Goal: Information Seeking & Learning: Learn about a topic

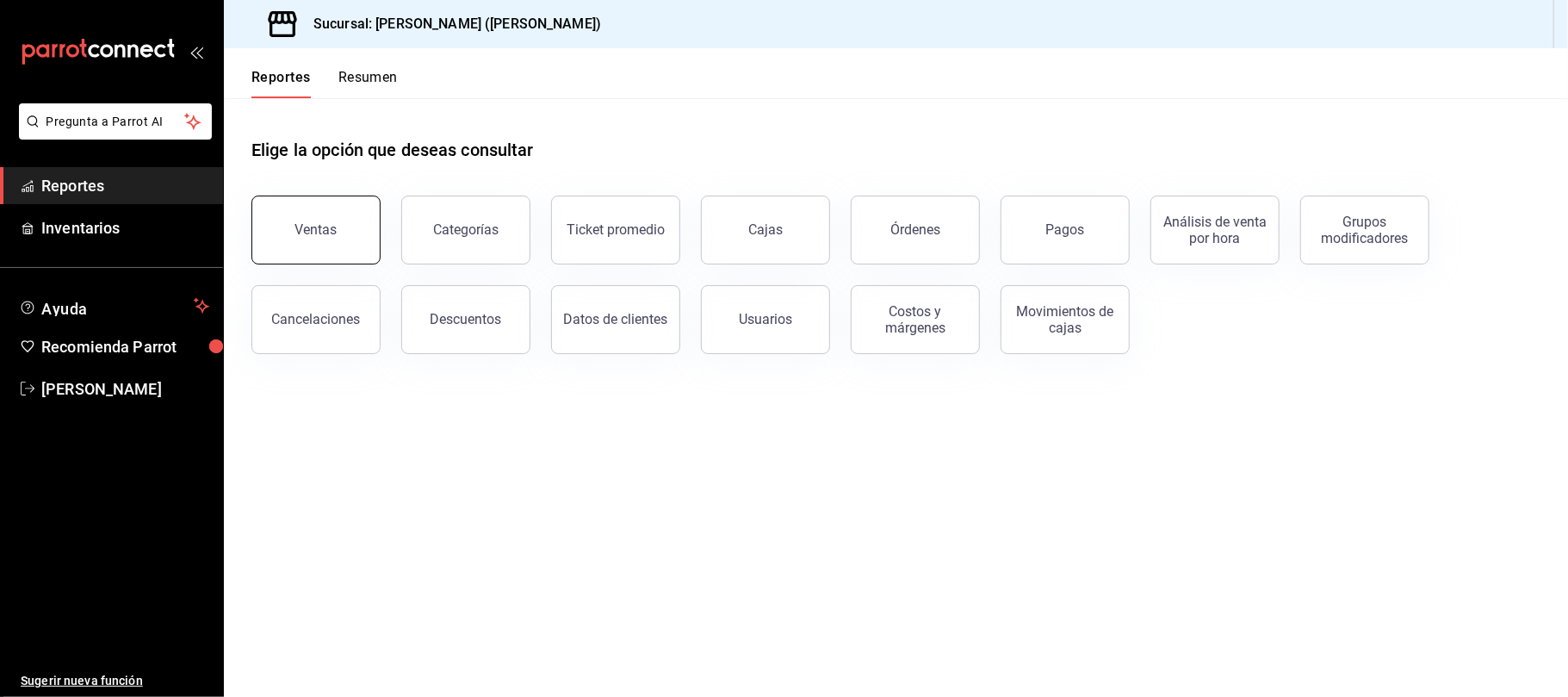
click at [355, 210] on button "Ventas" at bounding box center [316, 230] width 129 height 69
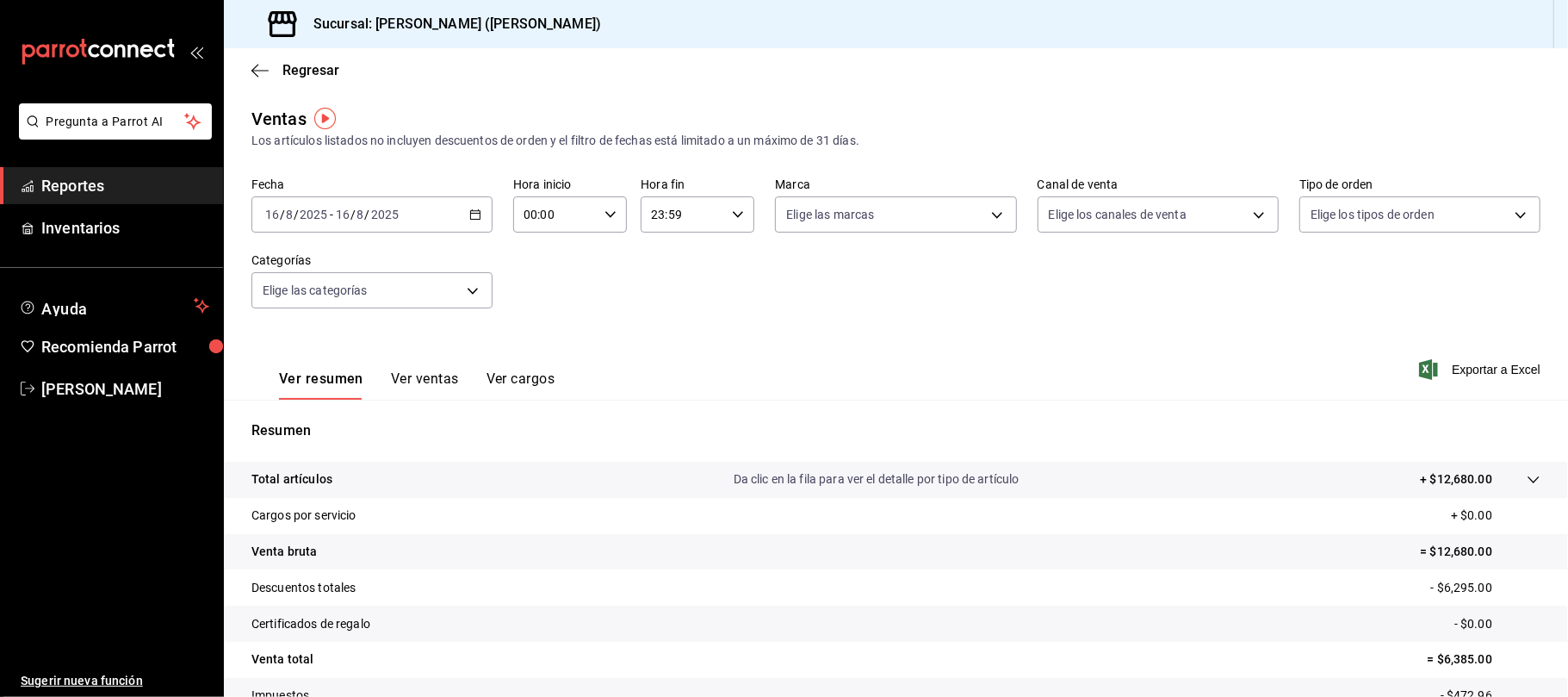
click at [439, 386] on button "Ver ventas" at bounding box center [424, 385] width 68 height 30
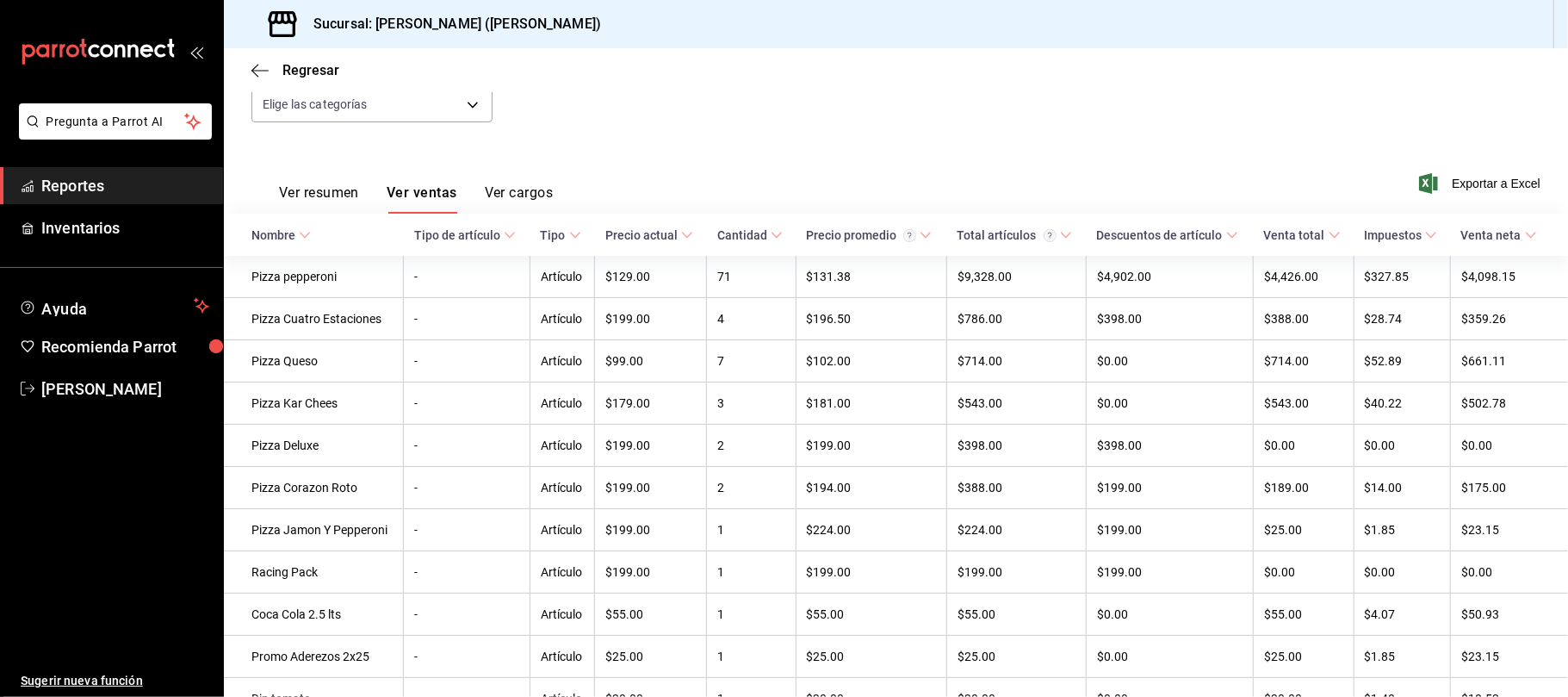
scroll to position [56, 0]
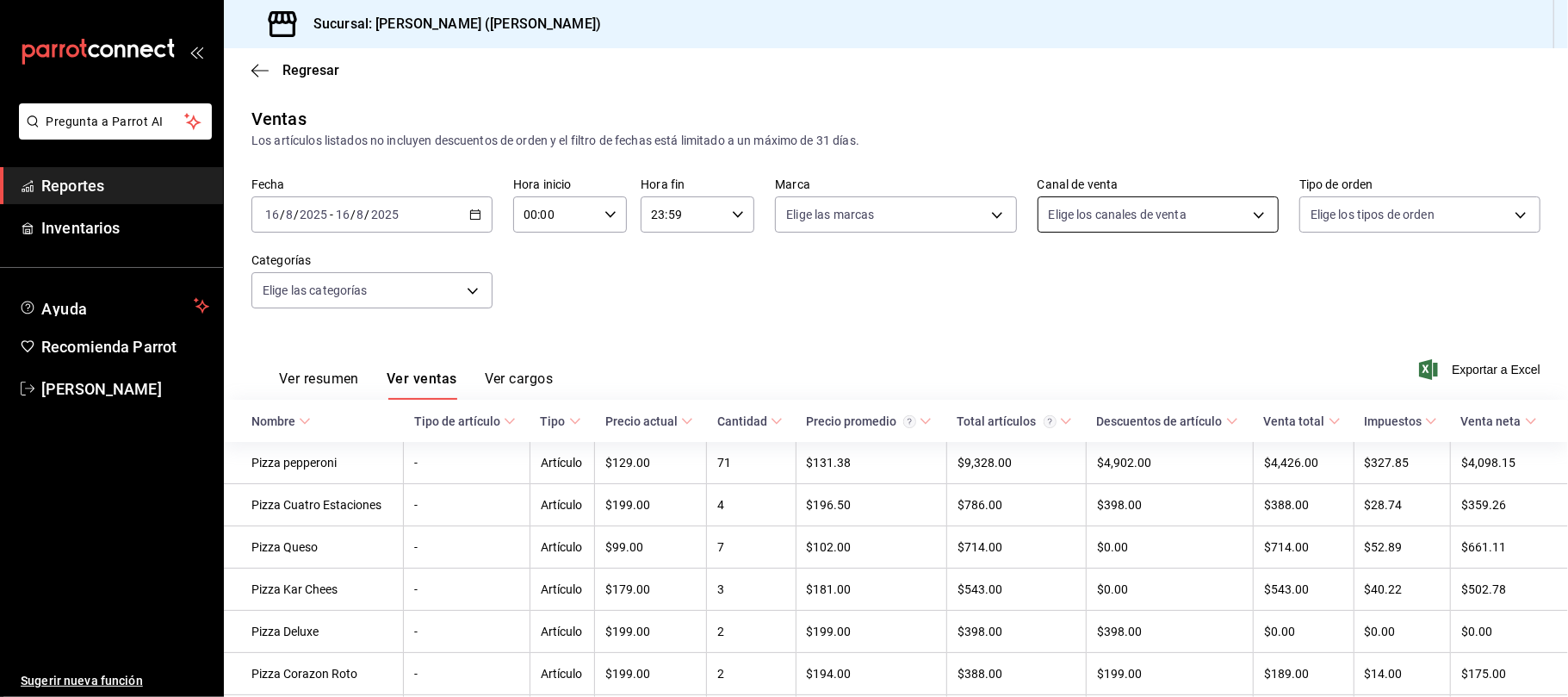
click at [1181, 225] on body "Pregunta a Parrot AI Reportes Inventarios Ayuda Recomienda Parrot [PERSON_NAME]…" at bounding box center [784, 348] width 1568 height 697
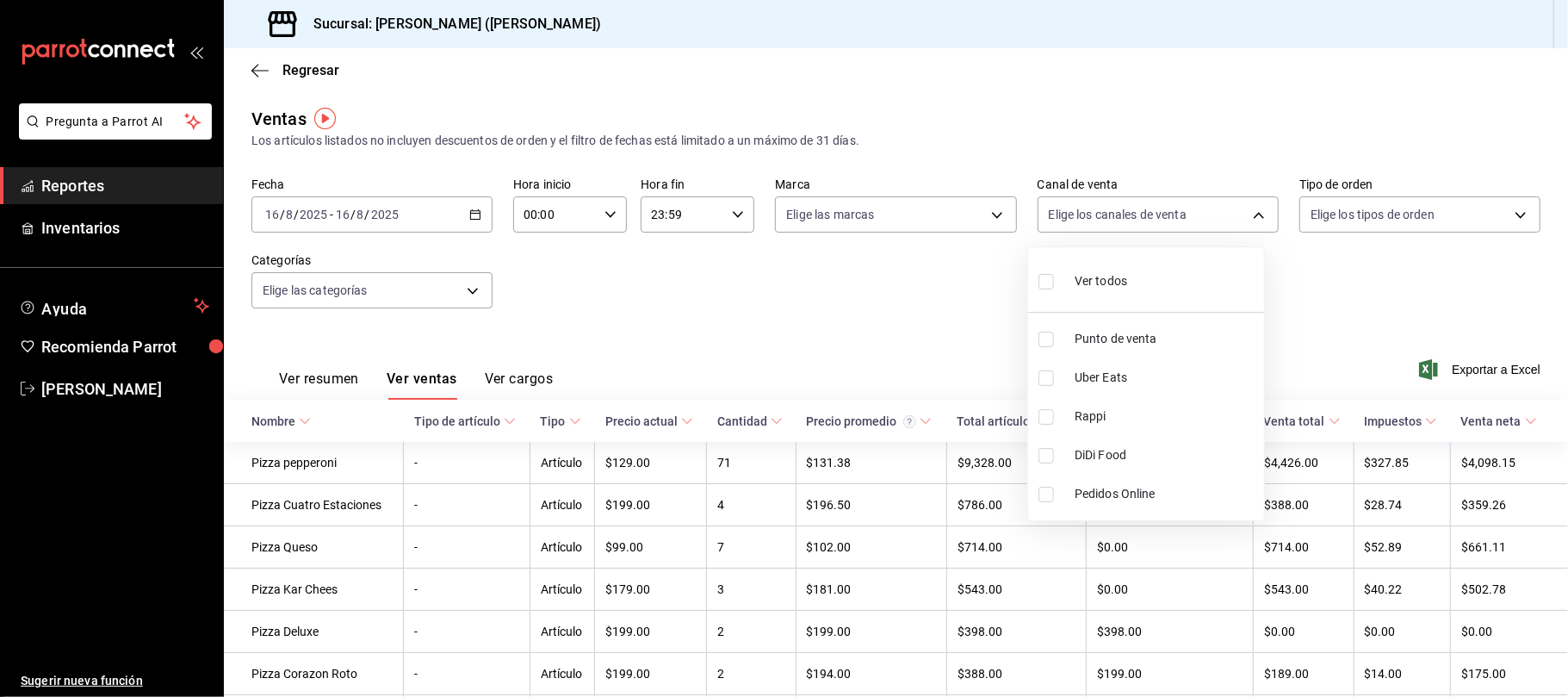
click at [1108, 381] on span "Uber Eats" at bounding box center [1166, 377] width 183 height 18
type input "UBER_EATS"
checkbox input "true"
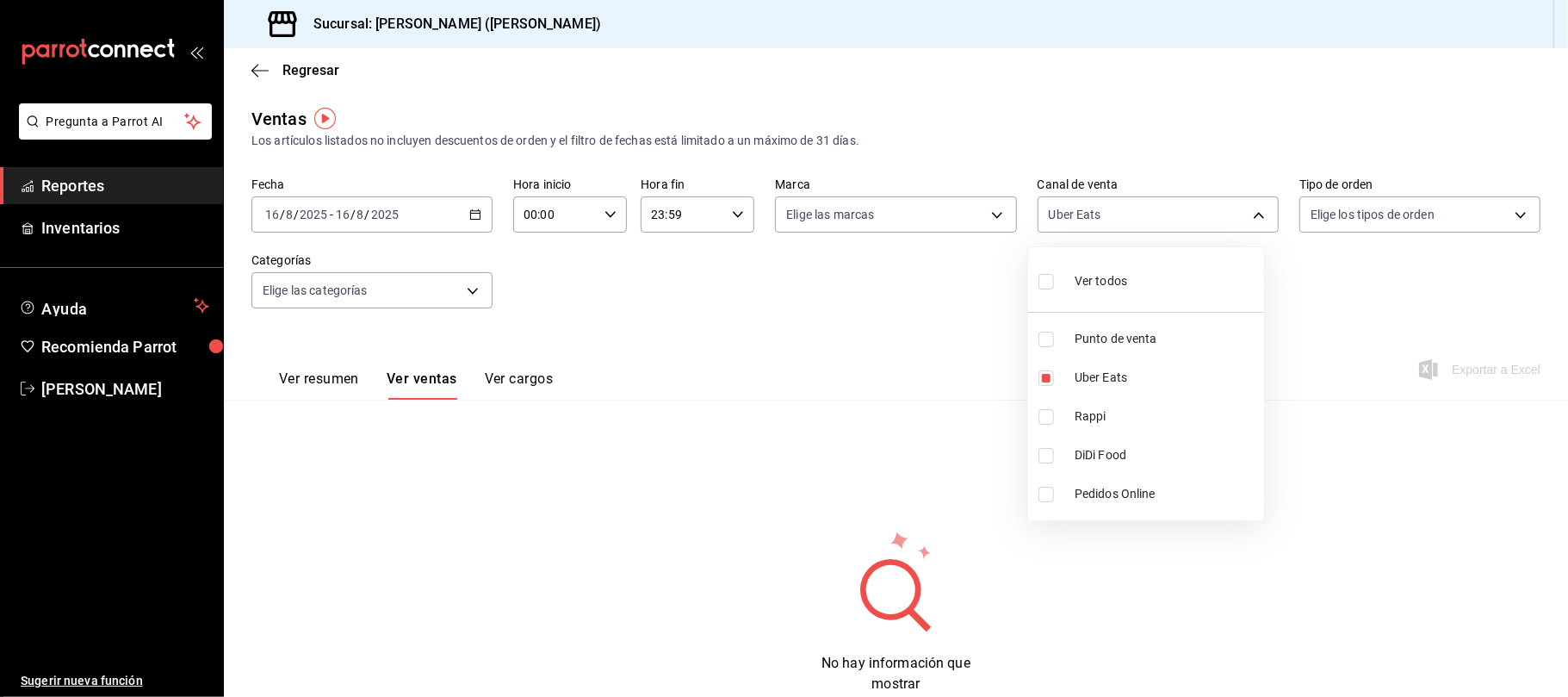
click at [1058, 417] on label at bounding box center [1049, 416] width 22 height 15
click at [1054, 417] on input "checkbox" at bounding box center [1046, 416] width 15 height 15
checkbox input "false"
click at [1067, 416] on li "Rappi" at bounding box center [1146, 416] width 235 height 38
type input "UBER_EATS,RAPPI"
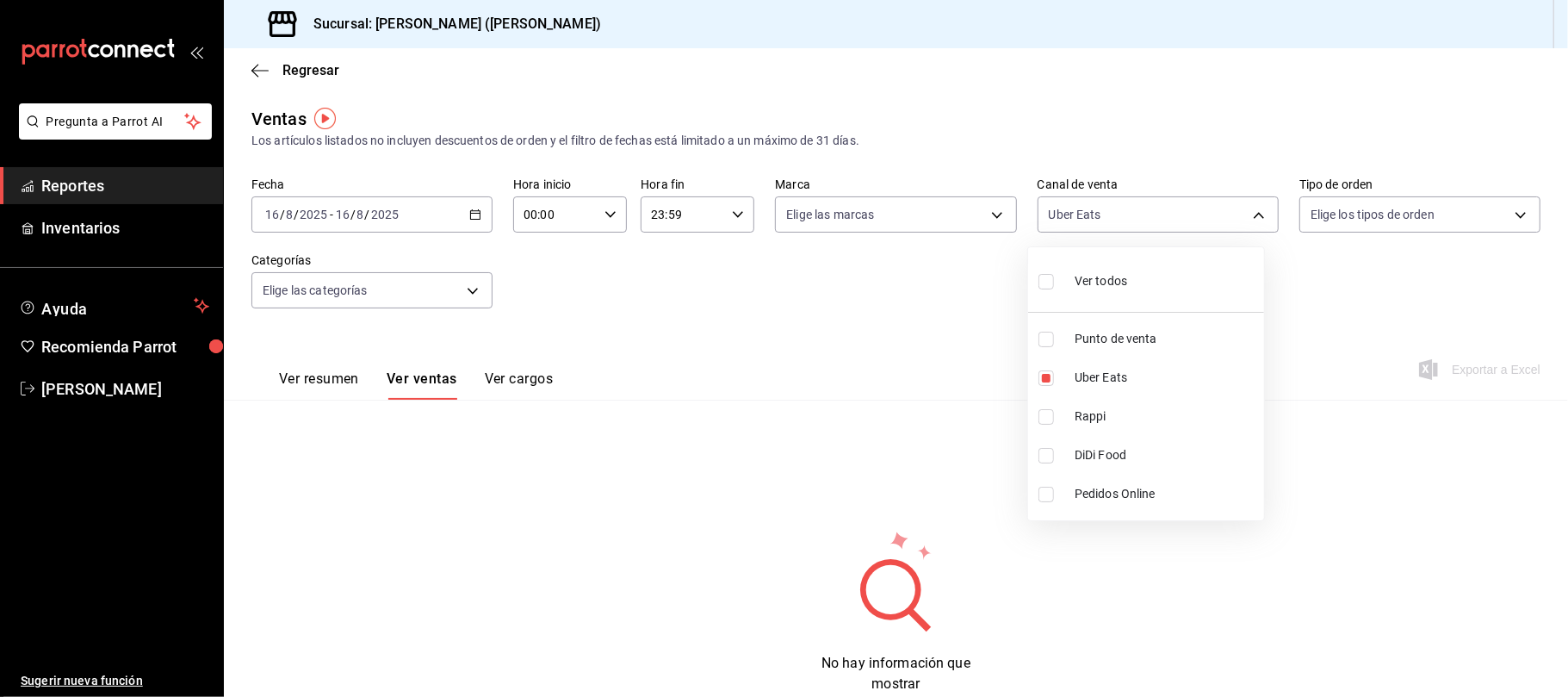
checkbox input "true"
click at [1066, 444] on li "DiDi Food" at bounding box center [1146, 455] width 235 height 38
type input "UBER_EATS,RAPPI,DIDI_FOOD"
checkbox input "true"
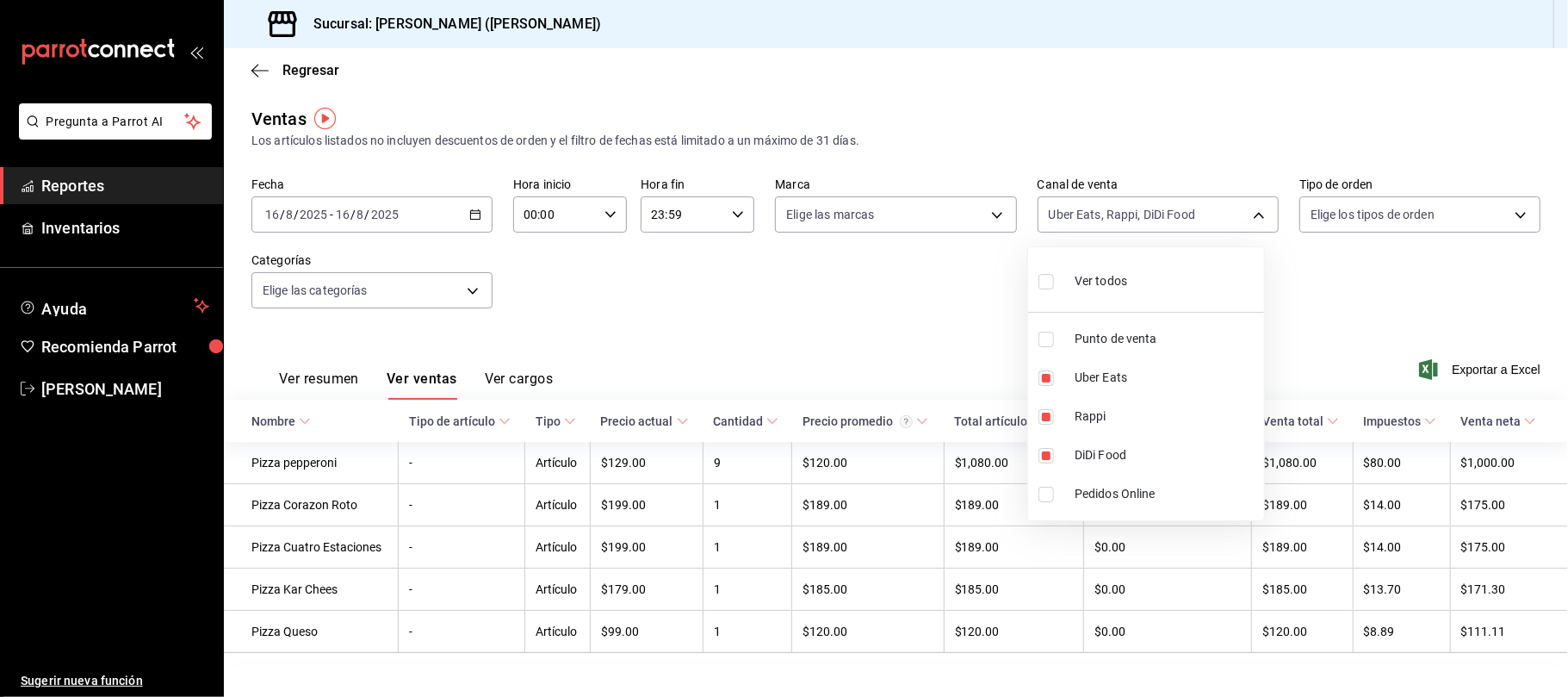
click at [912, 330] on div at bounding box center [784, 348] width 1568 height 697
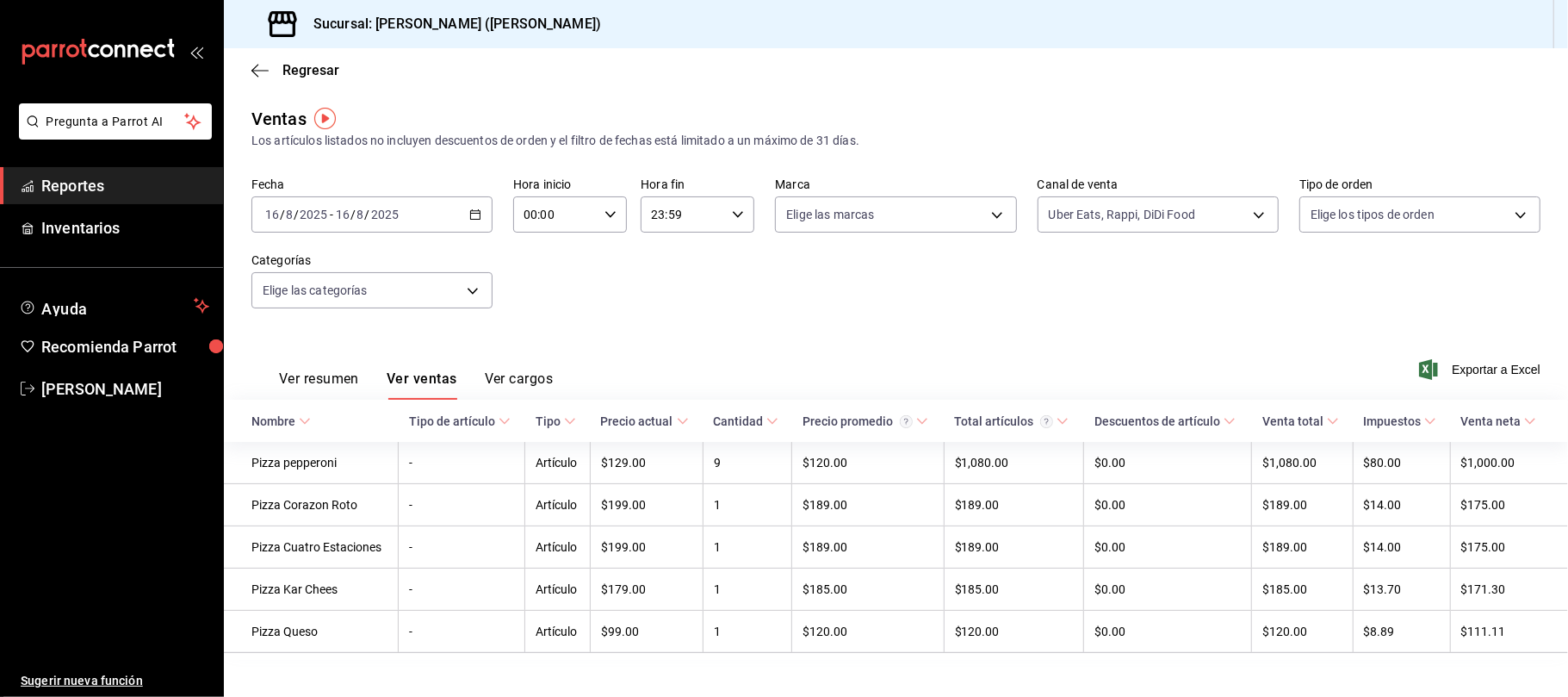
click at [342, 380] on button "Ver resumen" at bounding box center [319, 385] width 80 height 30
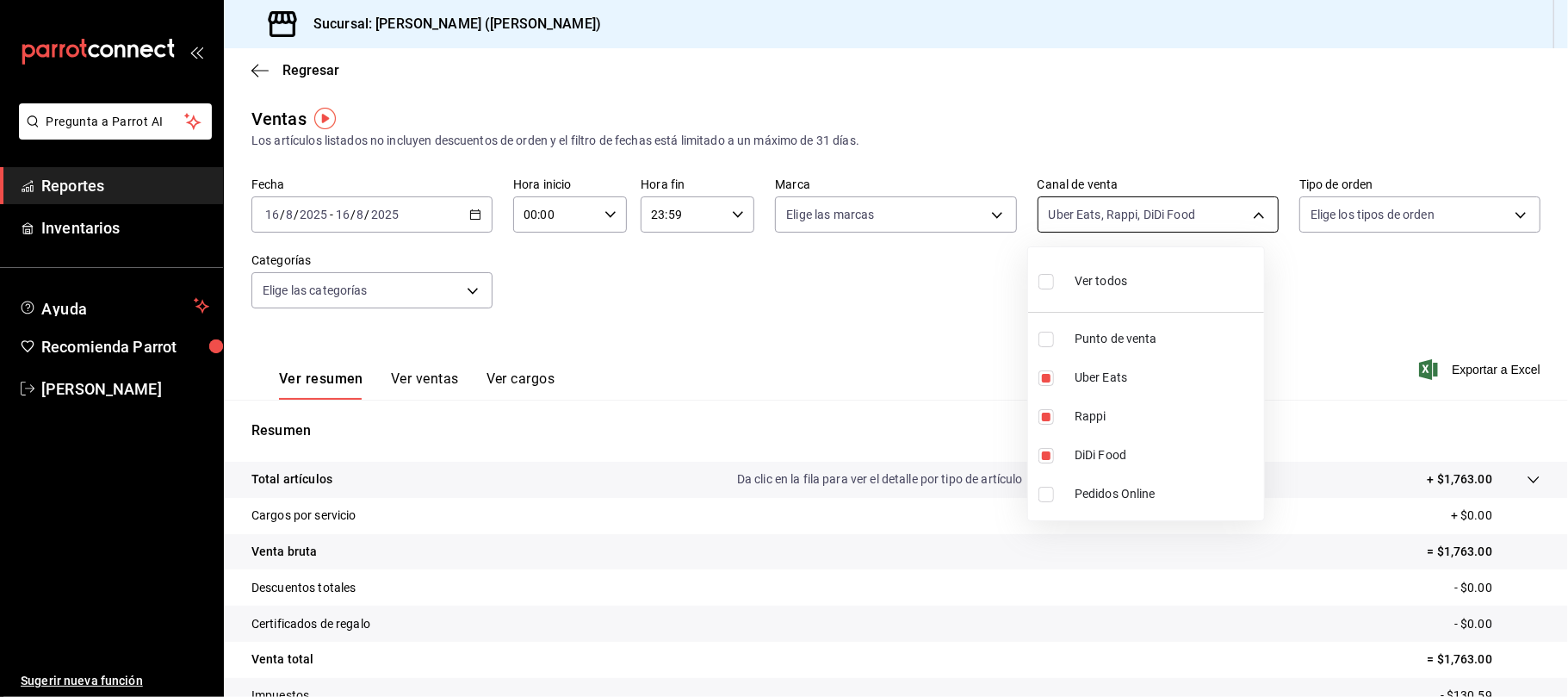
click at [1171, 217] on body "Pregunta a Parrot AI Reportes Inventarios Ayuda Recomienda Parrot Catalina Eliz…" at bounding box center [784, 348] width 1568 height 697
click at [1154, 416] on span "Rappi" at bounding box center [1166, 416] width 183 height 18
type input "UBER_EATS,DIDI_FOOD"
checkbox input "false"
click at [1152, 375] on span "Uber Eats" at bounding box center [1166, 377] width 183 height 18
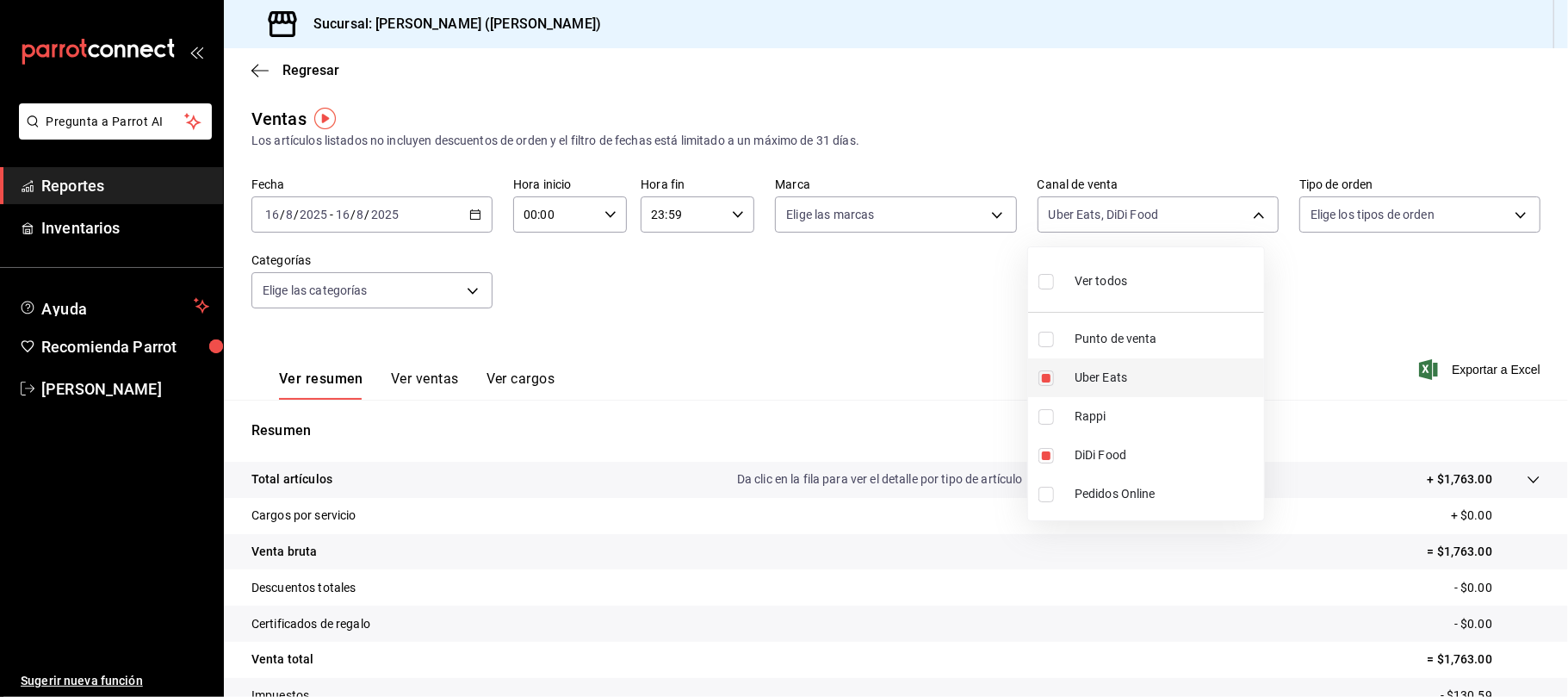
type input "DIDI_FOOD"
checkbox input "false"
click at [731, 304] on div at bounding box center [784, 348] width 1568 height 697
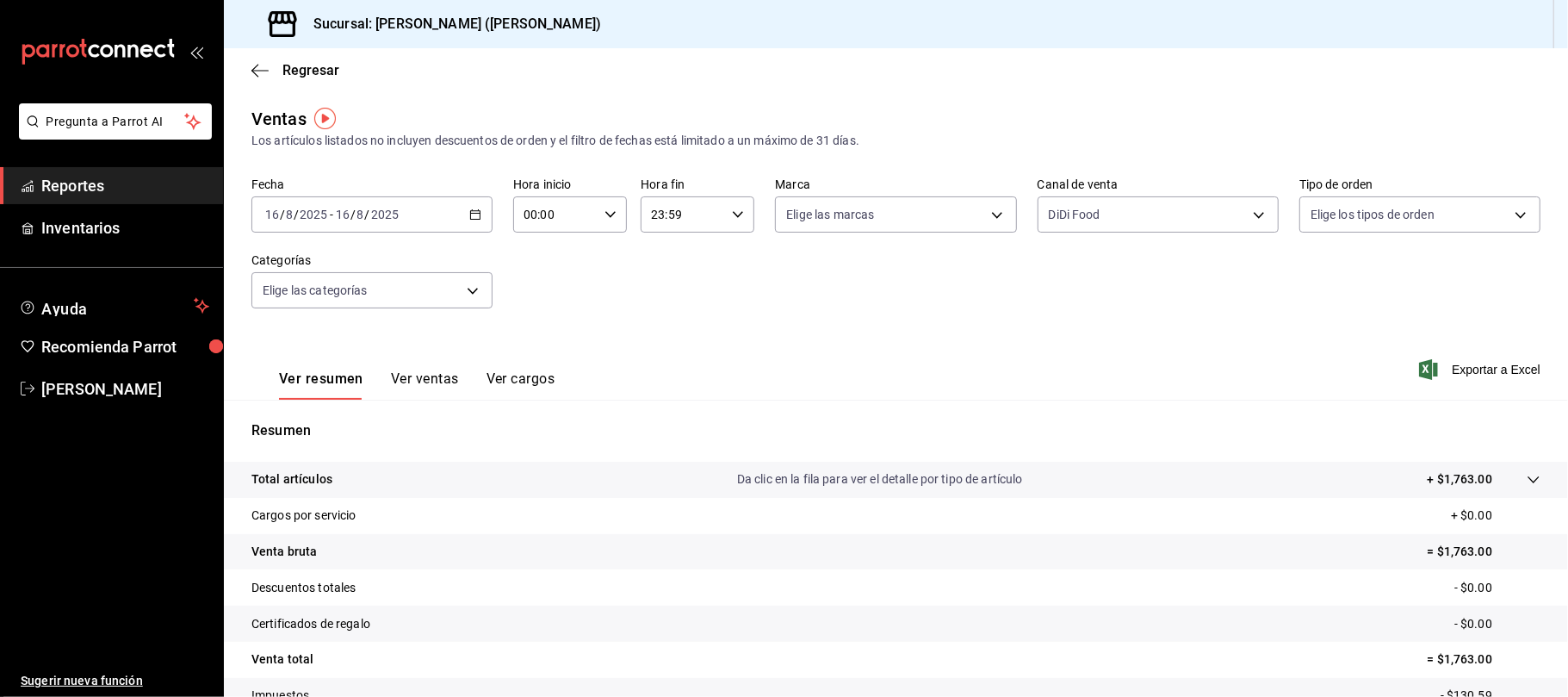
click at [437, 384] on button "Ver ventas" at bounding box center [424, 385] width 68 height 30
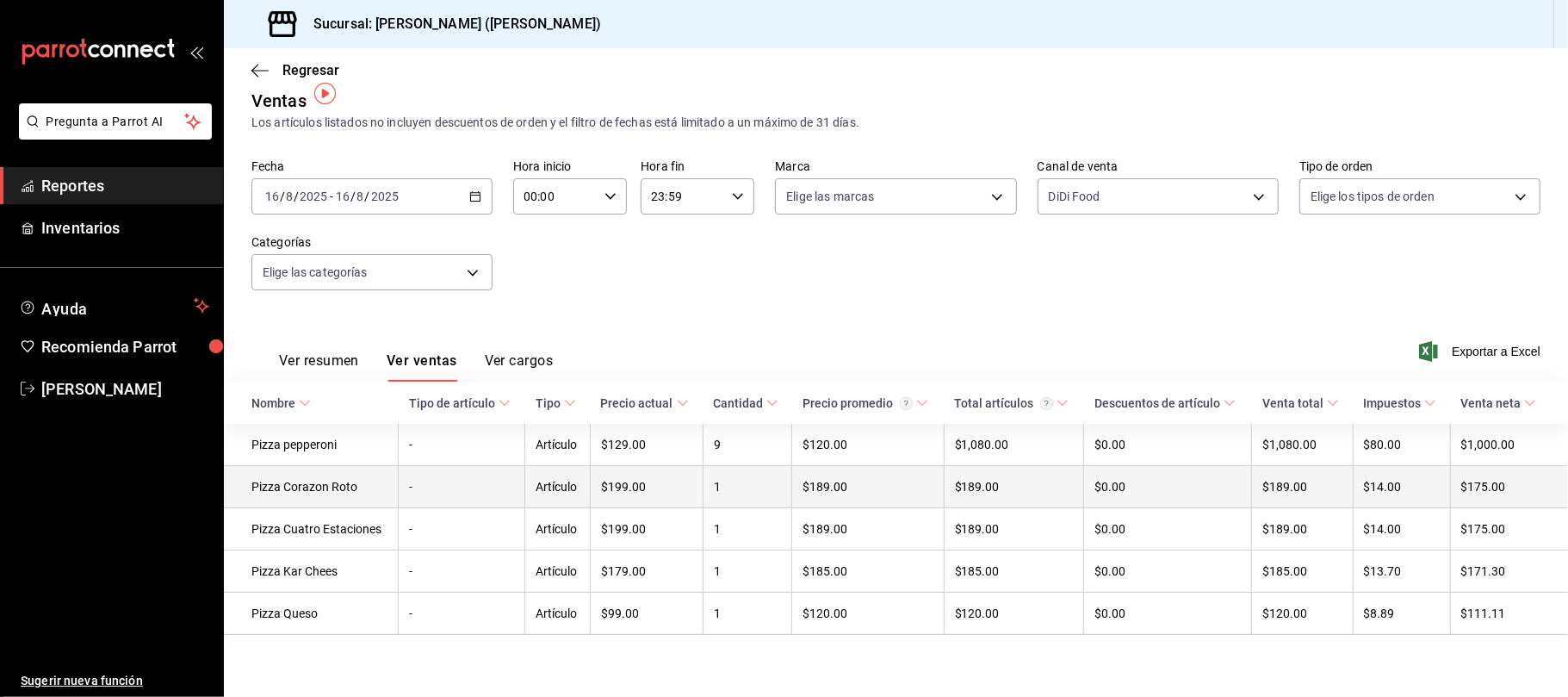
scroll to position [25, 0]
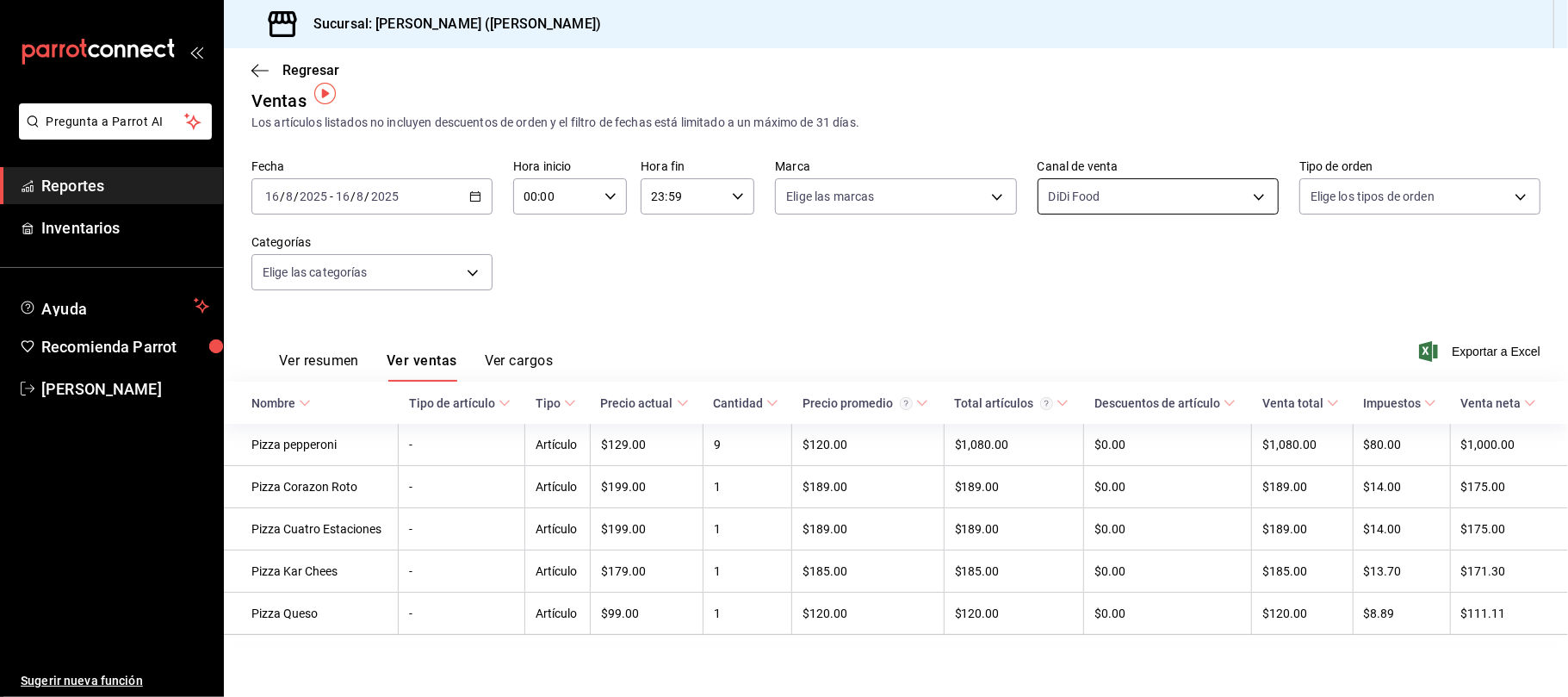
click at [1102, 180] on body "Pregunta a Parrot AI Reportes Inventarios Ayuda Recomienda Parrot Catalina Eliz…" at bounding box center [784, 348] width 1568 height 697
click at [1131, 424] on span "DiDi Food" at bounding box center [1166, 429] width 183 height 18
checkbox input "false"
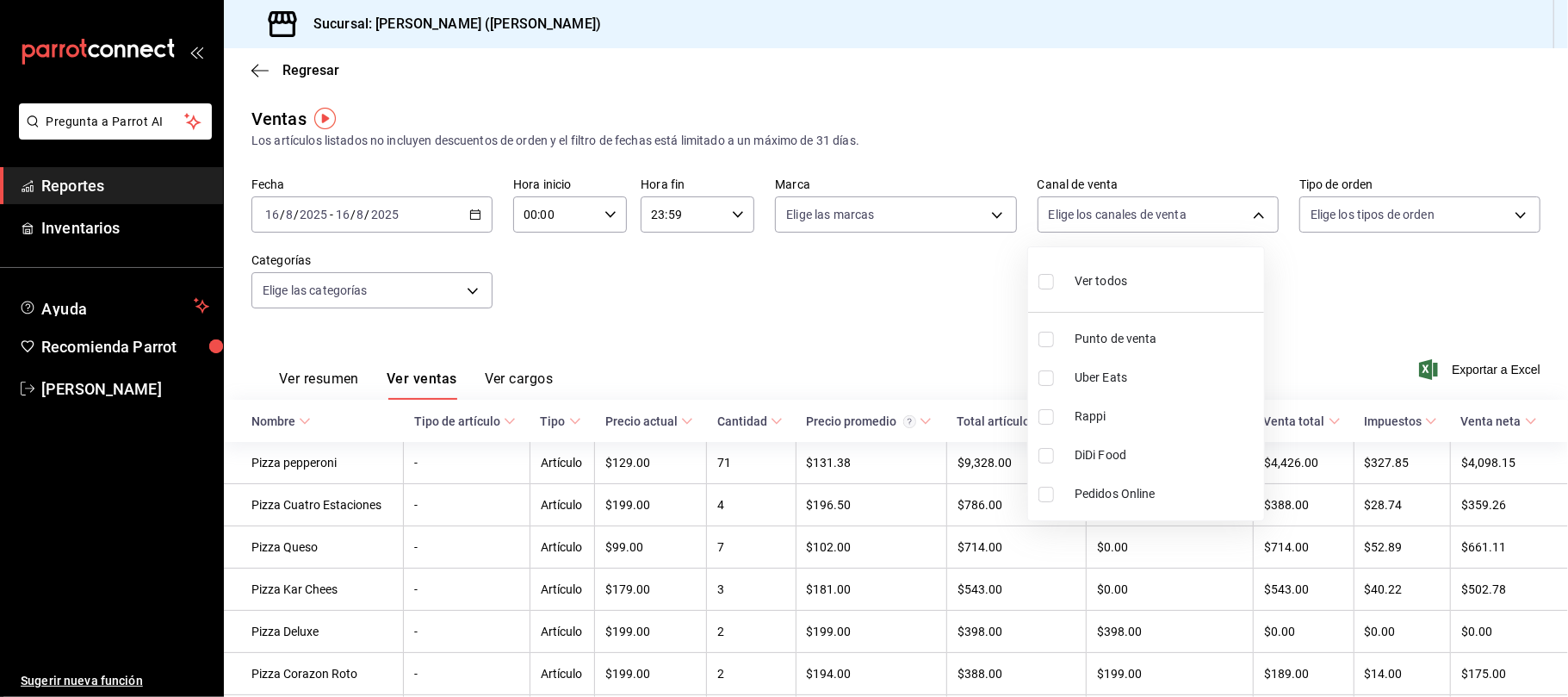
click at [1138, 329] on span "Punto de venta" at bounding box center [1166, 338] width 183 height 18
type input "PARROT"
checkbox input "true"
click at [831, 302] on div at bounding box center [784, 348] width 1568 height 697
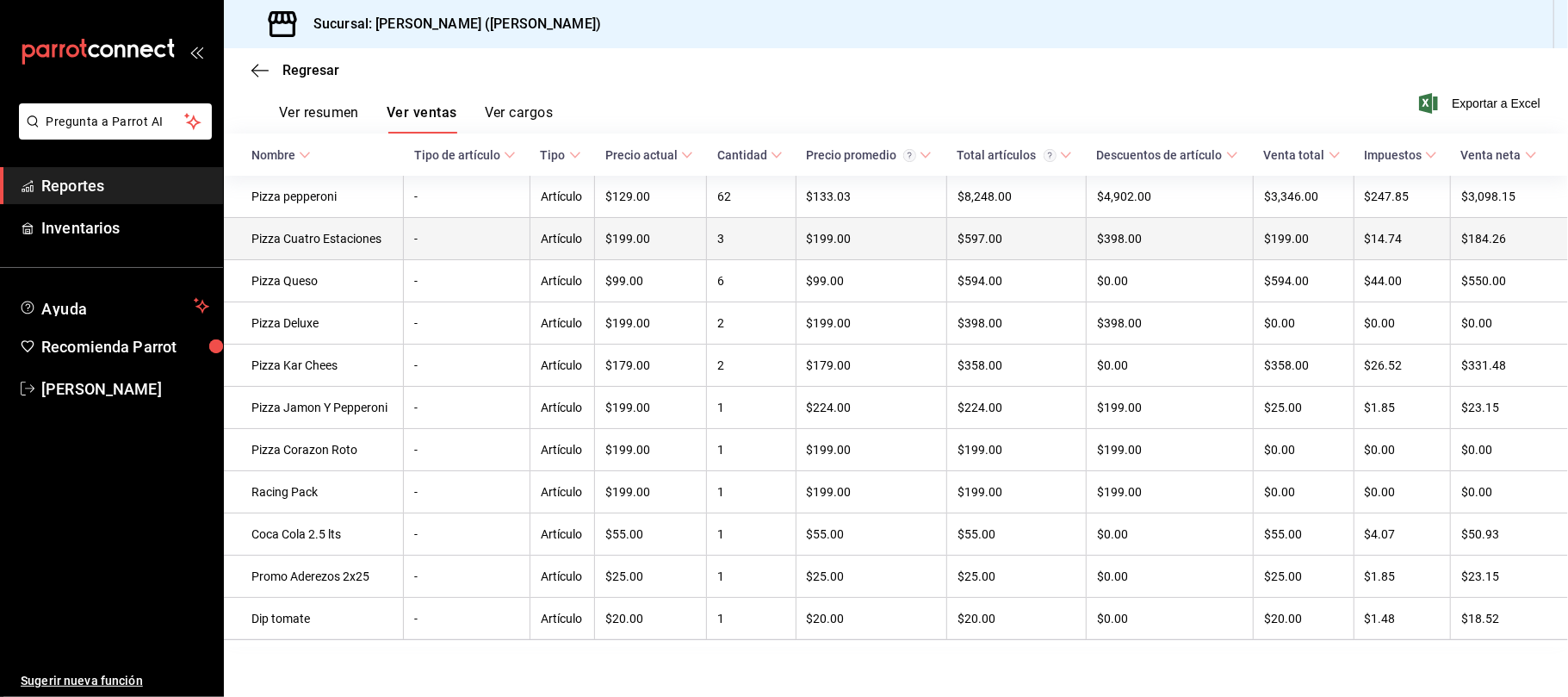
scroll to position [287, 0]
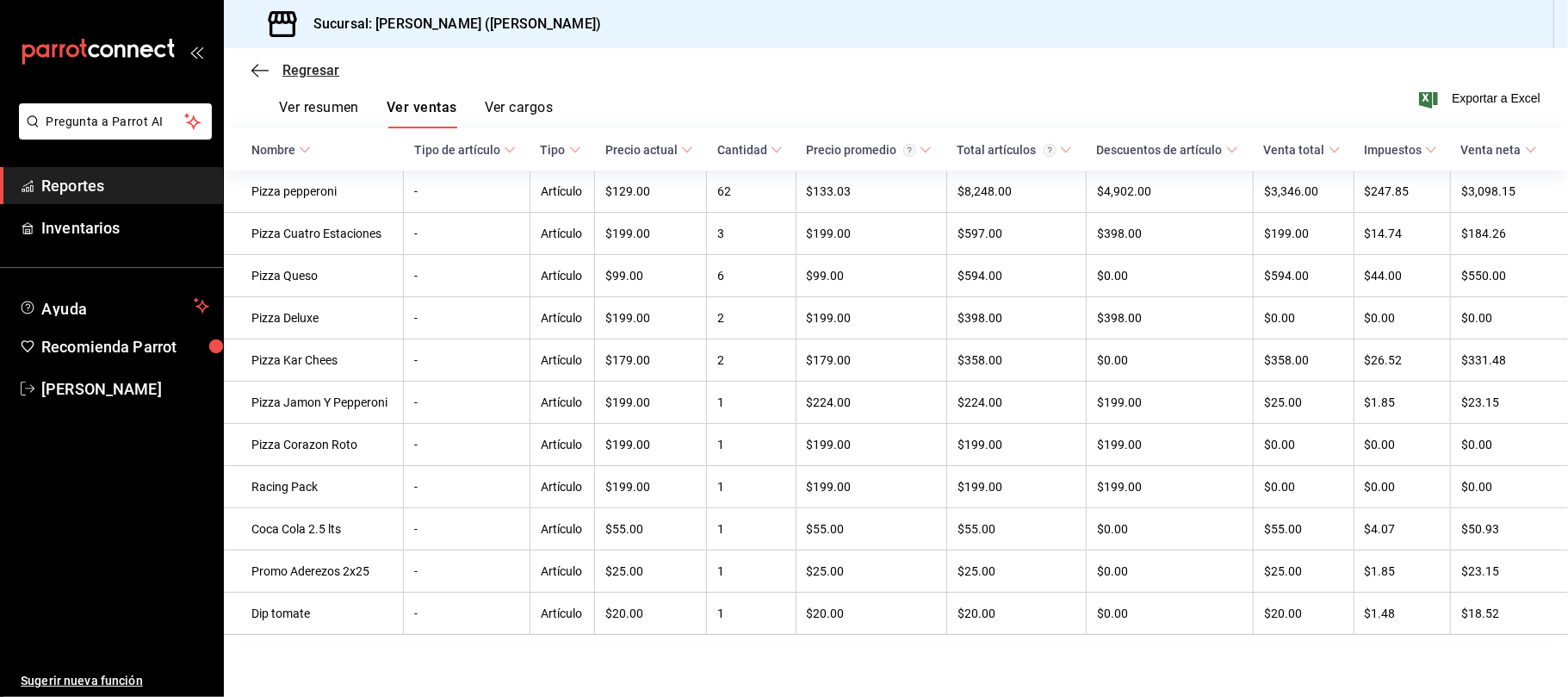
click at [325, 73] on span "Regresar" at bounding box center [310, 70] width 56 height 16
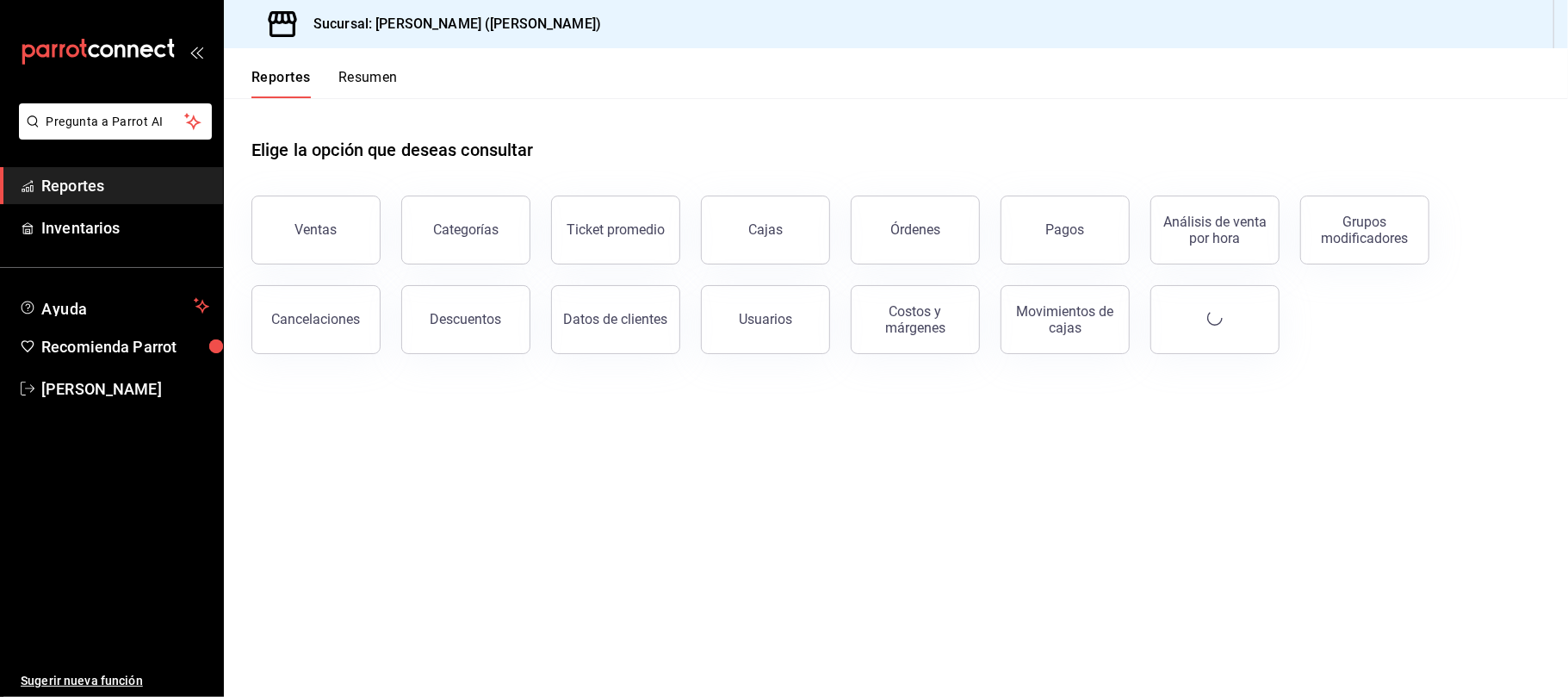
click at [381, 232] on div "Categorías" at bounding box center [456, 220] width 150 height 90
click at [372, 232] on button "Ventas" at bounding box center [316, 230] width 129 height 69
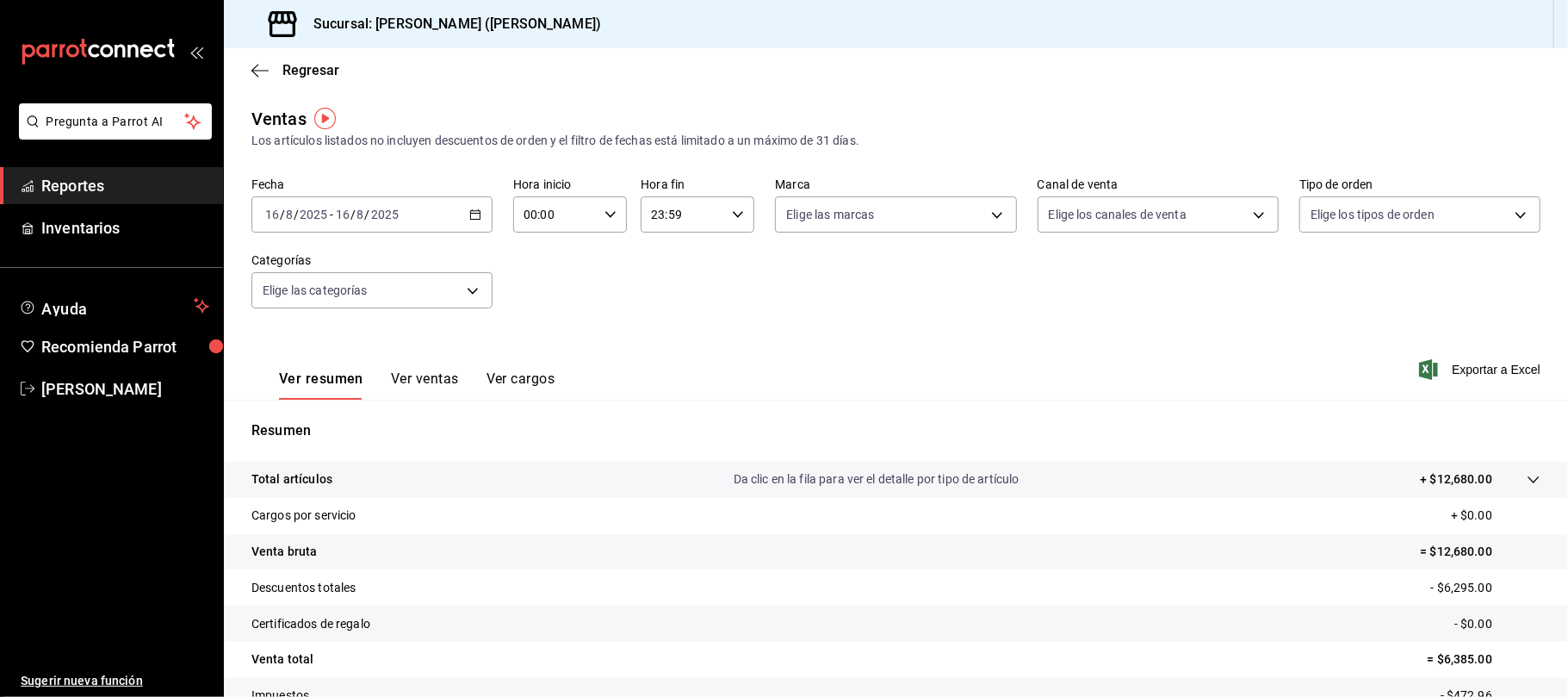
click at [328, 80] on div "Regresar" at bounding box center [896, 70] width 1344 height 44
click at [325, 74] on span "Regresar" at bounding box center [310, 70] width 56 height 16
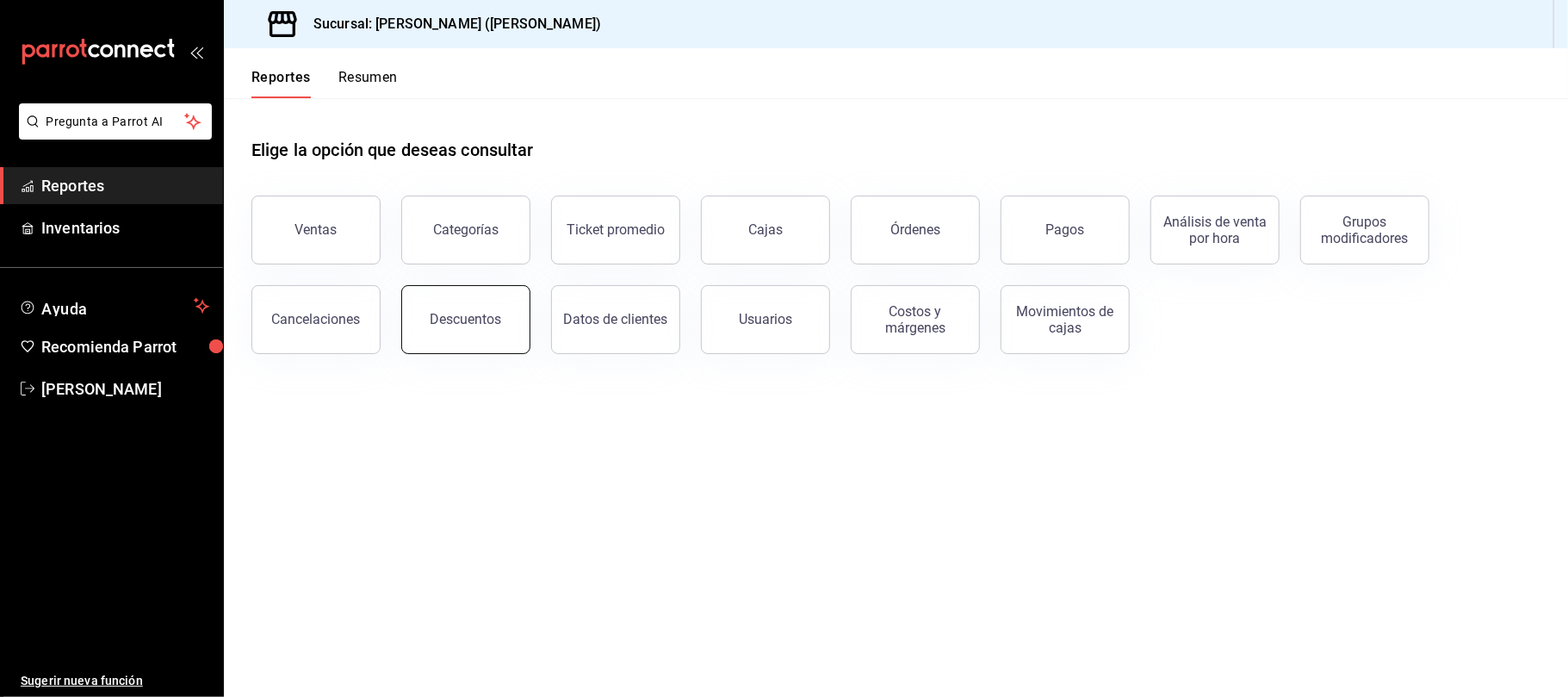
click at [463, 321] on div "Descuentos" at bounding box center [466, 319] width 72 height 16
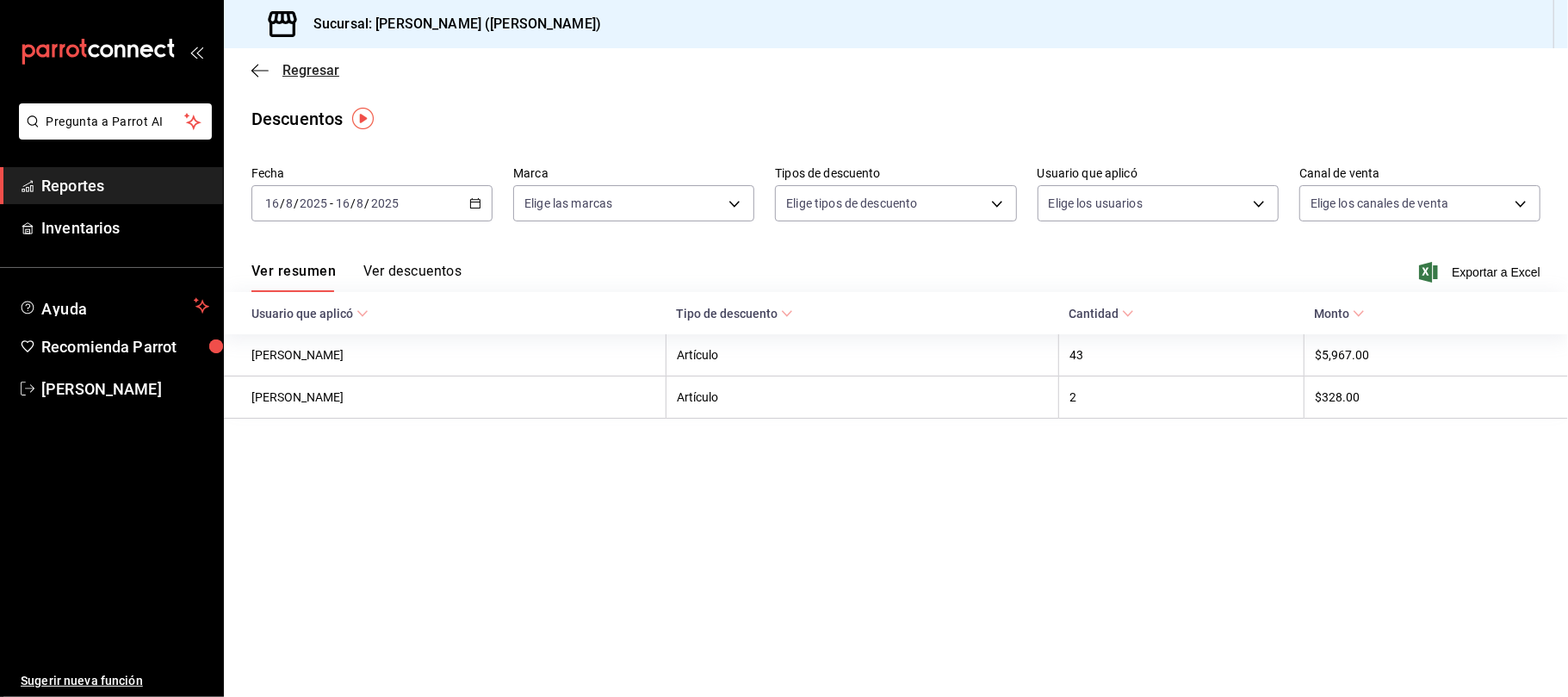
click at [312, 66] on span "Regresar" at bounding box center [310, 70] width 56 height 16
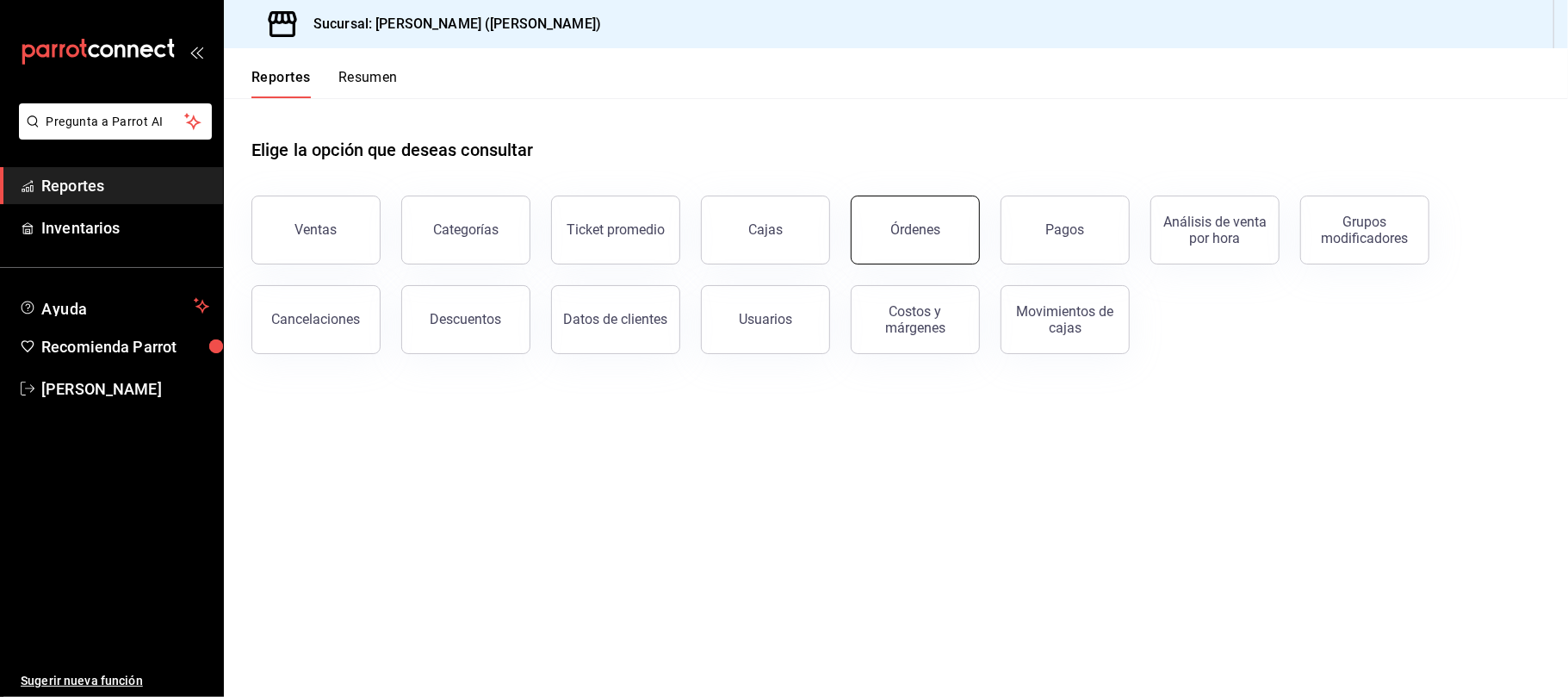
click at [935, 232] on div "Órdenes" at bounding box center [915, 229] width 50 height 16
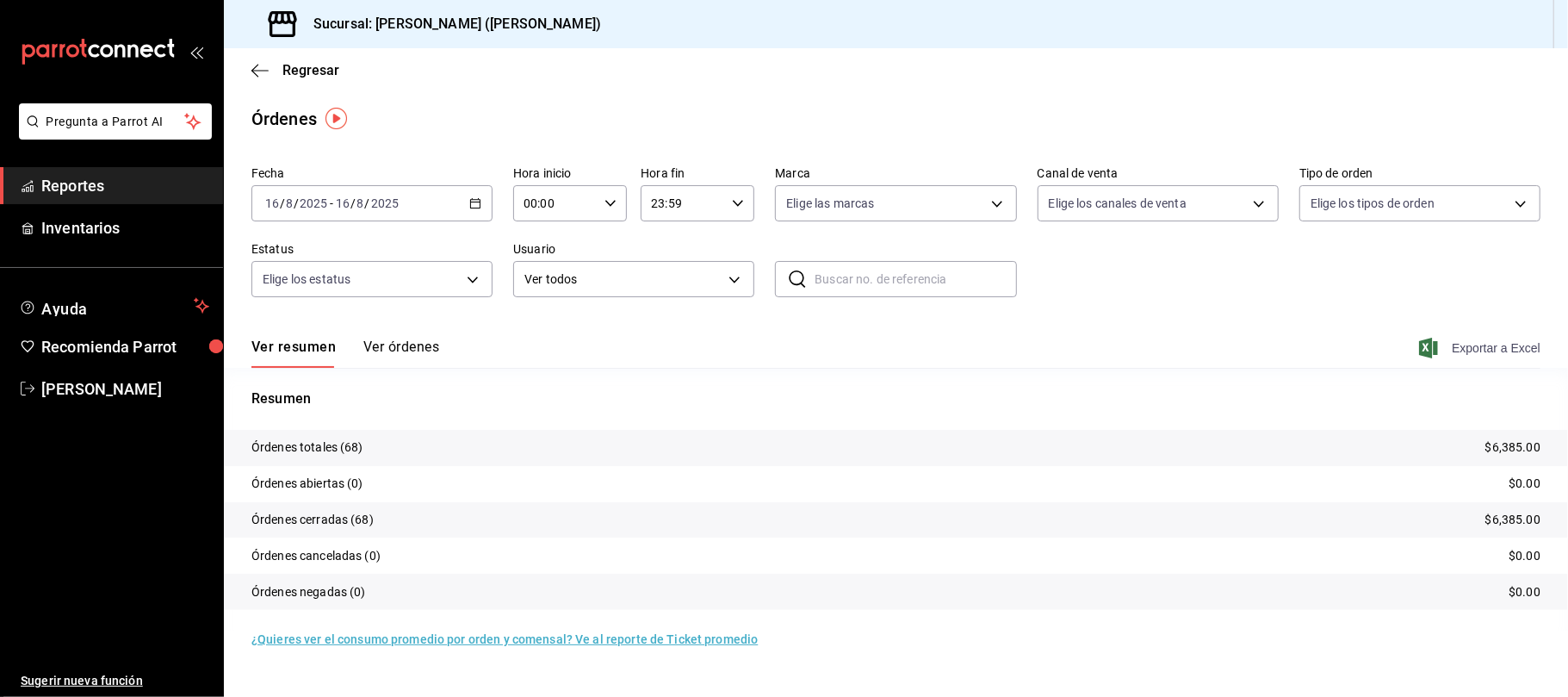
click at [1503, 349] on span "Exportar a Excel" at bounding box center [1481, 348] width 118 height 21
click at [297, 73] on span "Regresar" at bounding box center [310, 70] width 56 height 16
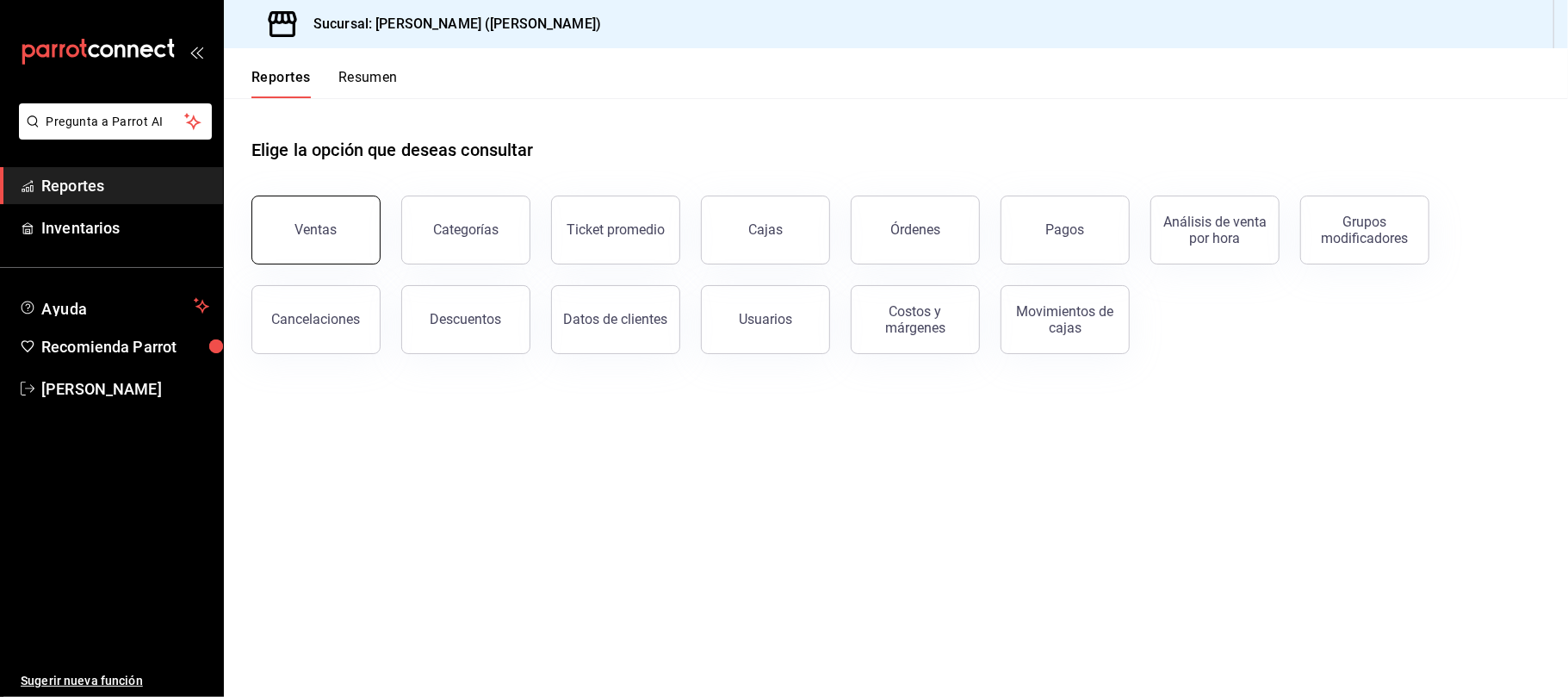
click at [331, 211] on button "Ventas" at bounding box center [316, 230] width 129 height 69
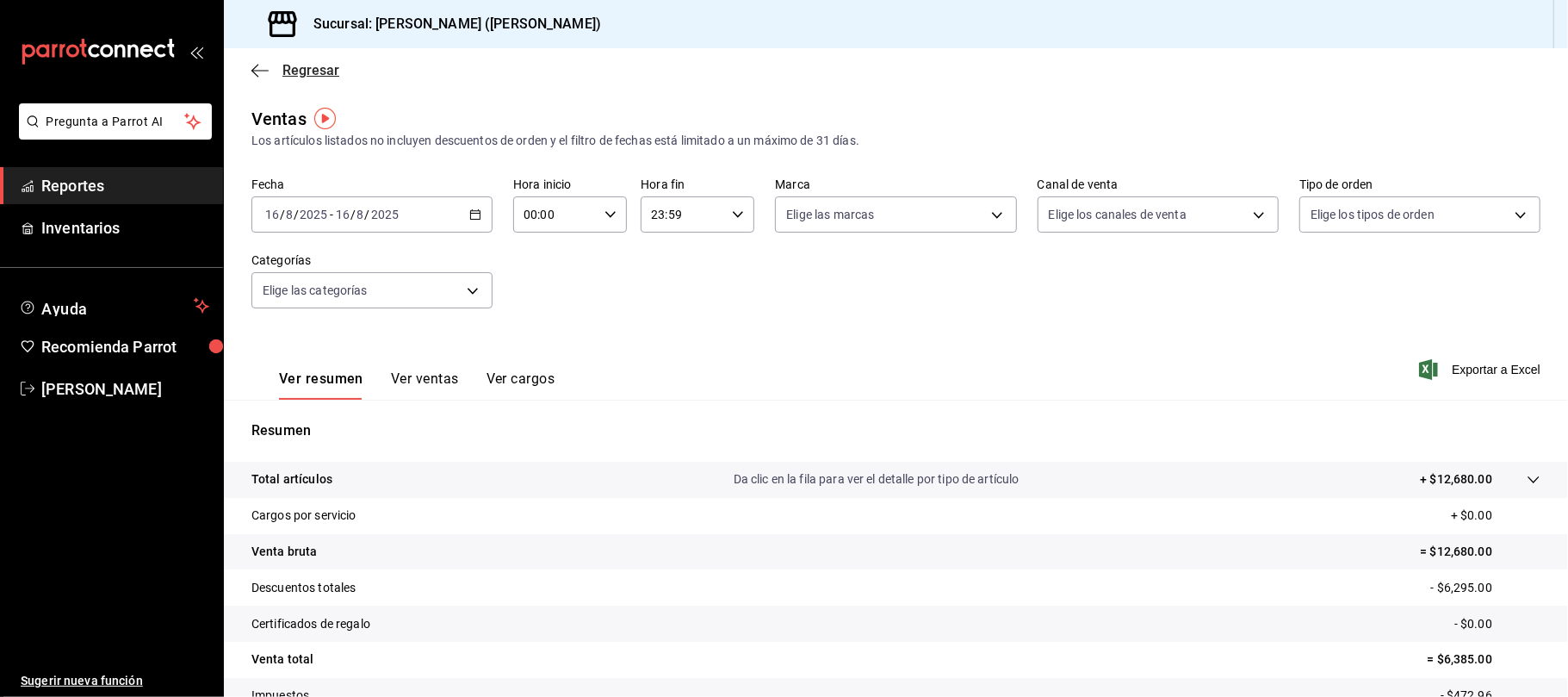
click at [294, 66] on span "Regresar" at bounding box center [310, 70] width 56 height 16
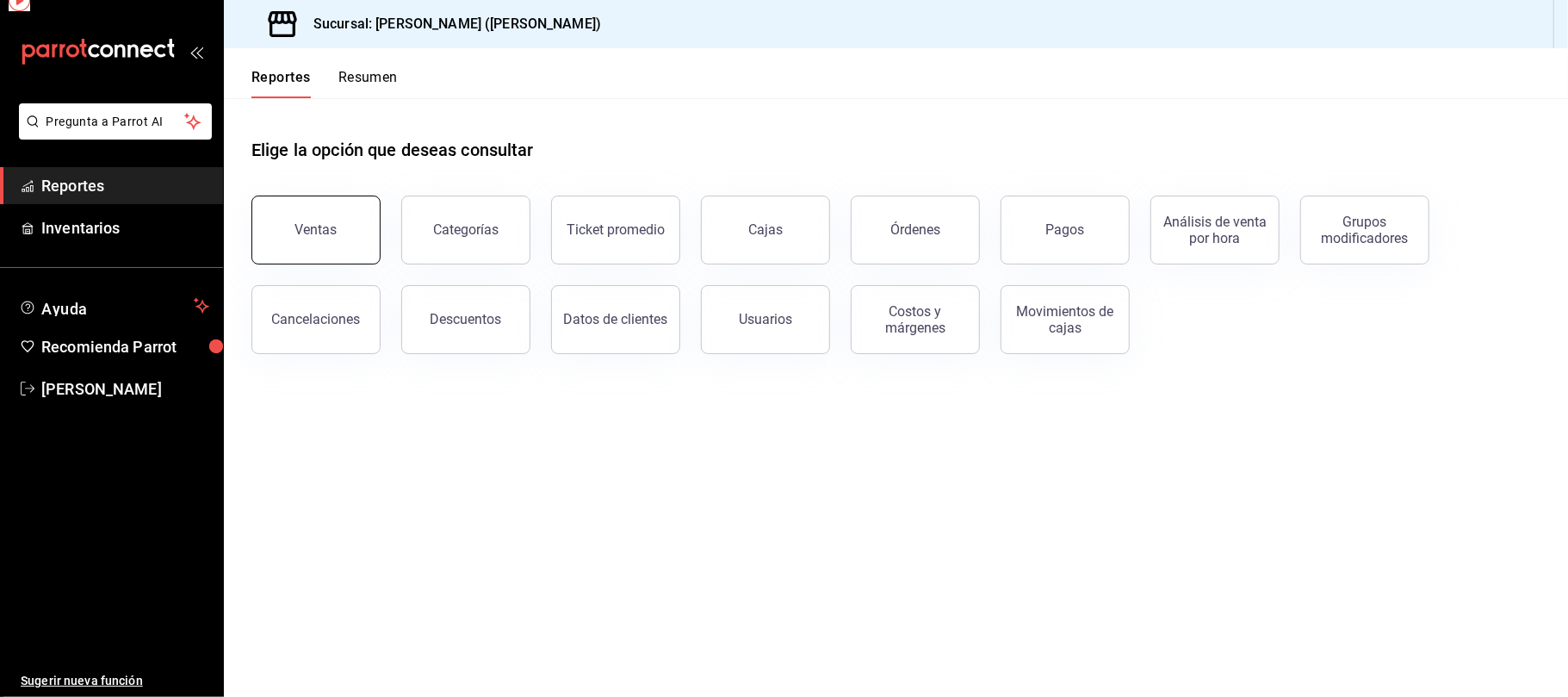
click at [312, 205] on button "Ventas" at bounding box center [316, 230] width 129 height 69
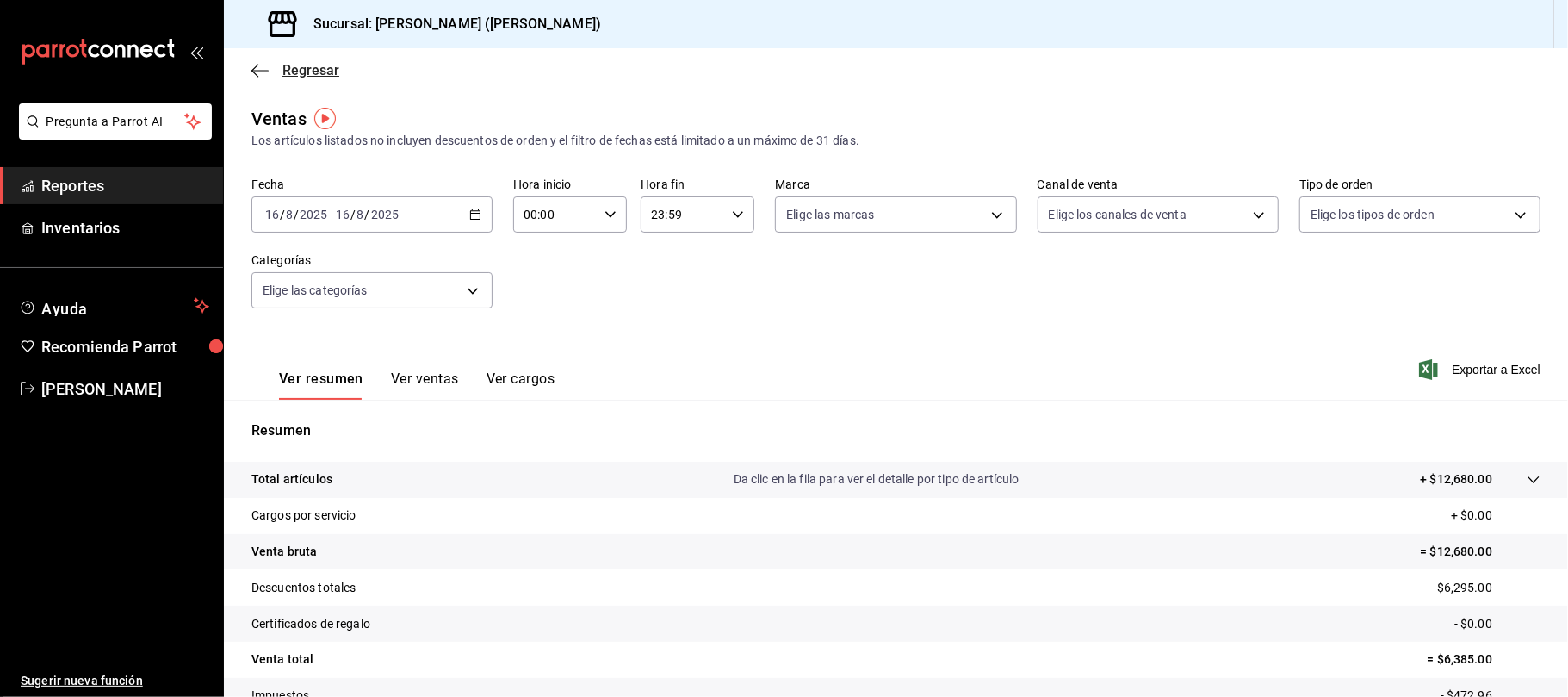
click at [325, 77] on span "Regresar" at bounding box center [310, 70] width 56 height 16
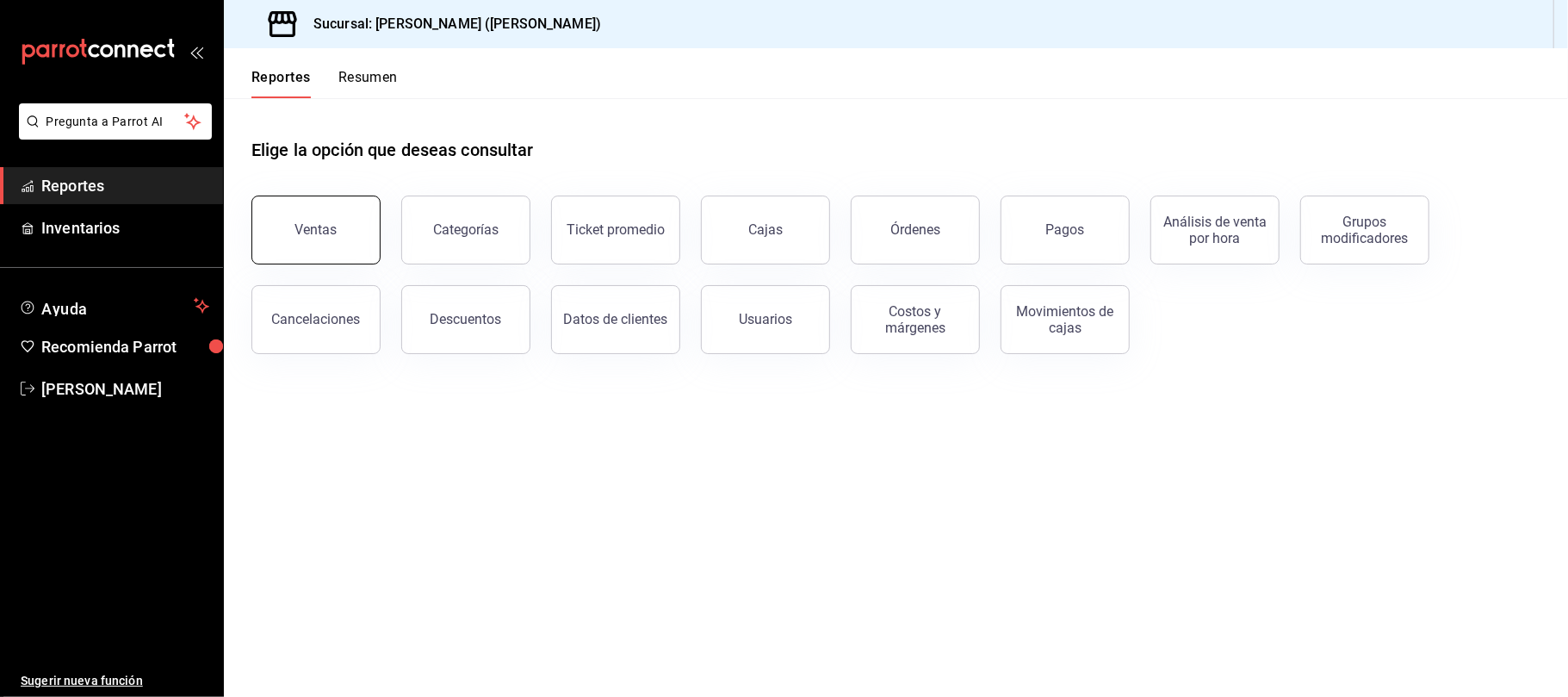
click at [338, 243] on button "Ventas" at bounding box center [316, 230] width 129 height 69
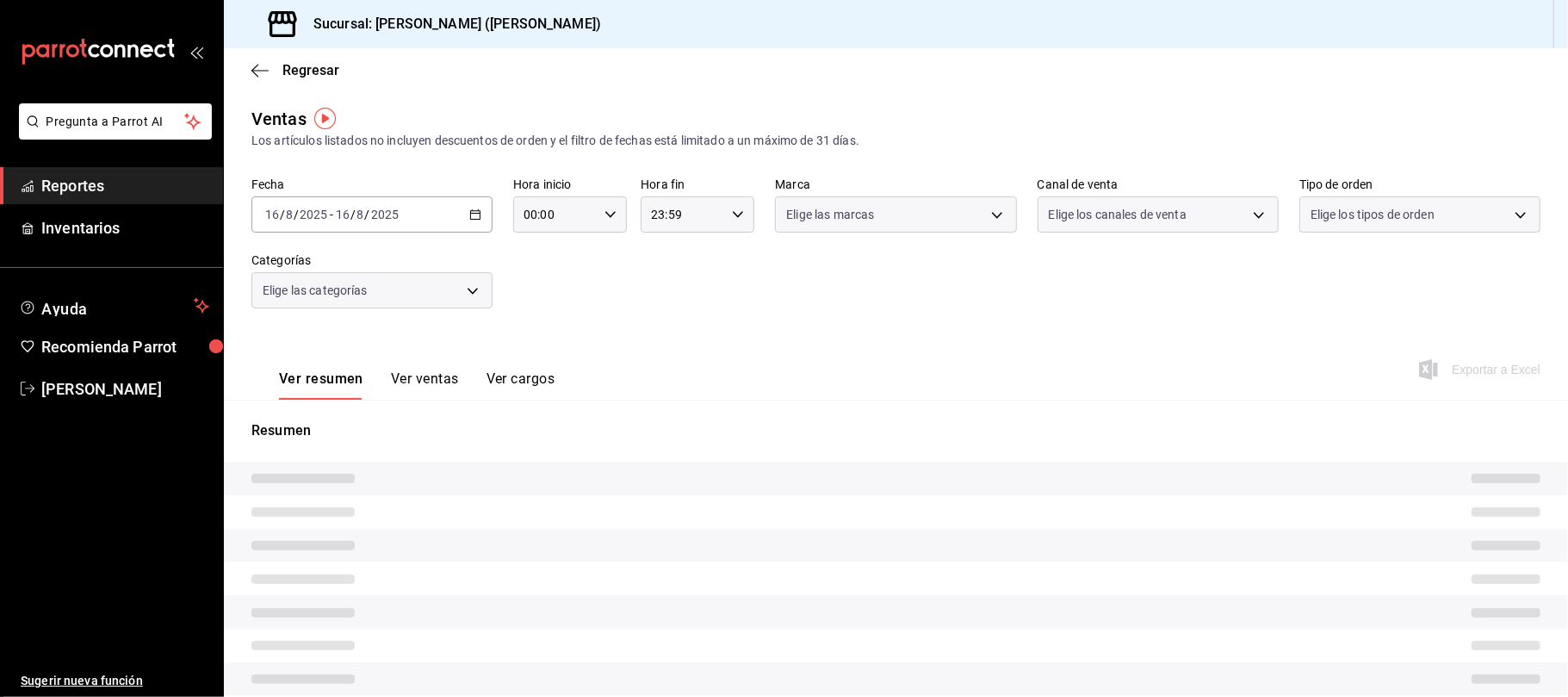
click at [1189, 222] on div "Elige los canales de venta" at bounding box center [1158, 214] width 241 height 36
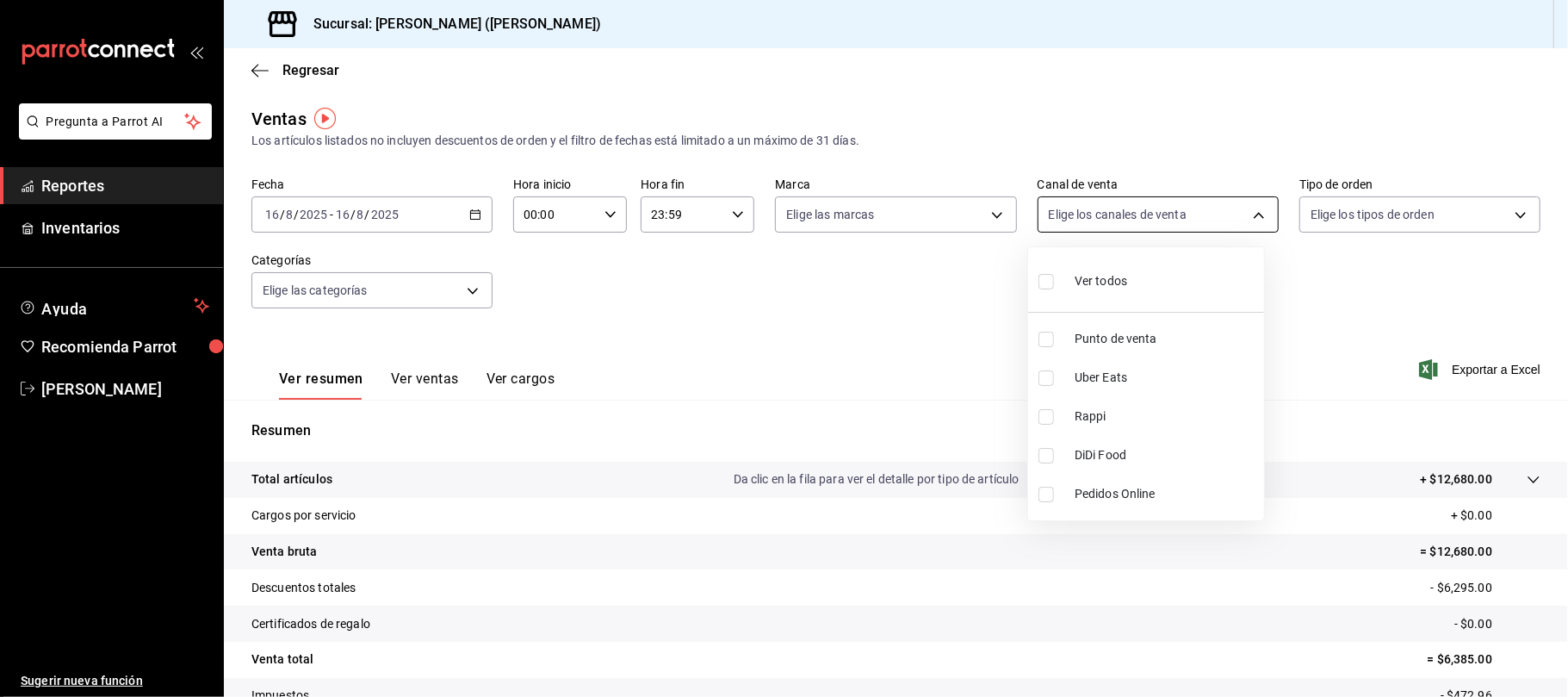
click at [1161, 224] on body "Pregunta a Parrot AI Reportes Inventarios Ayuda Recomienda Parrot Catalina Eliz…" at bounding box center [784, 348] width 1568 height 697
click at [1171, 322] on li "Punto de venta" at bounding box center [1146, 339] width 235 height 38
type input "PARROT"
checkbox input "true"
click at [893, 301] on div at bounding box center [784, 348] width 1568 height 697
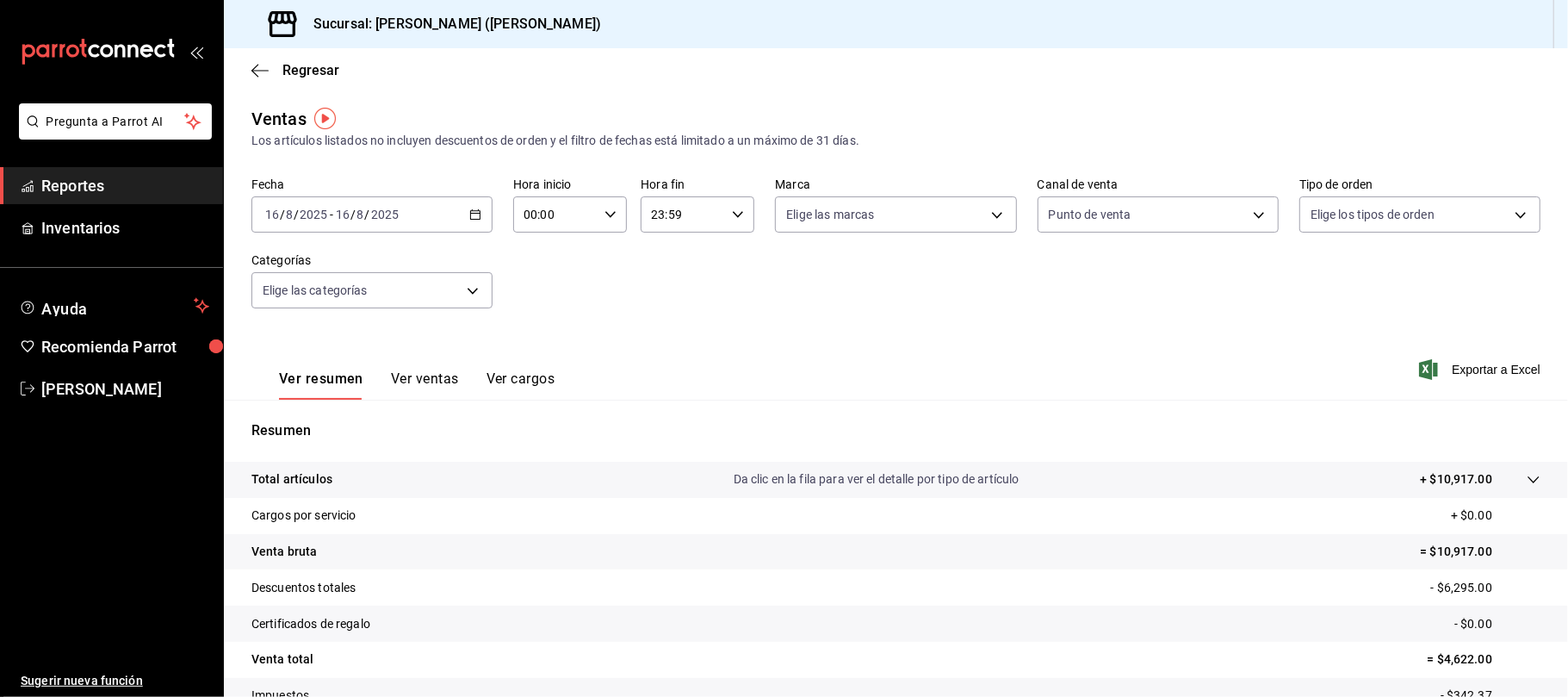
click at [415, 381] on button "Ver ventas" at bounding box center [424, 385] width 68 height 30
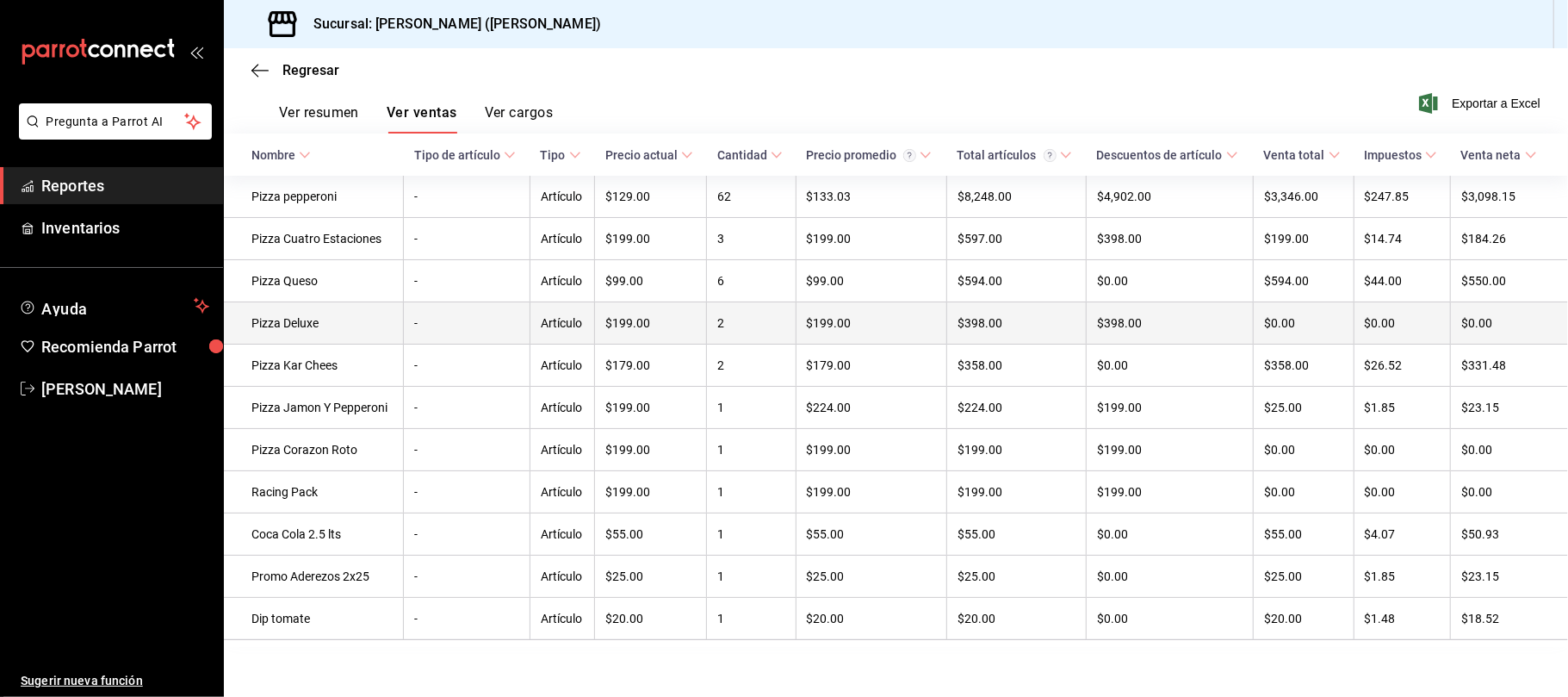
scroll to position [287, 0]
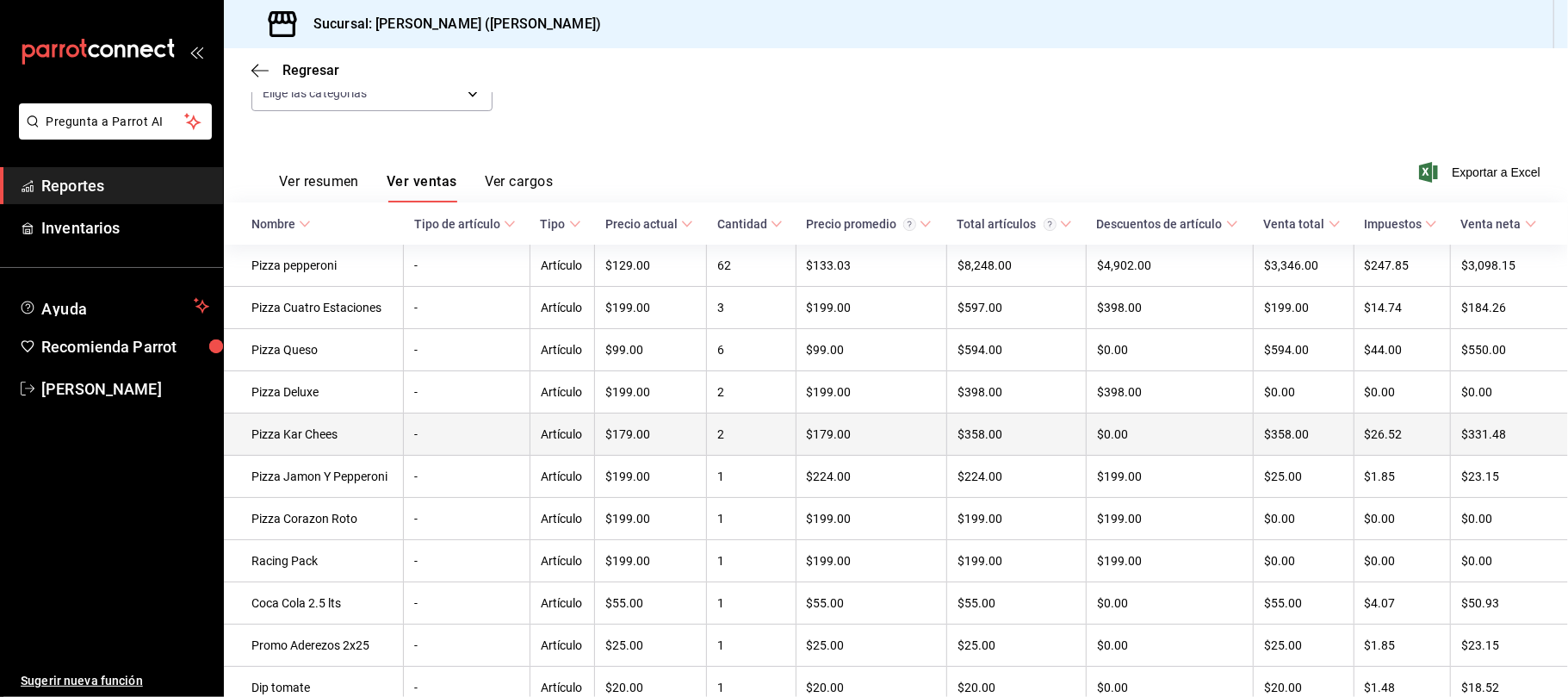
click at [692, 356] on tbody "Pizza pepperoni - Artículo $129.00 62 $133.03 $8,248.00 $4,902.00 $3,346.00 $24…" at bounding box center [896, 476] width 1344 height 464
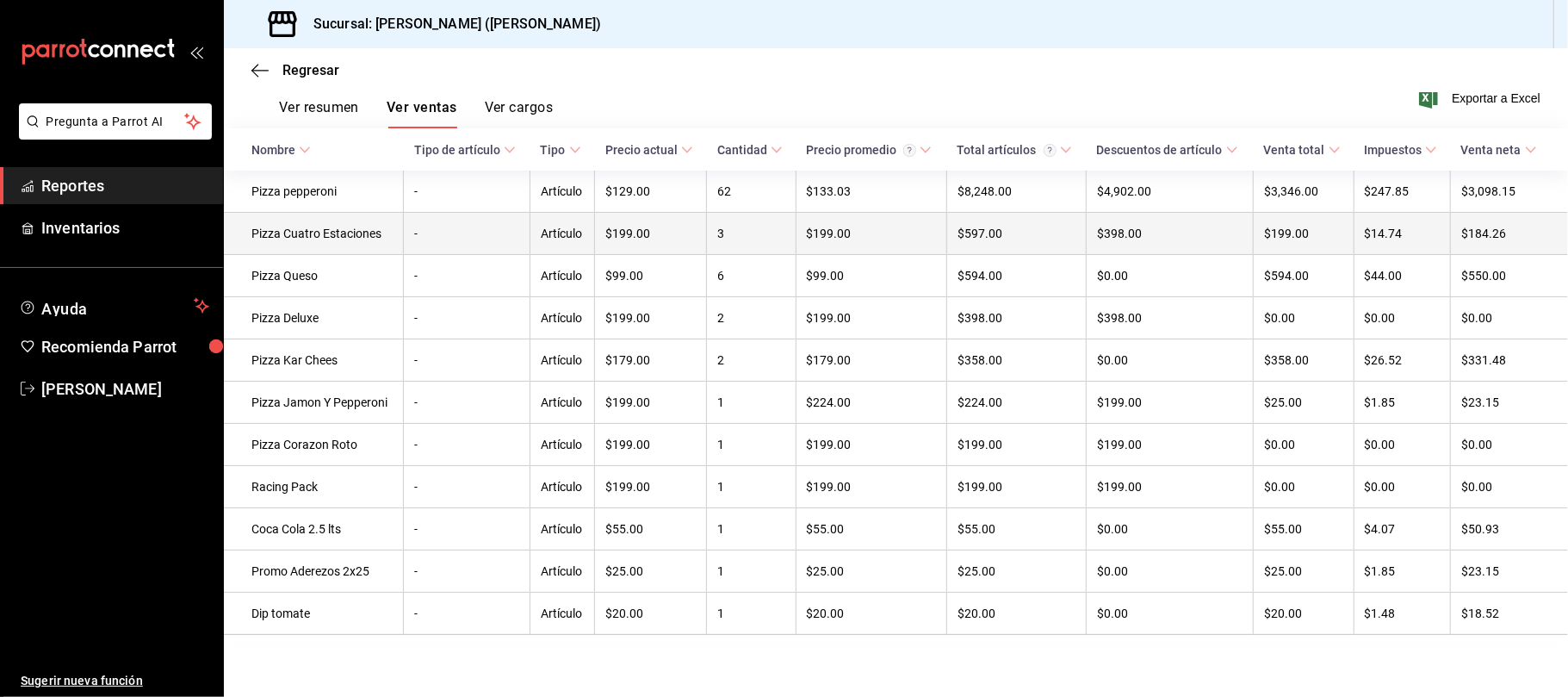
scroll to position [0, 0]
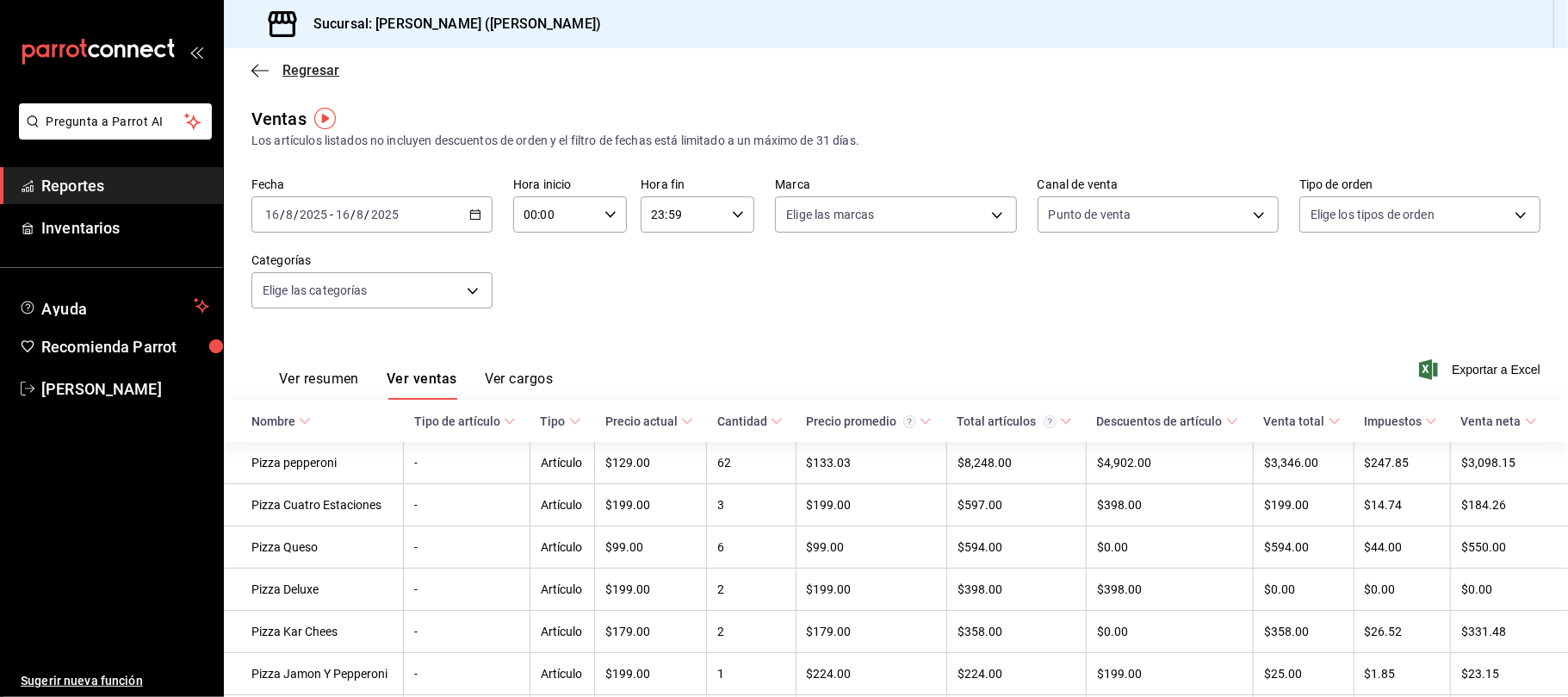
click at [287, 70] on span "Regresar" at bounding box center [310, 70] width 56 height 16
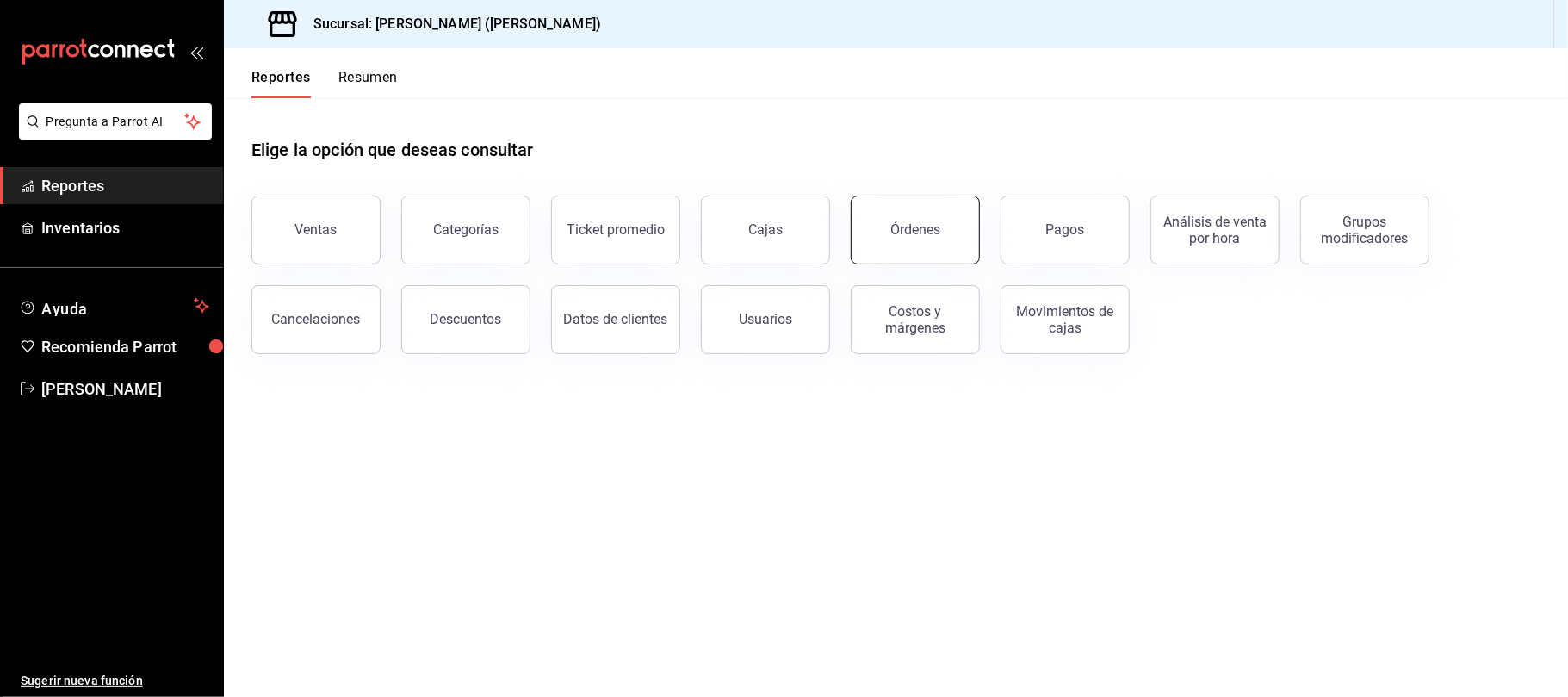
click at [907, 205] on button "Órdenes" at bounding box center [915, 230] width 129 height 69
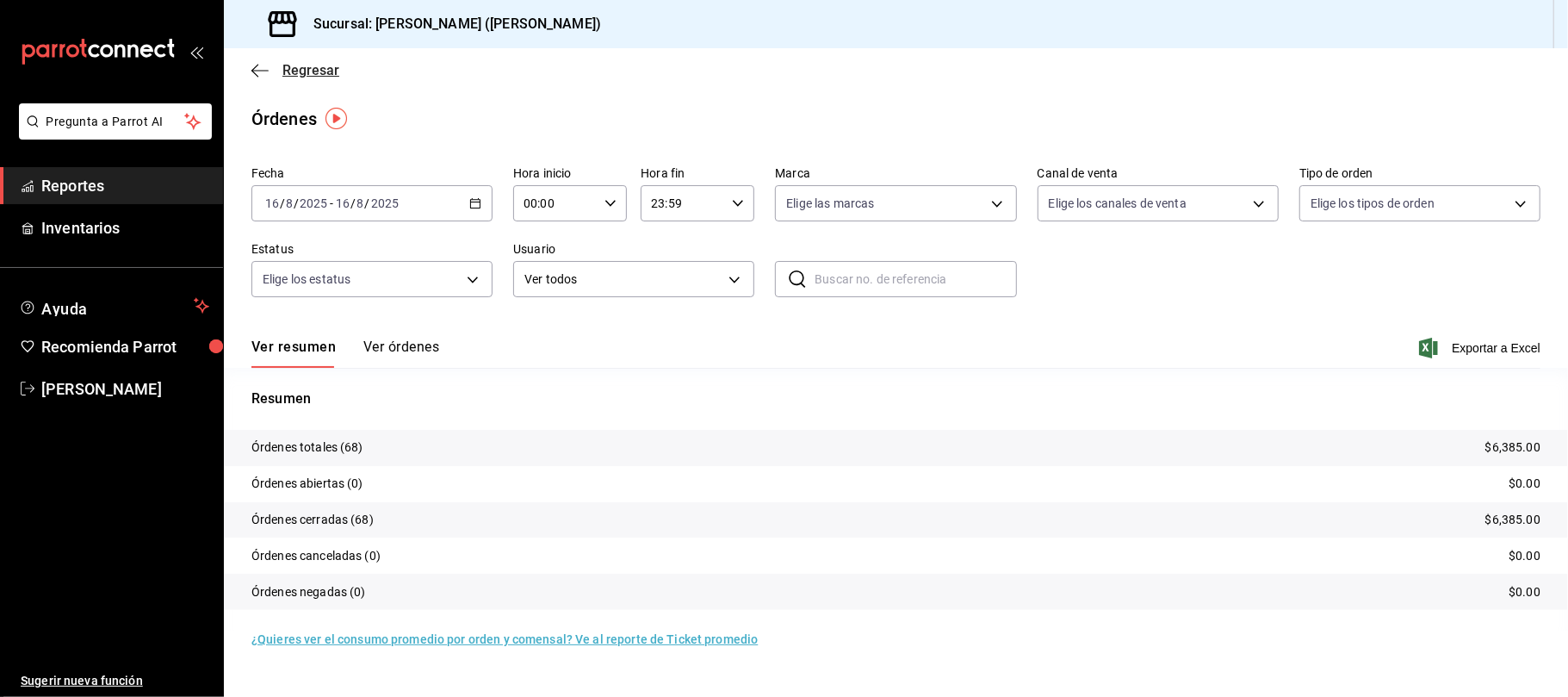
click at [300, 73] on span "Regresar" at bounding box center [310, 70] width 56 height 16
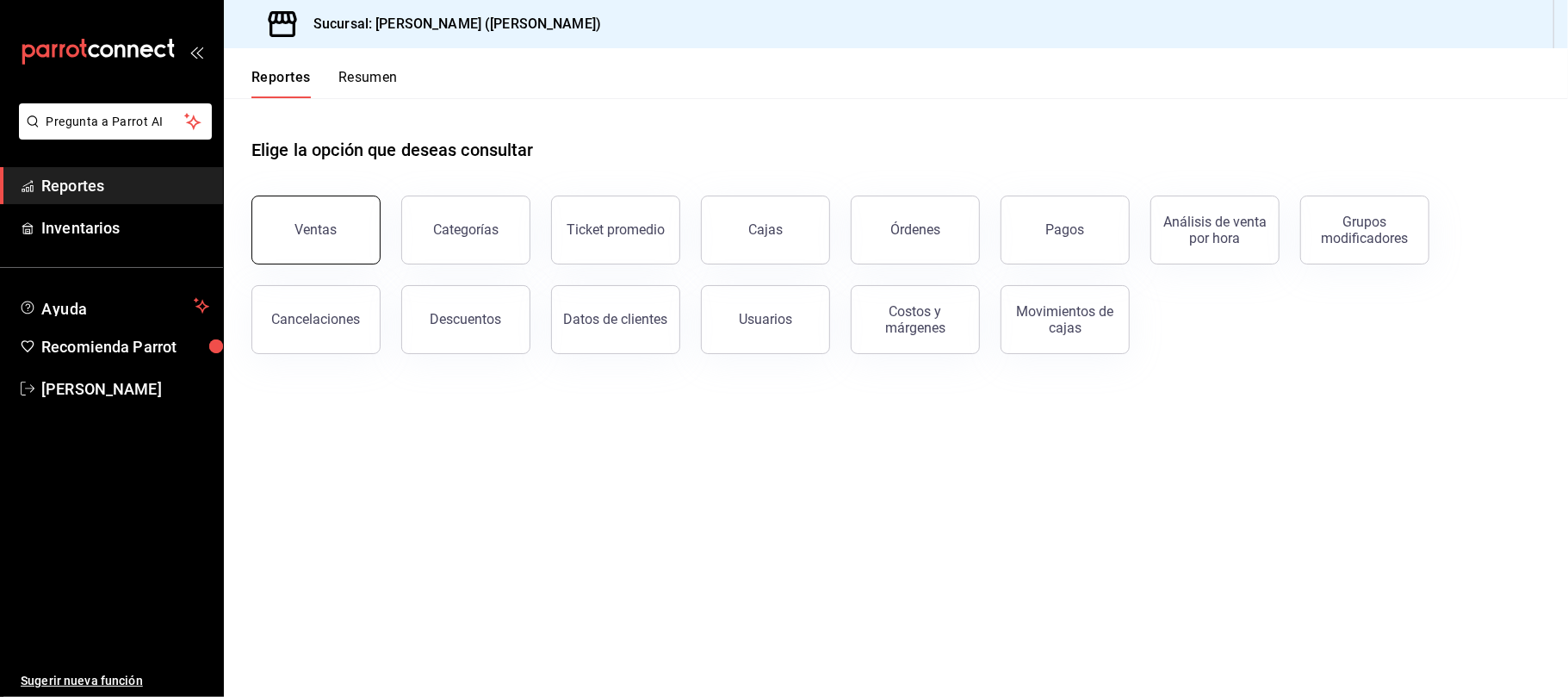
click at [351, 232] on button "Ventas" at bounding box center [316, 230] width 129 height 69
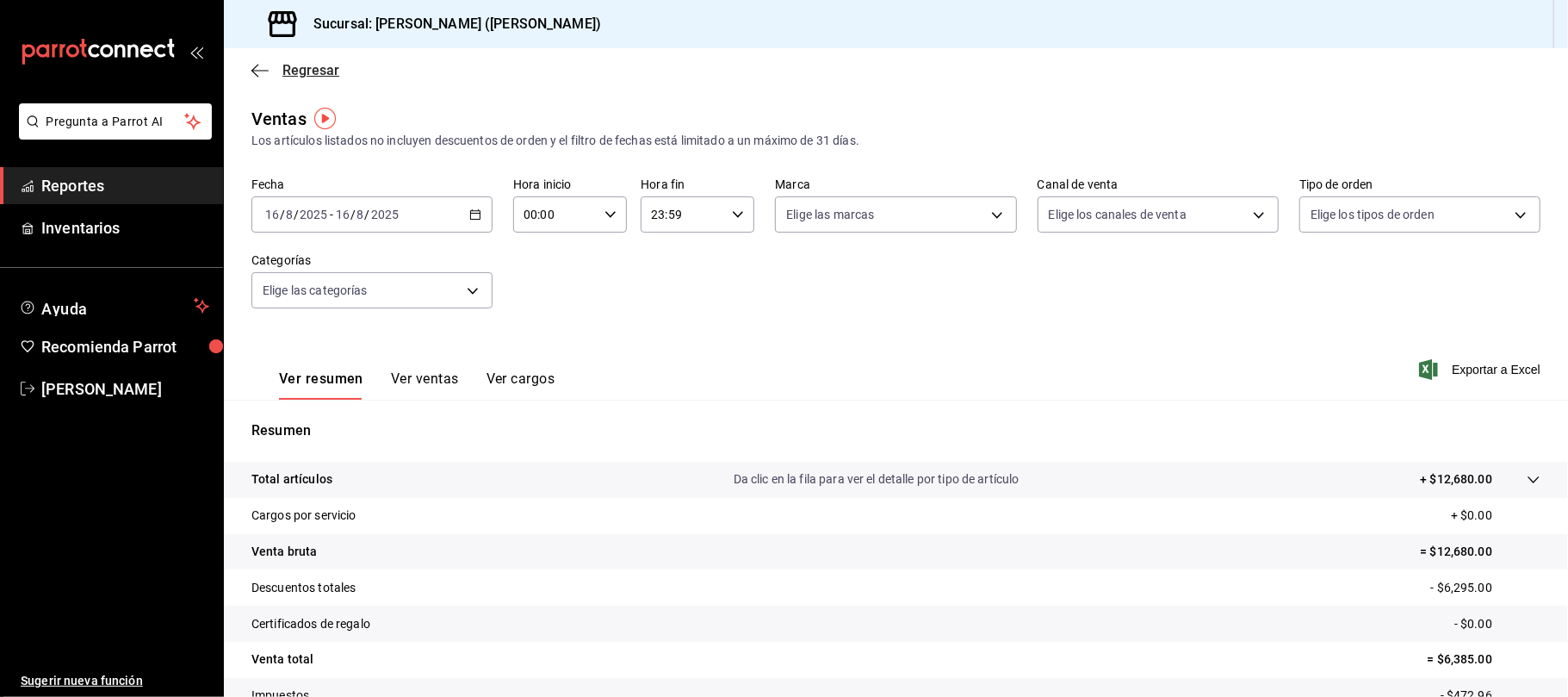
click at [308, 71] on span "Regresar" at bounding box center [310, 70] width 56 height 16
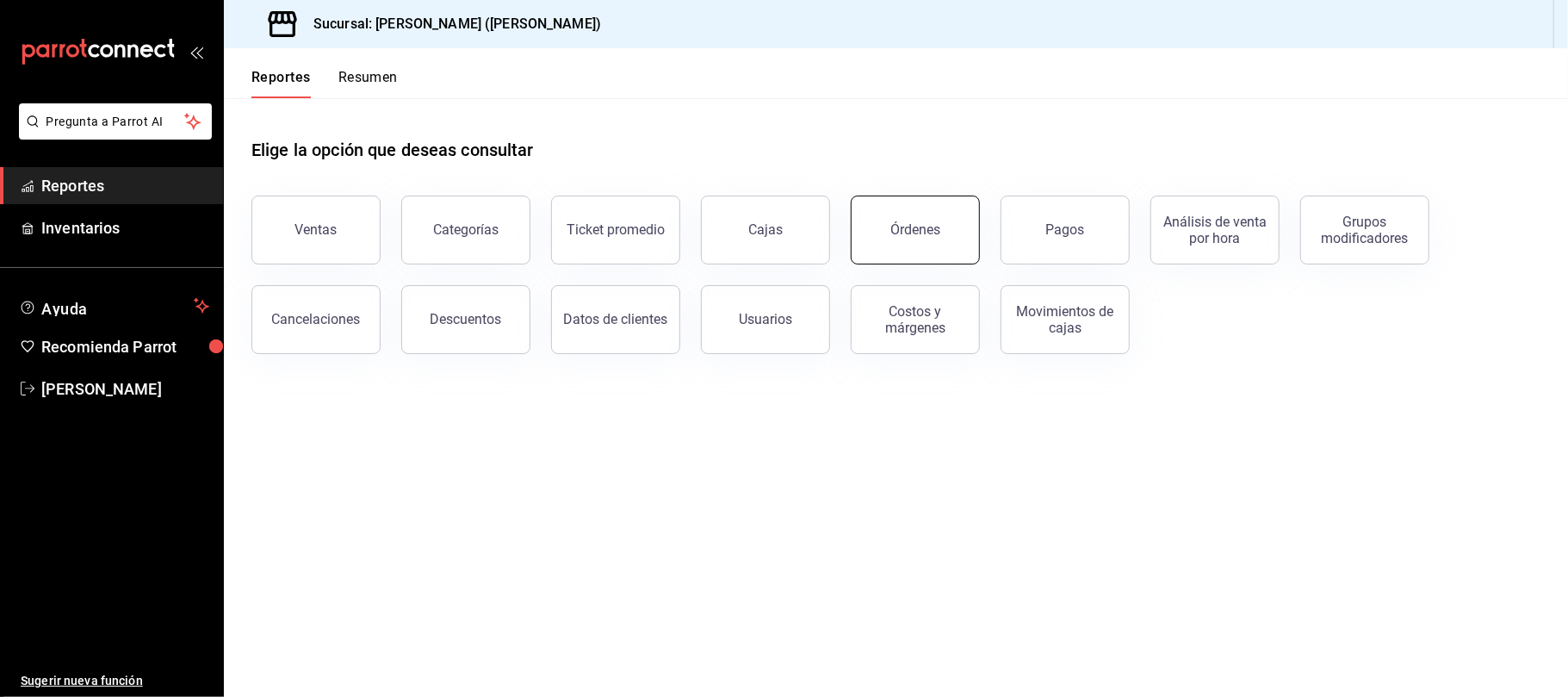
click at [959, 221] on button "Órdenes" at bounding box center [915, 230] width 129 height 69
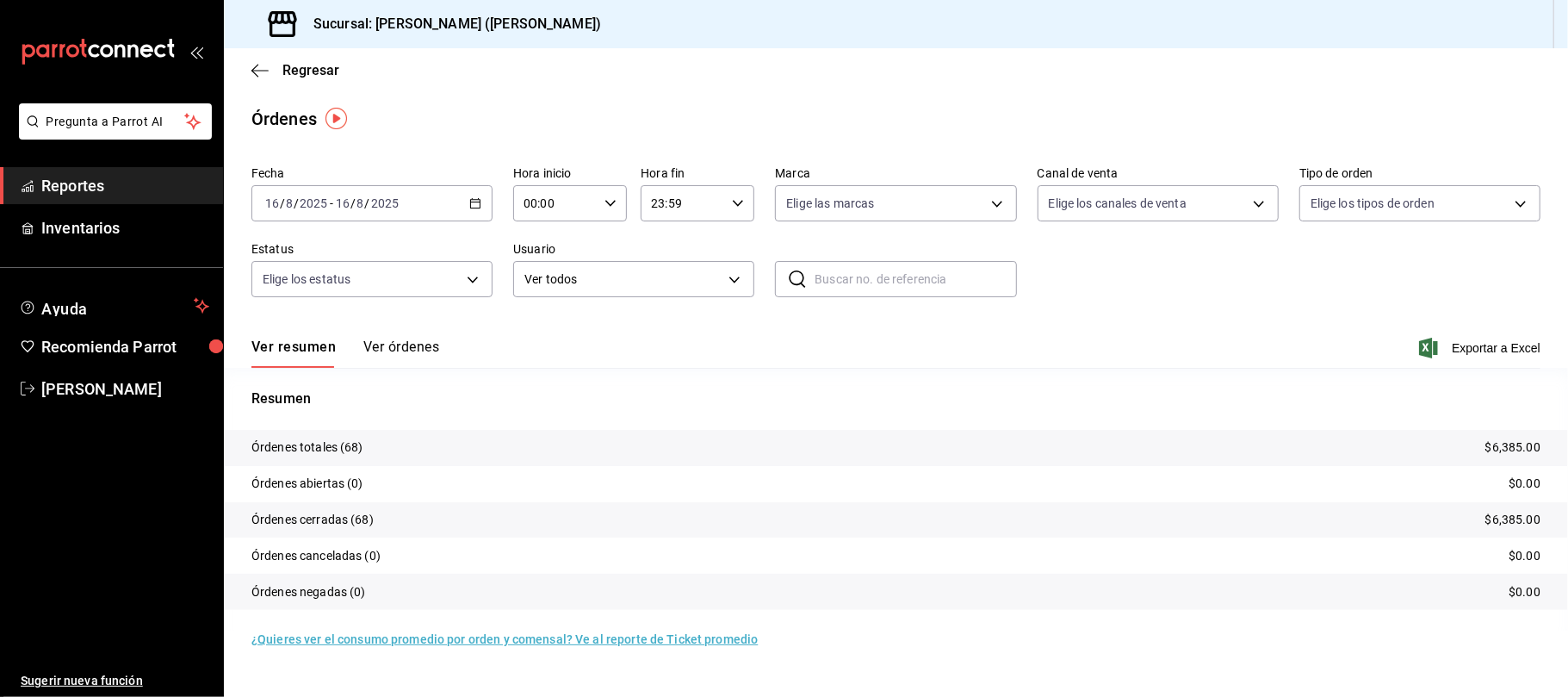
click at [400, 339] on button "Ver órdenes" at bounding box center [401, 352] width 76 height 30
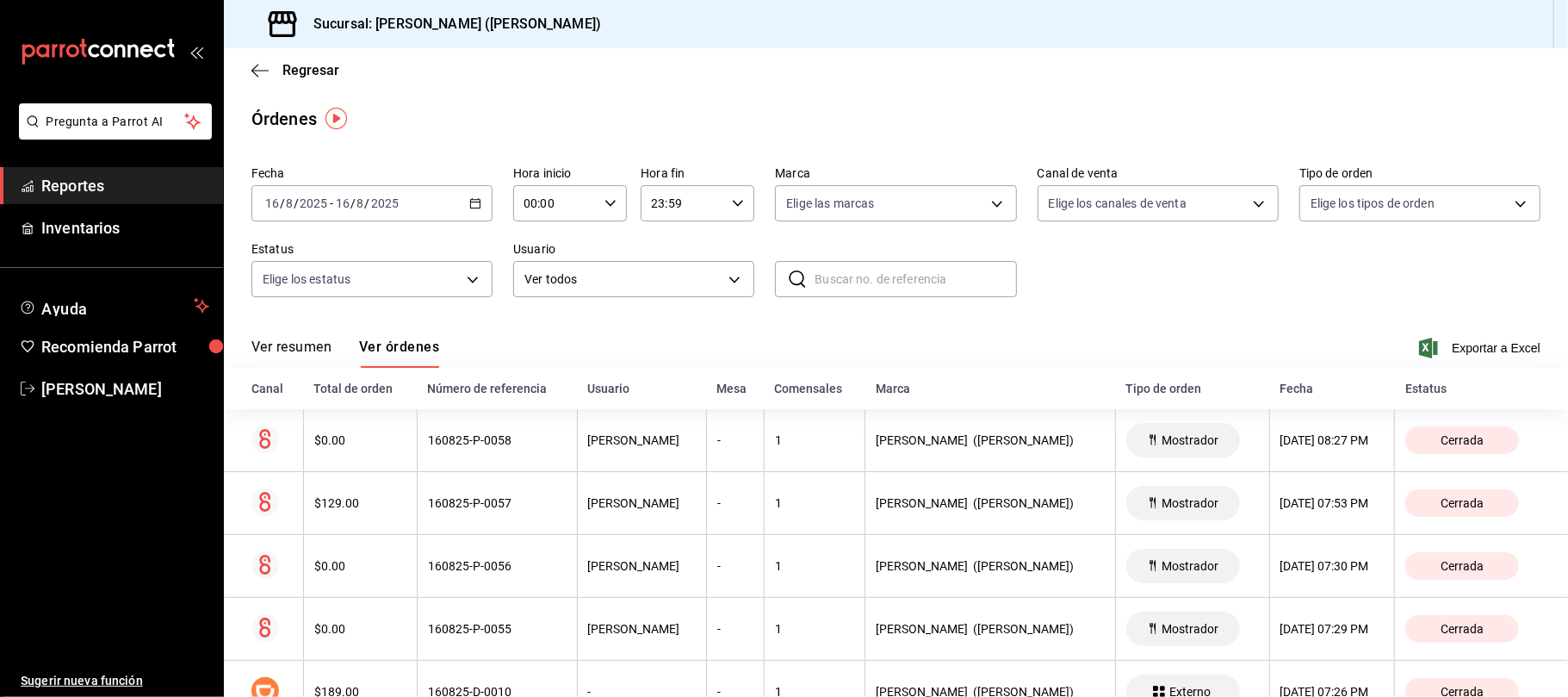
click at [329, 82] on div "Regresar" at bounding box center [896, 70] width 1344 height 44
click at [329, 77] on span "Regresar" at bounding box center [310, 70] width 56 height 16
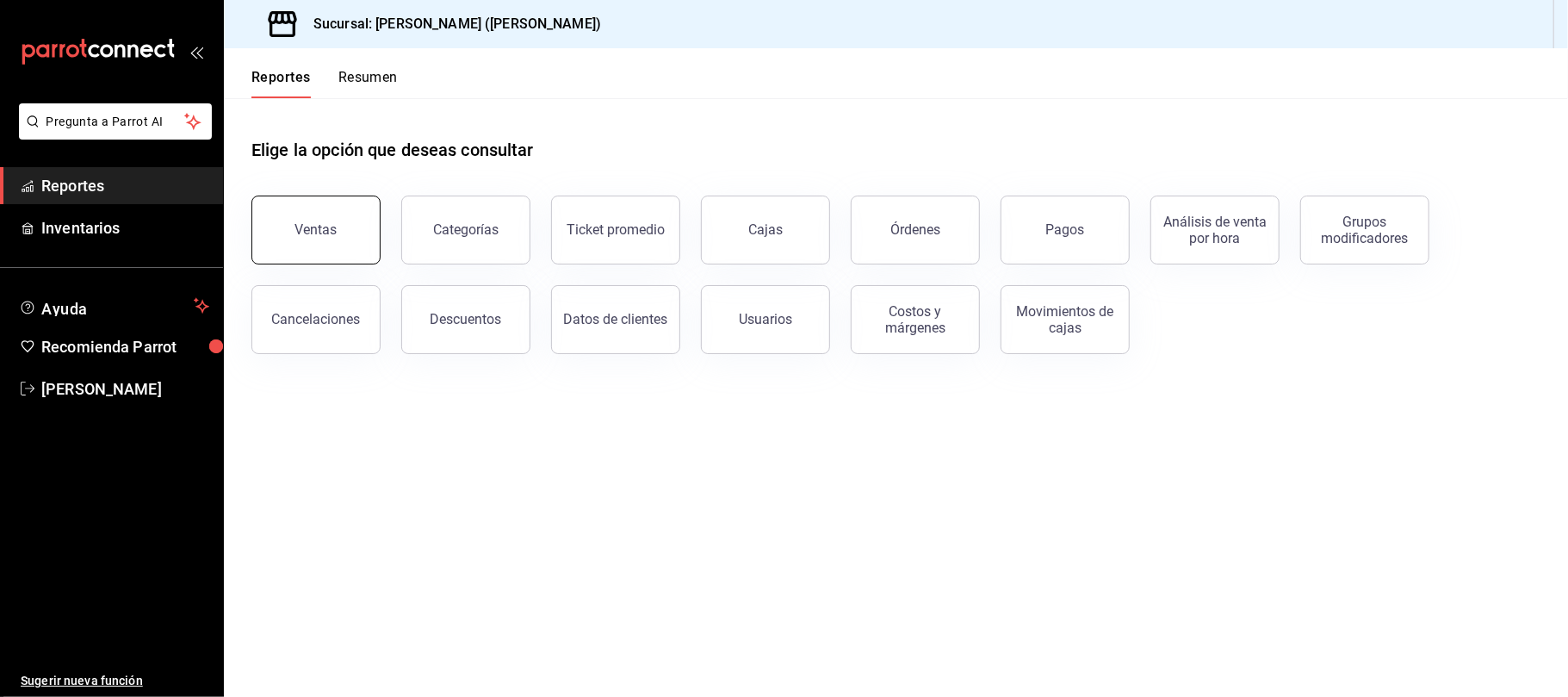
click at [362, 228] on button "Ventas" at bounding box center [316, 230] width 129 height 69
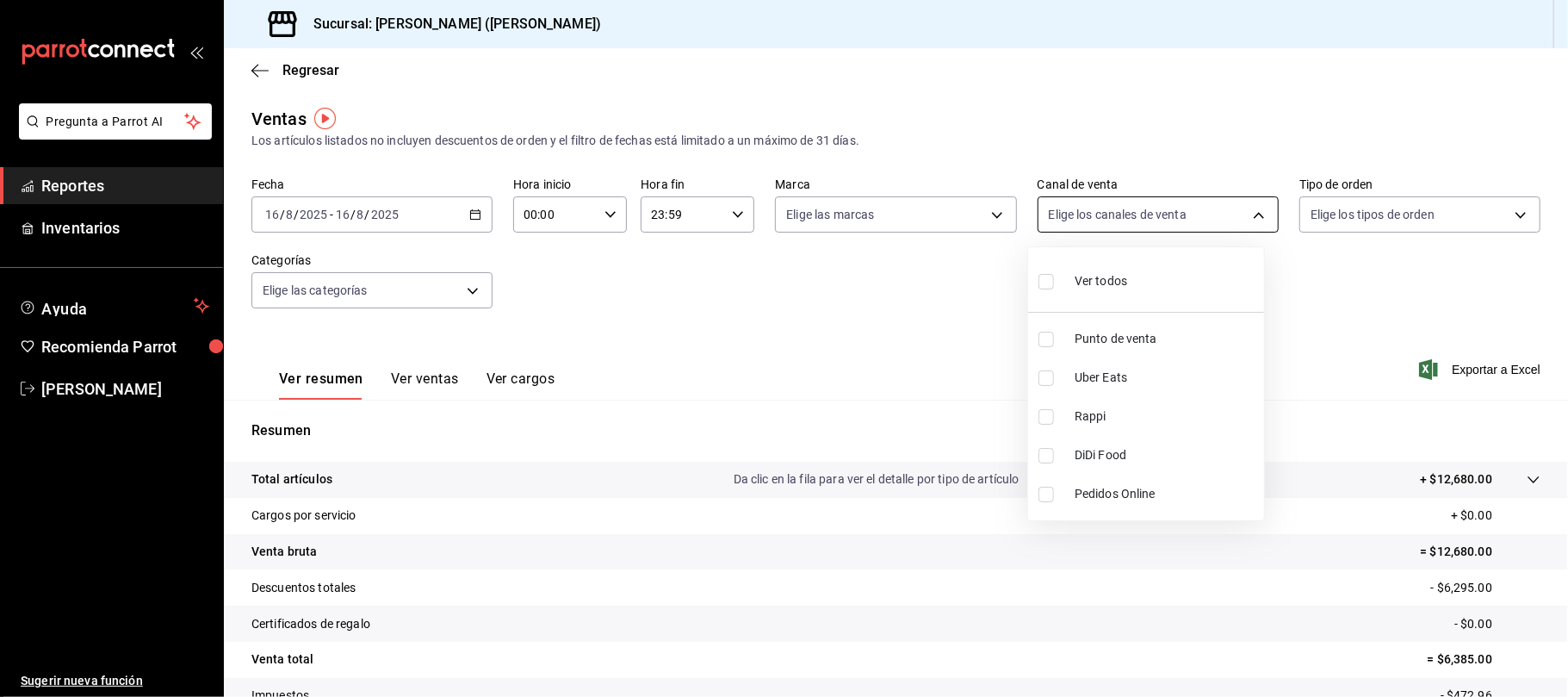
click at [1169, 224] on body "Pregunta a Parrot AI Reportes Inventarios Ayuda Recomienda Parrot Catalina Eliz…" at bounding box center [784, 348] width 1568 height 697
click at [1108, 448] on span "DiDi Food" at bounding box center [1166, 455] width 183 height 18
type input "DIDI_FOOD"
checkbox input "true"
click at [400, 375] on div at bounding box center [784, 348] width 1568 height 697
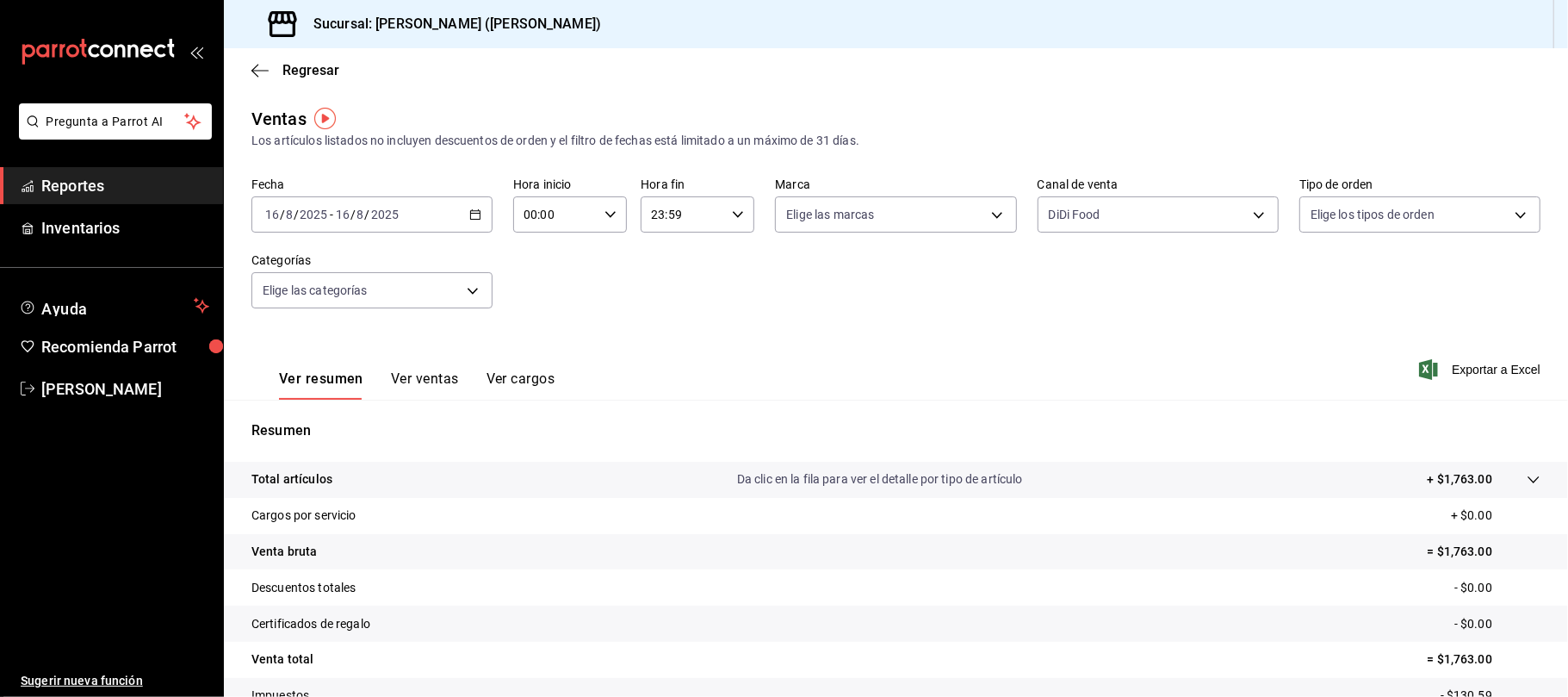
click at [403, 375] on button "Ver ventas" at bounding box center [424, 385] width 68 height 30
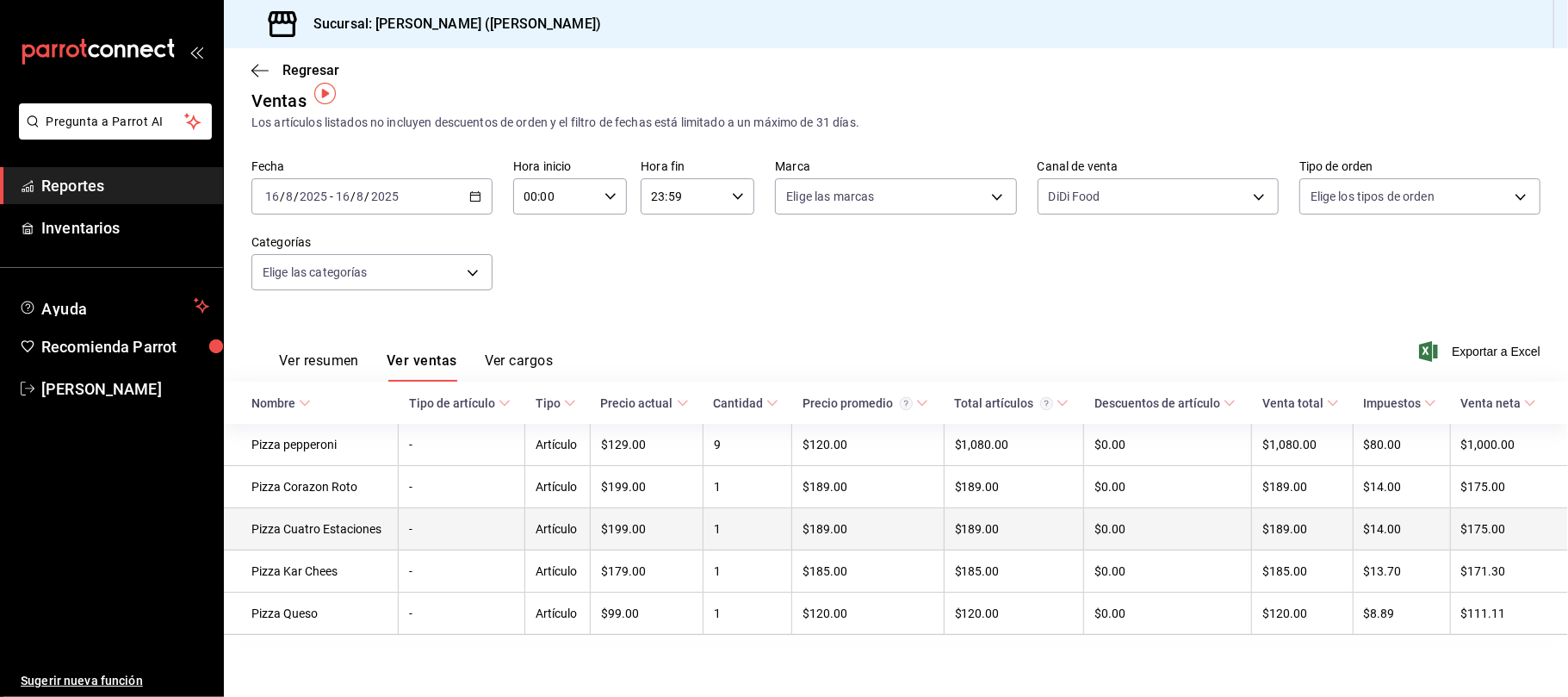
scroll to position [25, 0]
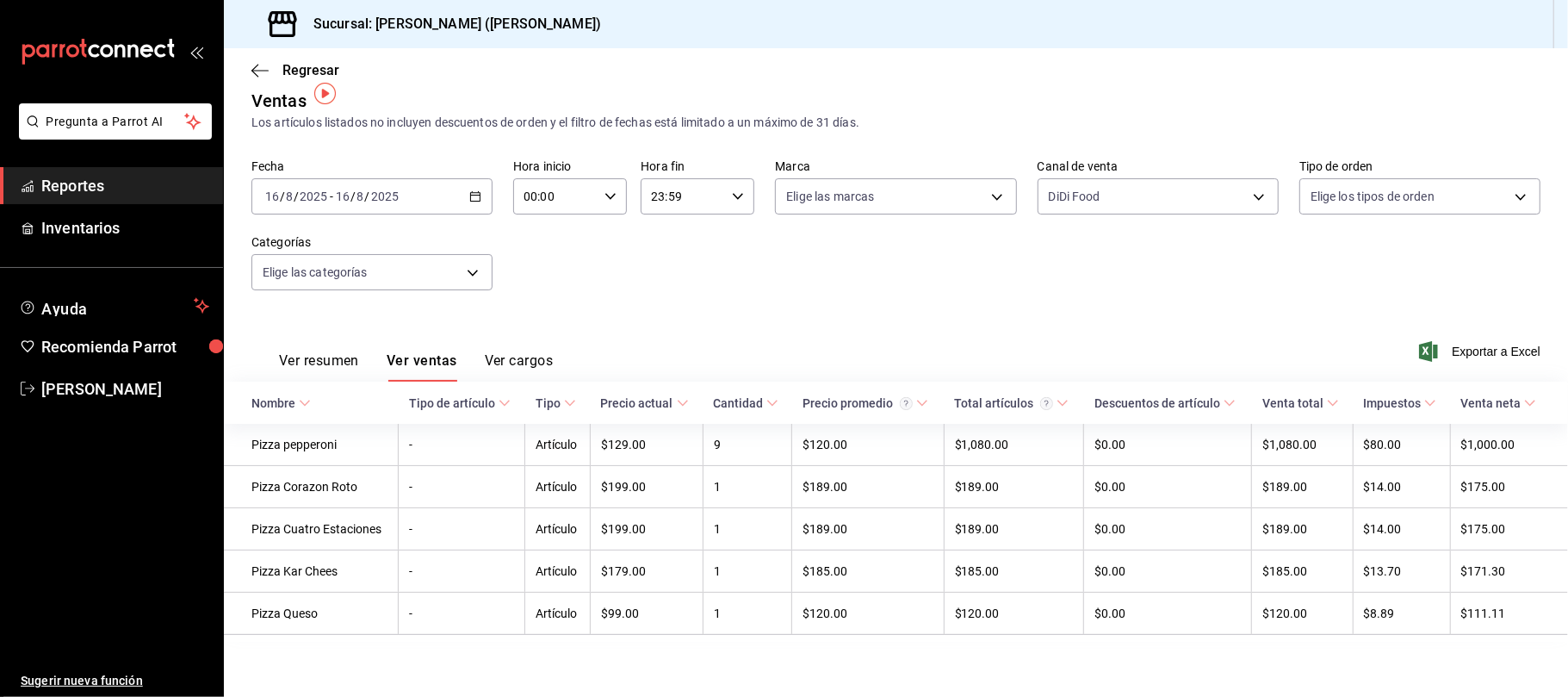
click at [343, 352] on button "Ver resumen" at bounding box center [319, 367] width 80 height 30
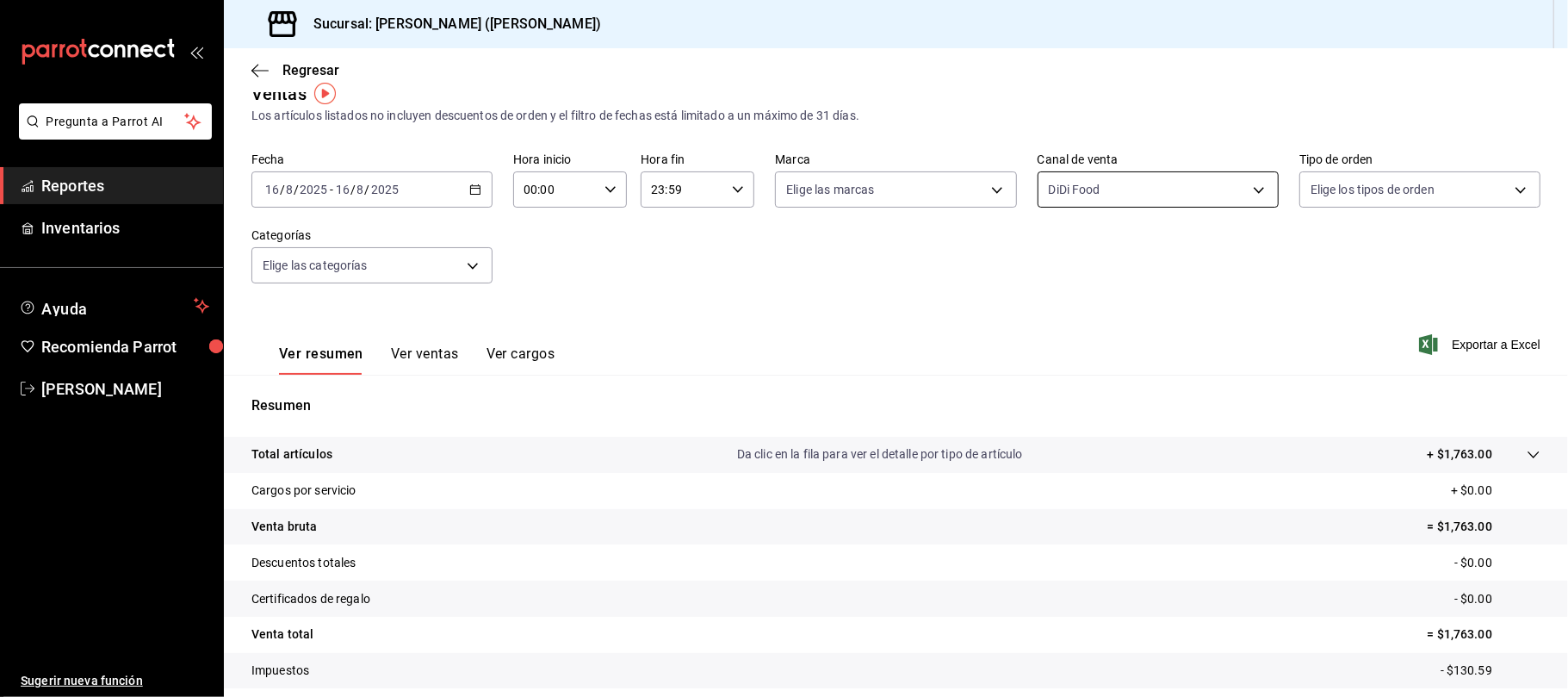
click at [1165, 200] on body "Pregunta a Parrot AI Reportes Inventarios Ayuda Recomienda Parrot Catalina Eliz…" at bounding box center [784, 348] width 1568 height 697
click at [1120, 438] on span "DiDi Food" at bounding box center [1166, 429] width 183 height 18
checkbox input "false"
click at [1128, 319] on span "Punto de venta" at bounding box center [1166, 313] width 183 height 18
type input "PARROT"
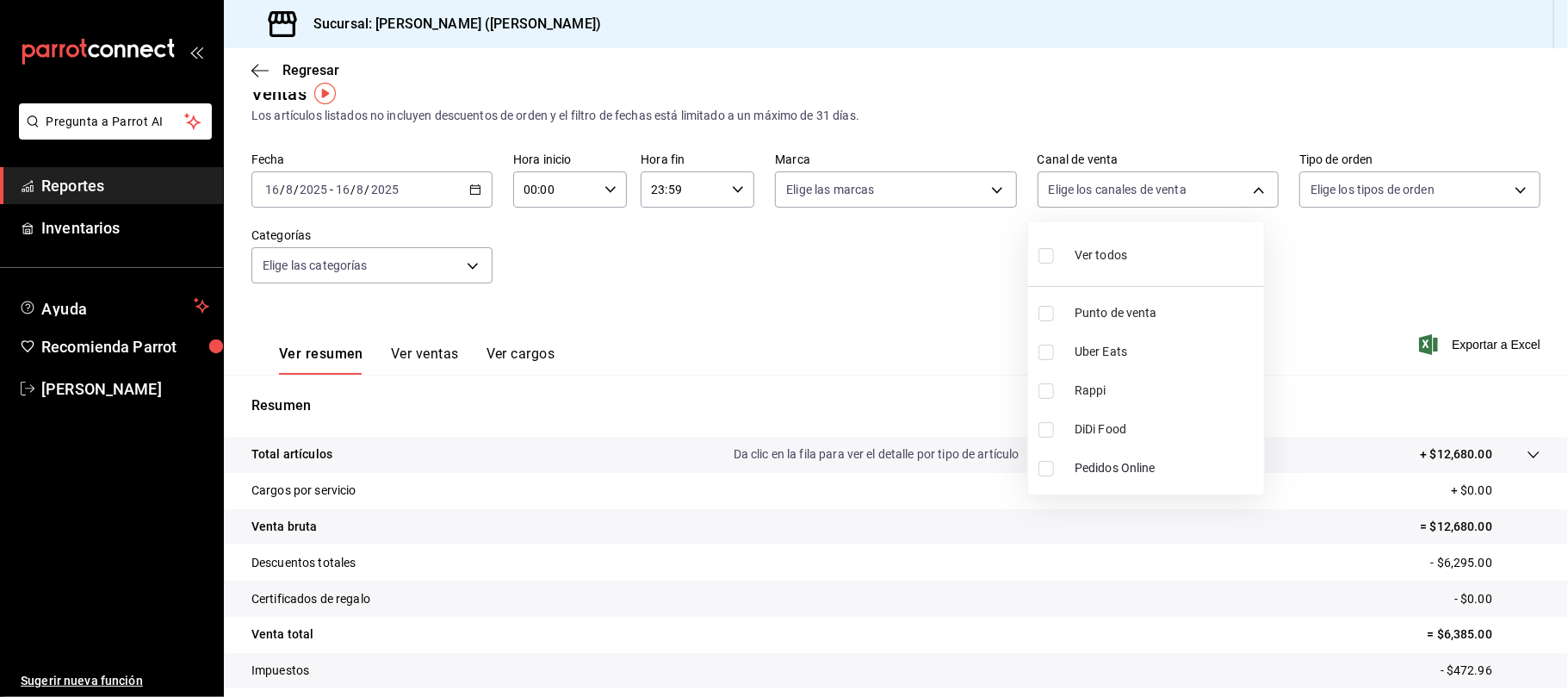
checkbox input "true"
click at [835, 253] on div at bounding box center [784, 348] width 1568 height 697
click at [437, 353] on button "Ver ventas" at bounding box center [424, 360] width 68 height 30
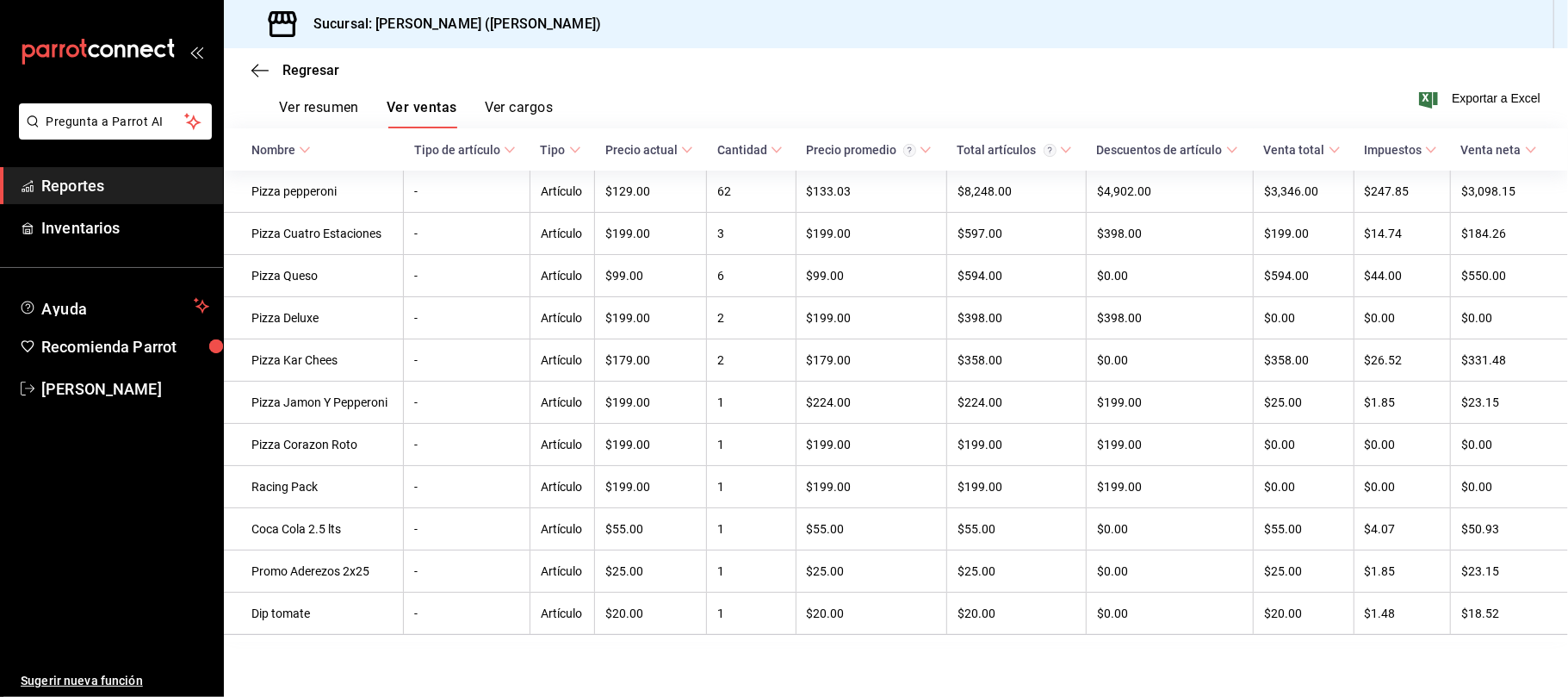
scroll to position [56, 0]
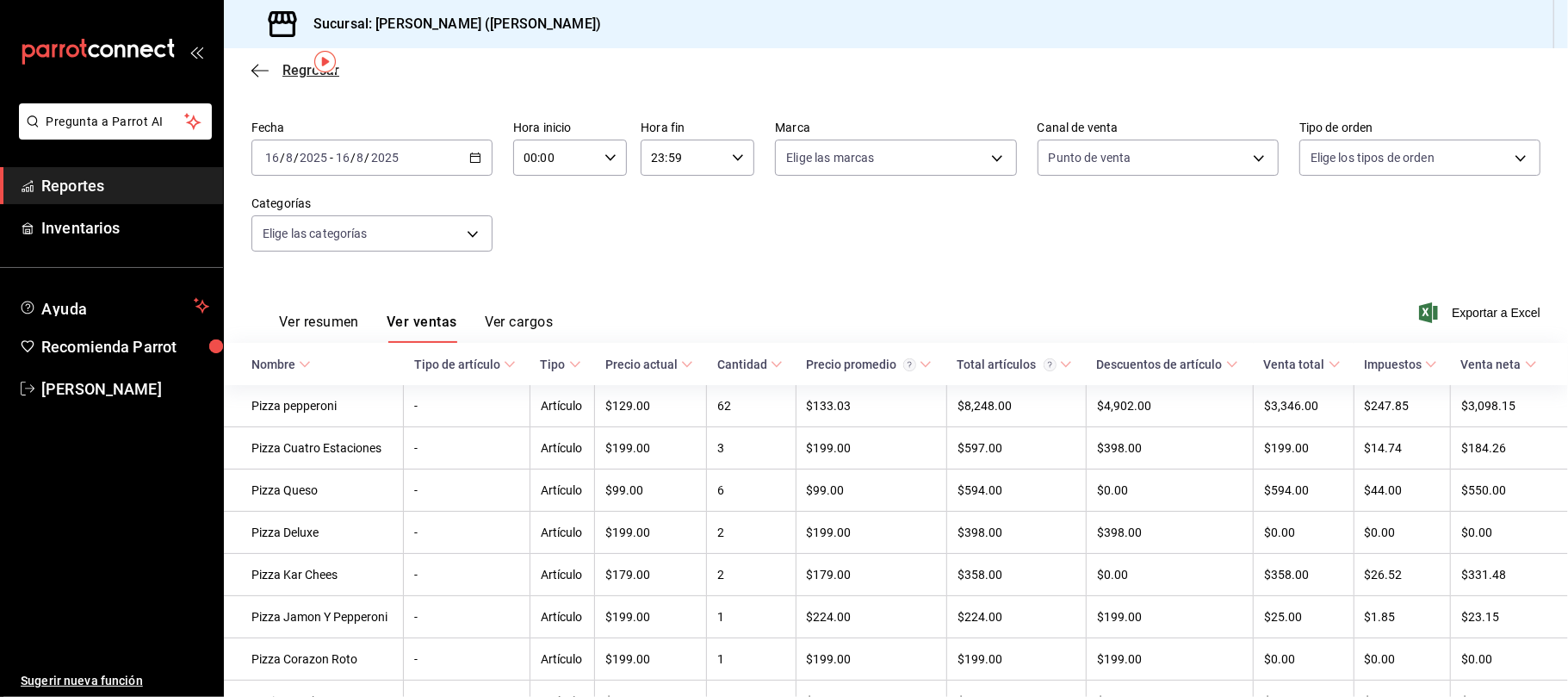
click at [263, 74] on icon "button" at bounding box center [260, 71] width 17 height 15
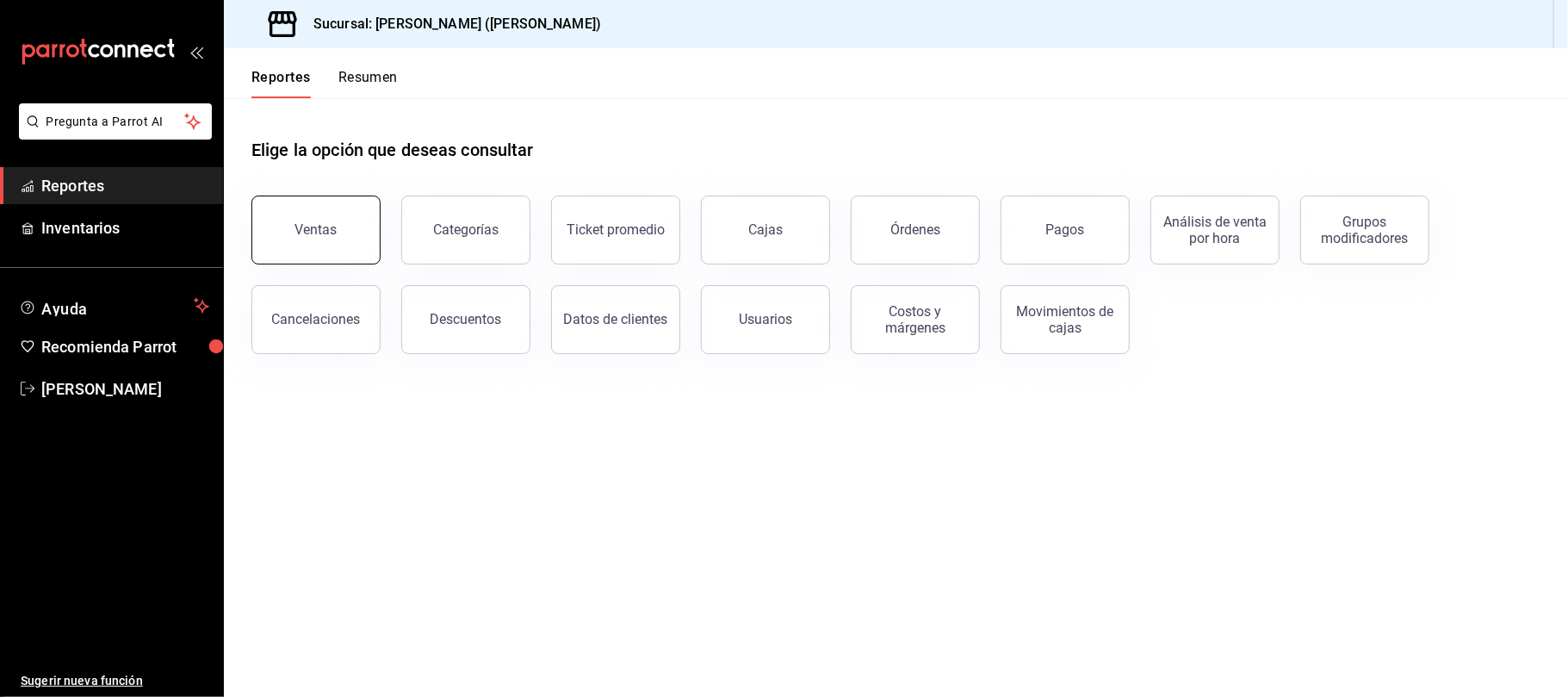
click at [335, 229] on button "Ventas" at bounding box center [316, 230] width 129 height 69
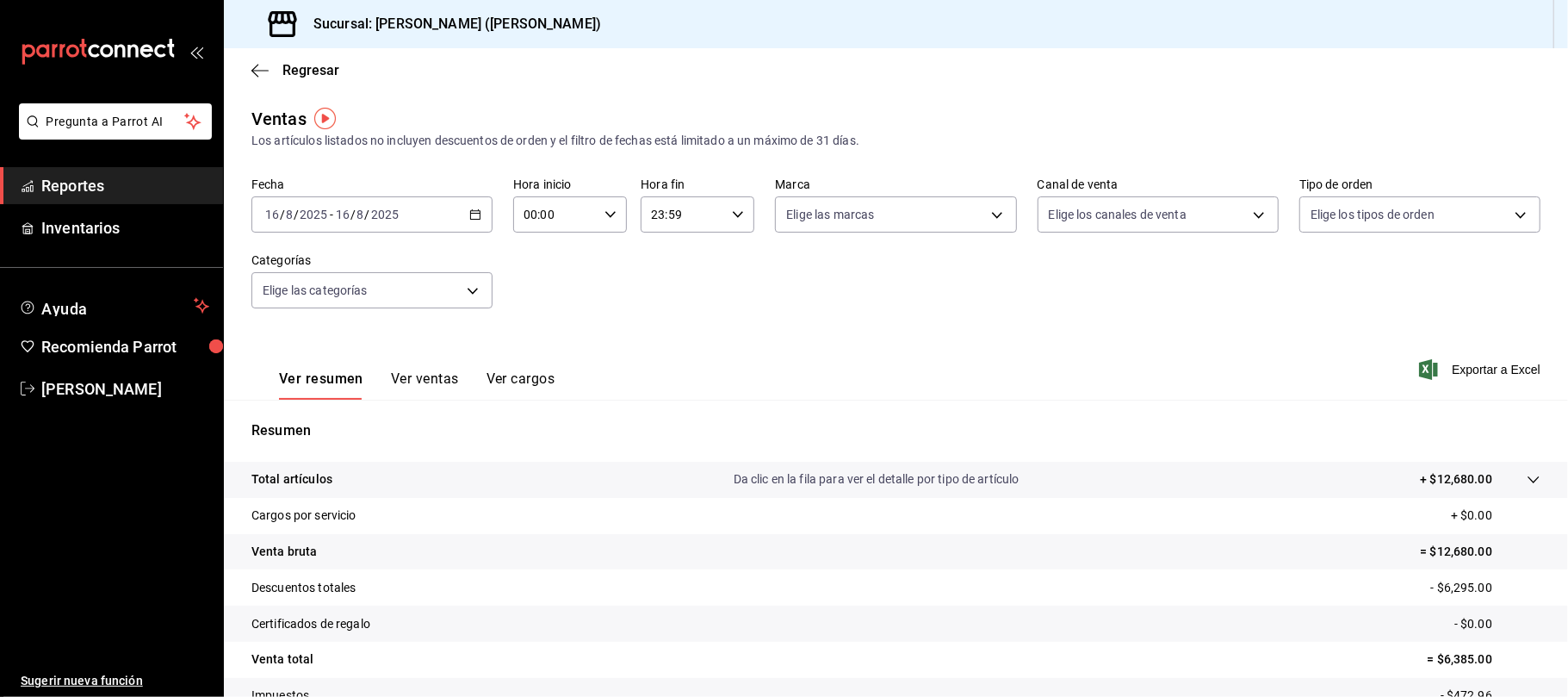
click at [404, 387] on button "Ver ventas" at bounding box center [424, 385] width 68 height 30
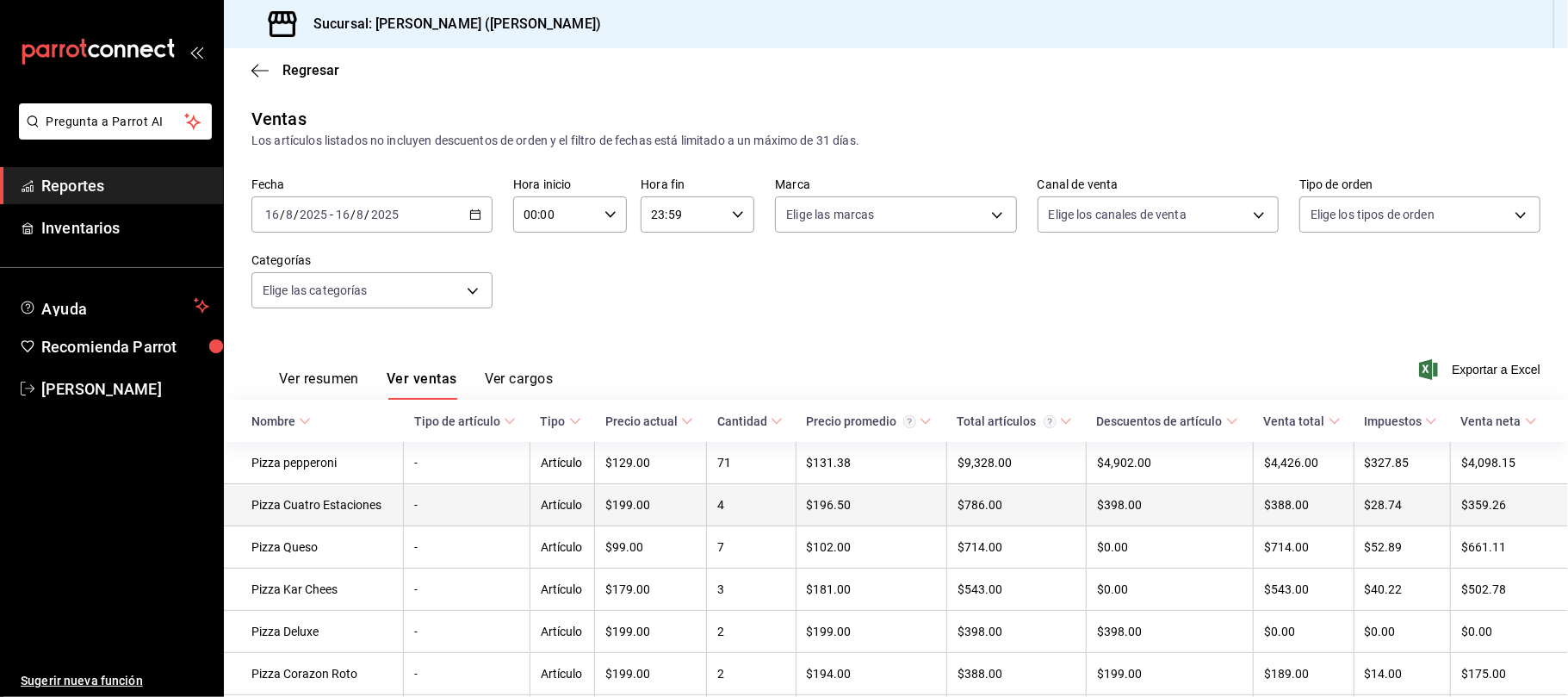
scroll to position [287, 0]
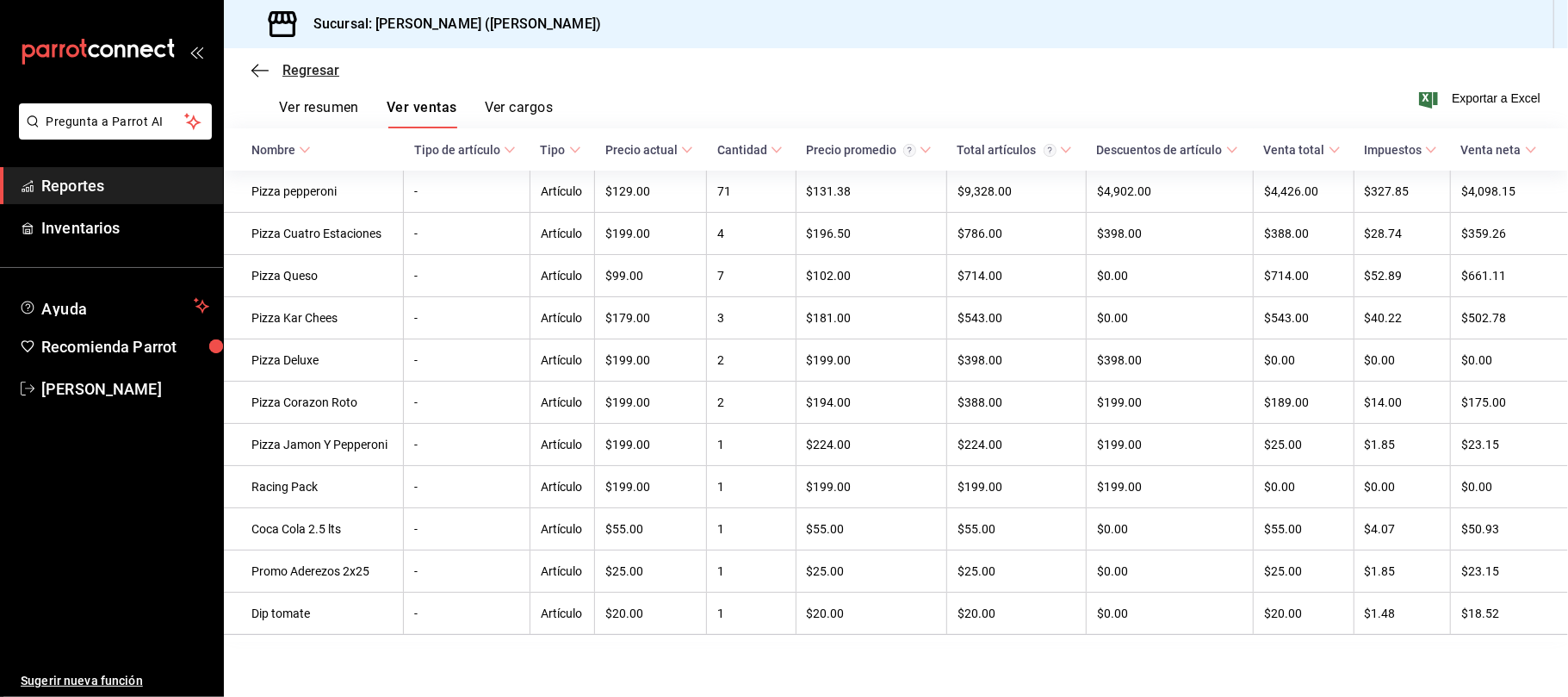
click at [315, 66] on span "Regresar" at bounding box center [310, 70] width 56 height 16
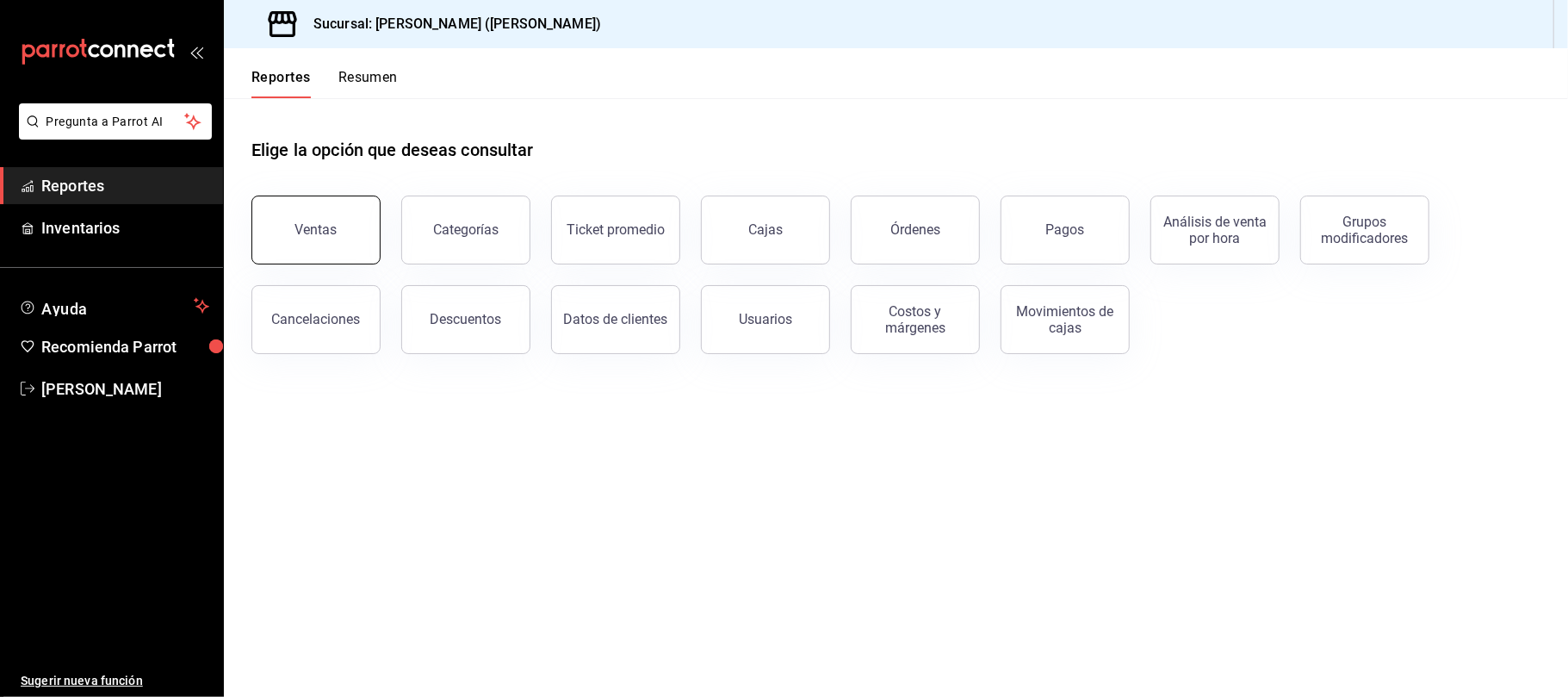
click at [287, 201] on button "Ventas" at bounding box center [316, 230] width 129 height 69
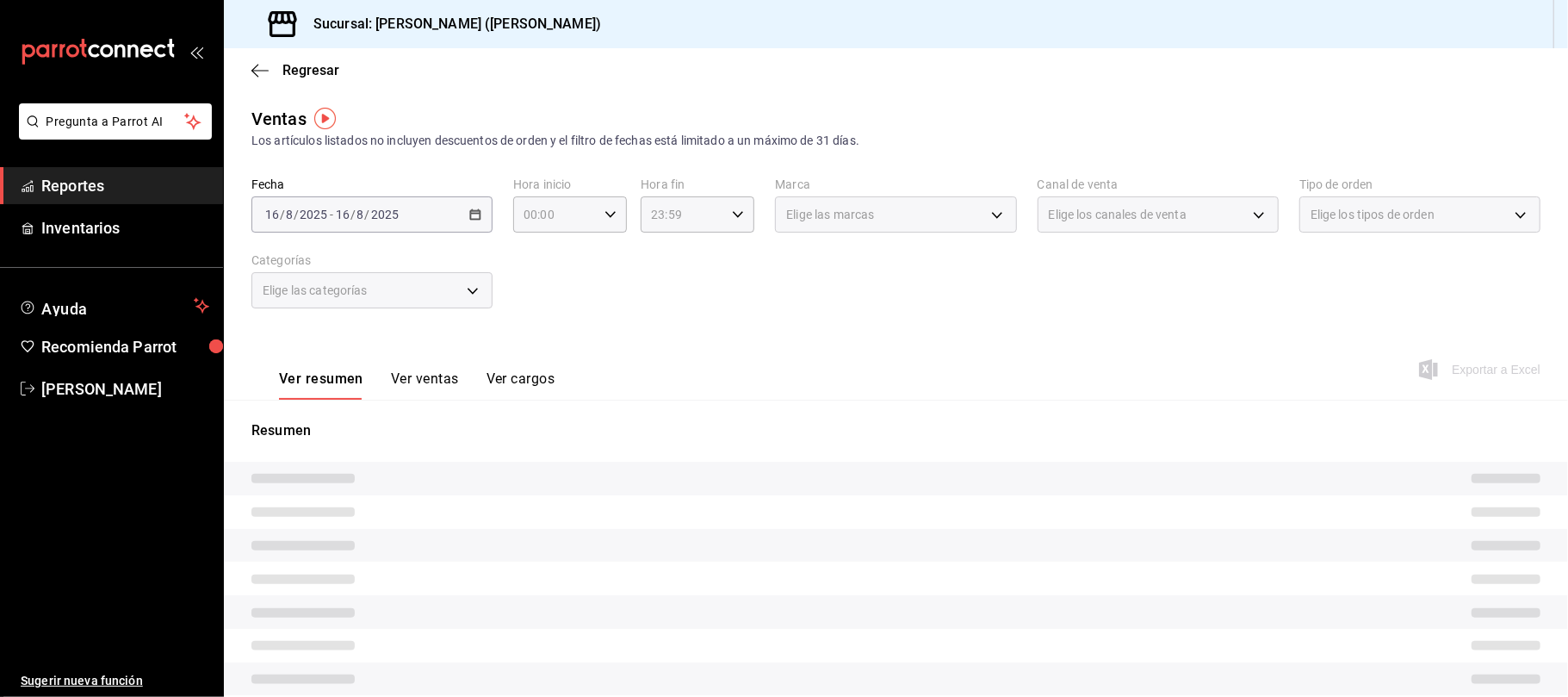
click at [1143, 204] on body "Pregunta a Parrot AI Reportes Inventarios Ayuda Recomienda Parrot Catalina Eliz…" at bounding box center [784, 348] width 1568 height 697
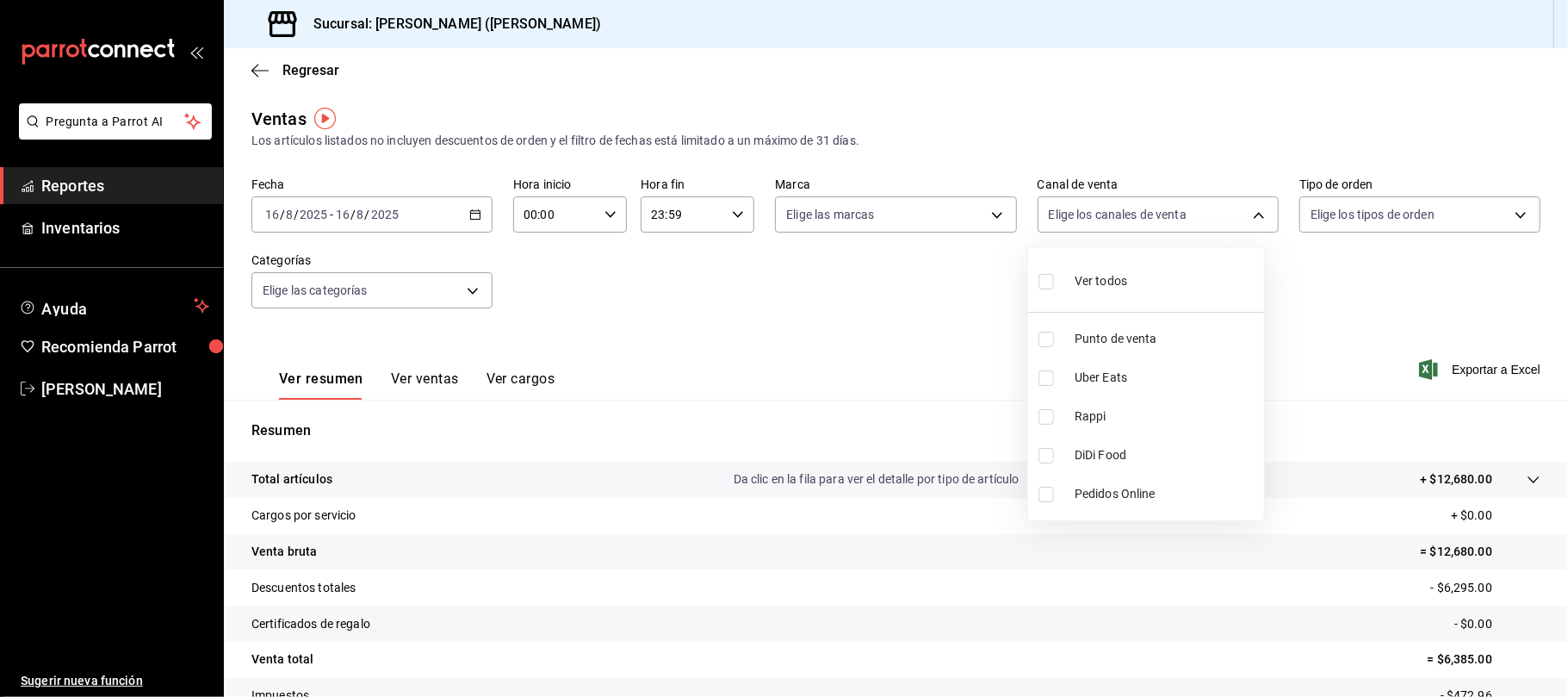
click at [1119, 427] on li "Rappi" at bounding box center [1146, 416] width 235 height 38
type input "RAPPI"
checkbox input "true"
click at [1117, 452] on span "DiDi Food" at bounding box center [1166, 455] width 183 height 18
type input "RAPPI,DIDI_FOOD"
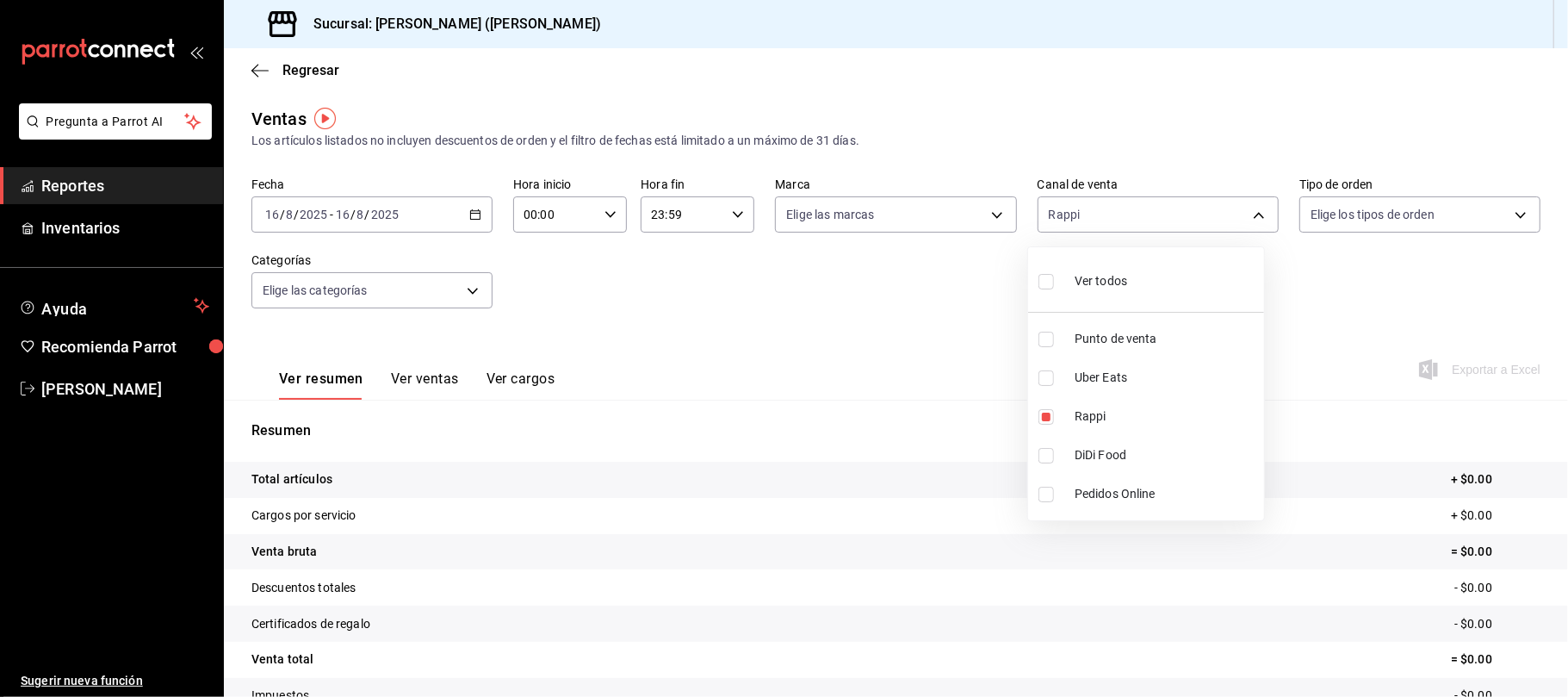
checkbox input "true"
click at [427, 377] on div at bounding box center [784, 348] width 1568 height 697
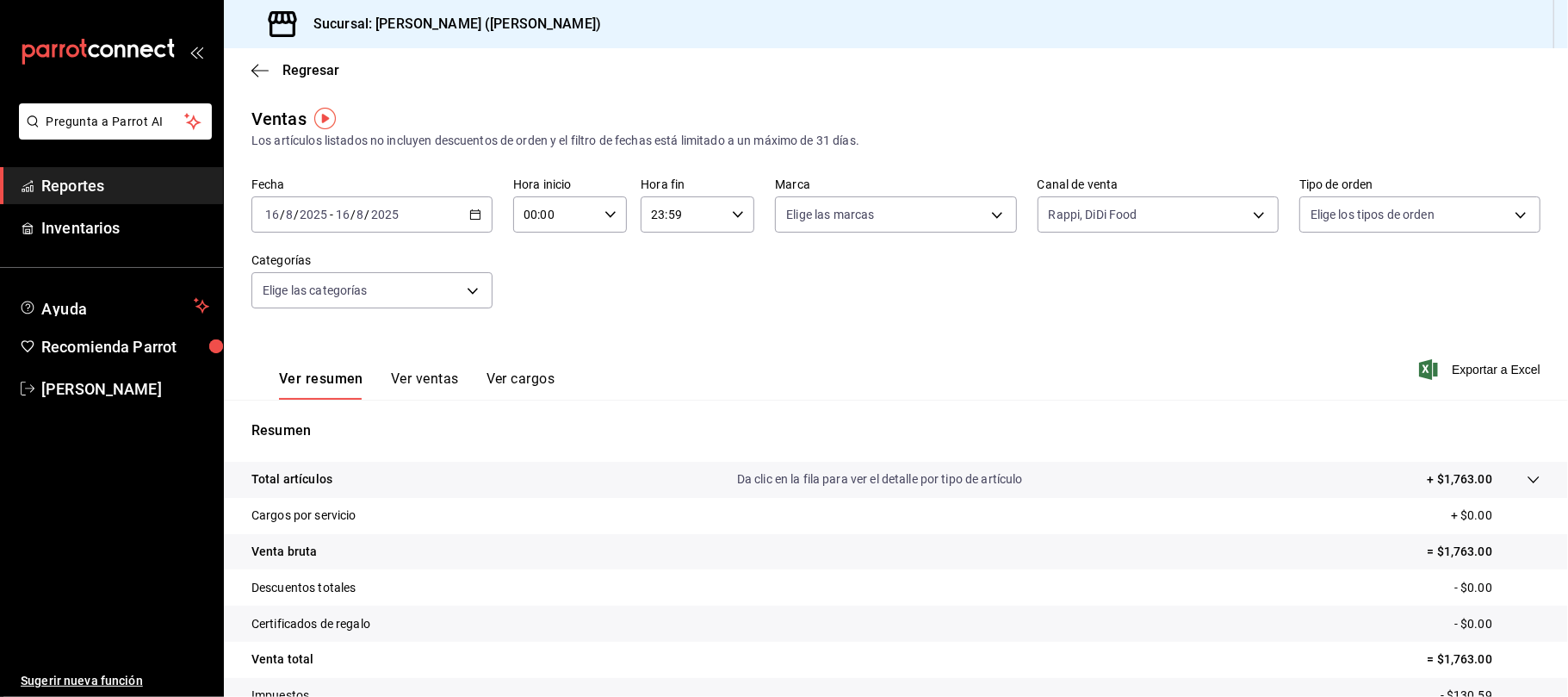
click at [427, 377] on button "Ver ventas" at bounding box center [424, 385] width 68 height 30
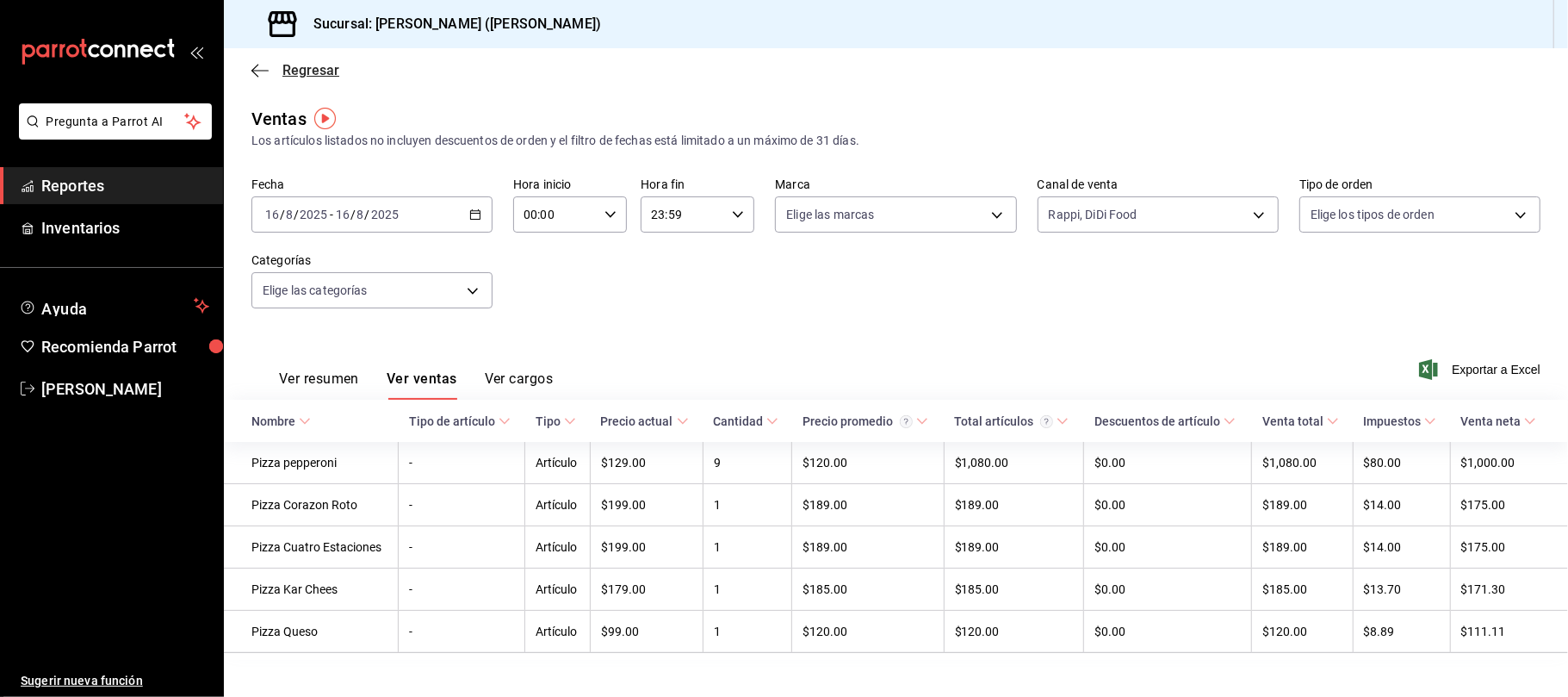
click at [321, 64] on span "Regresar" at bounding box center [310, 70] width 56 height 16
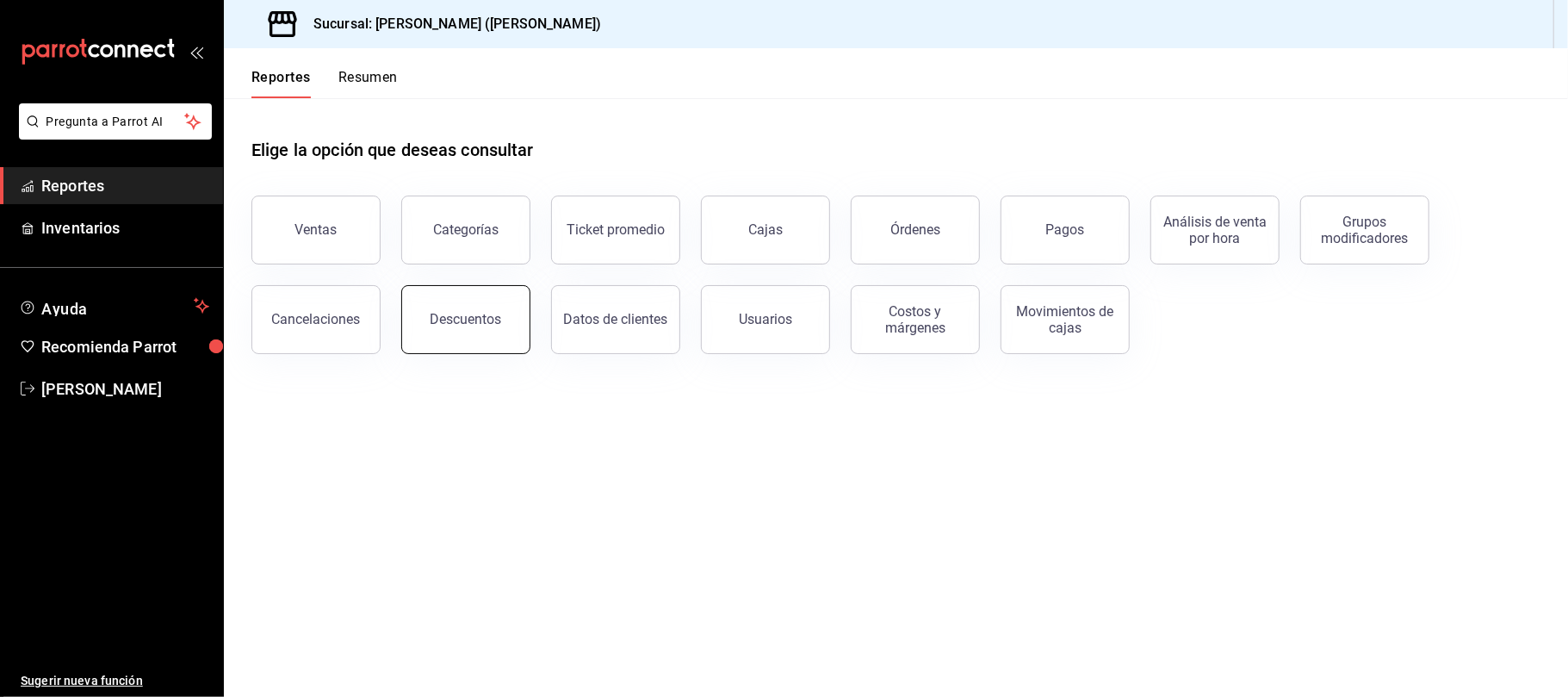
click at [501, 304] on button "Descuentos" at bounding box center [465, 320] width 129 height 69
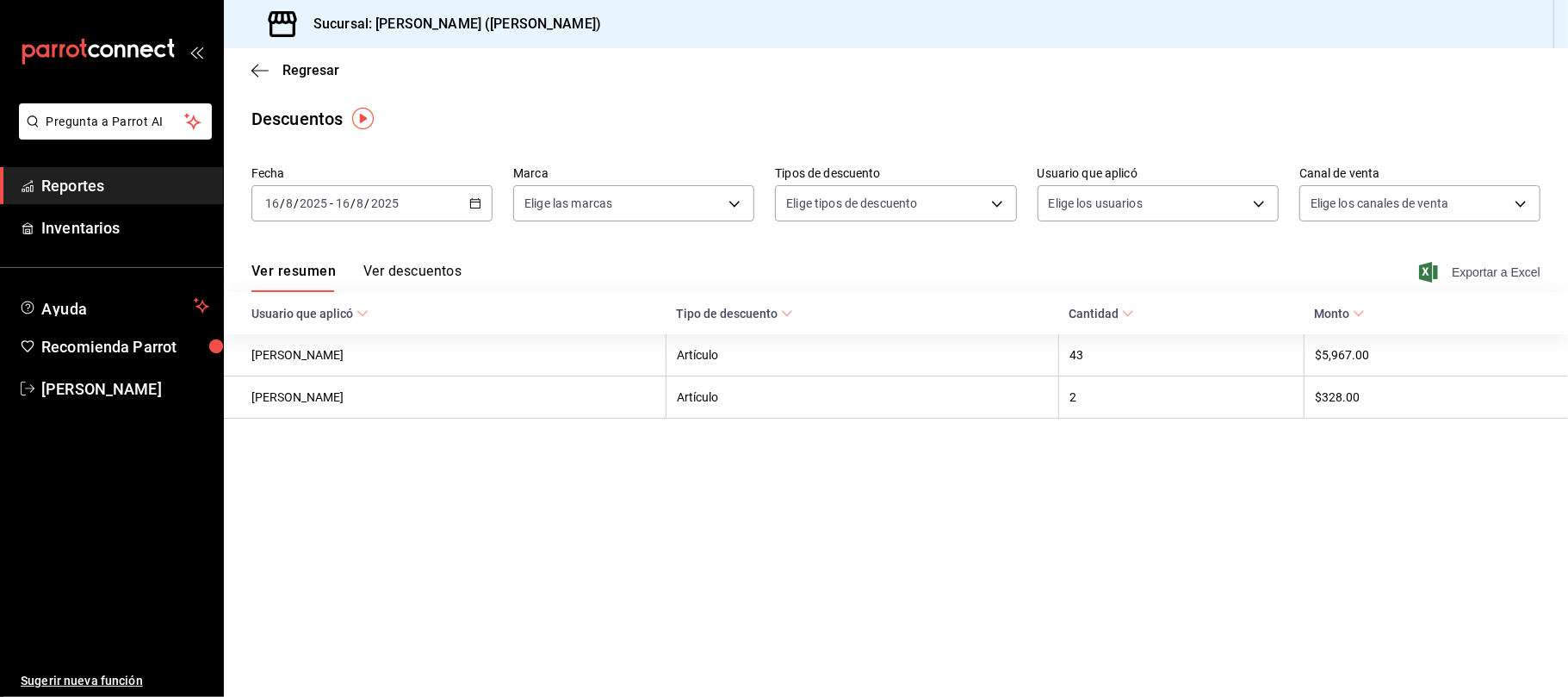
click at [1511, 270] on span "Exportar a Excel" at bounding box center [1481, 272] width 118 height 21
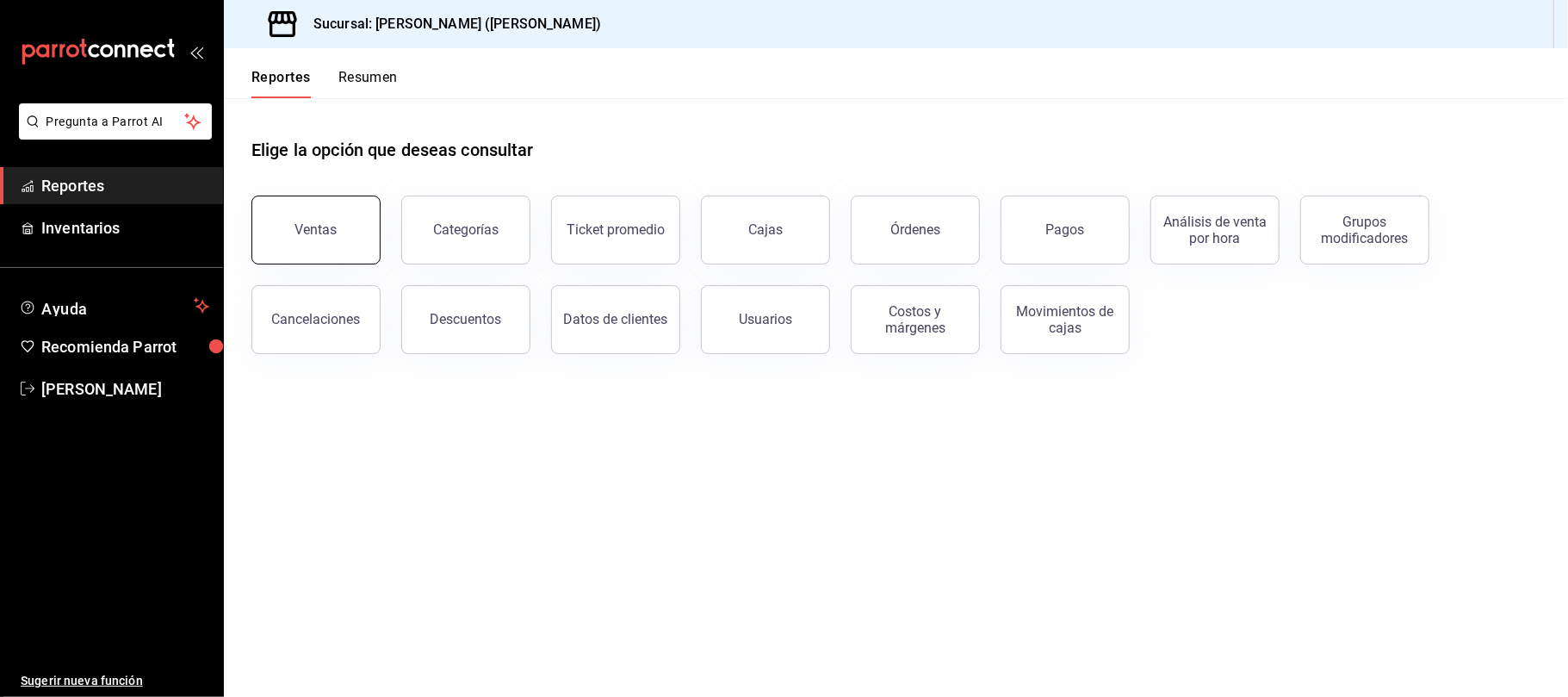
drag, startPoint x: 266, startPoint y: 279, endPoint x: 282, endPoint y: 261, distance: 24.1
click at [266, 278] on div "Cancelaciones" at bounding box center [305, 309] width 150 height 90
click at [300, 248] on button "Ventas" at bounding box center [316, 230] width 129 height 69
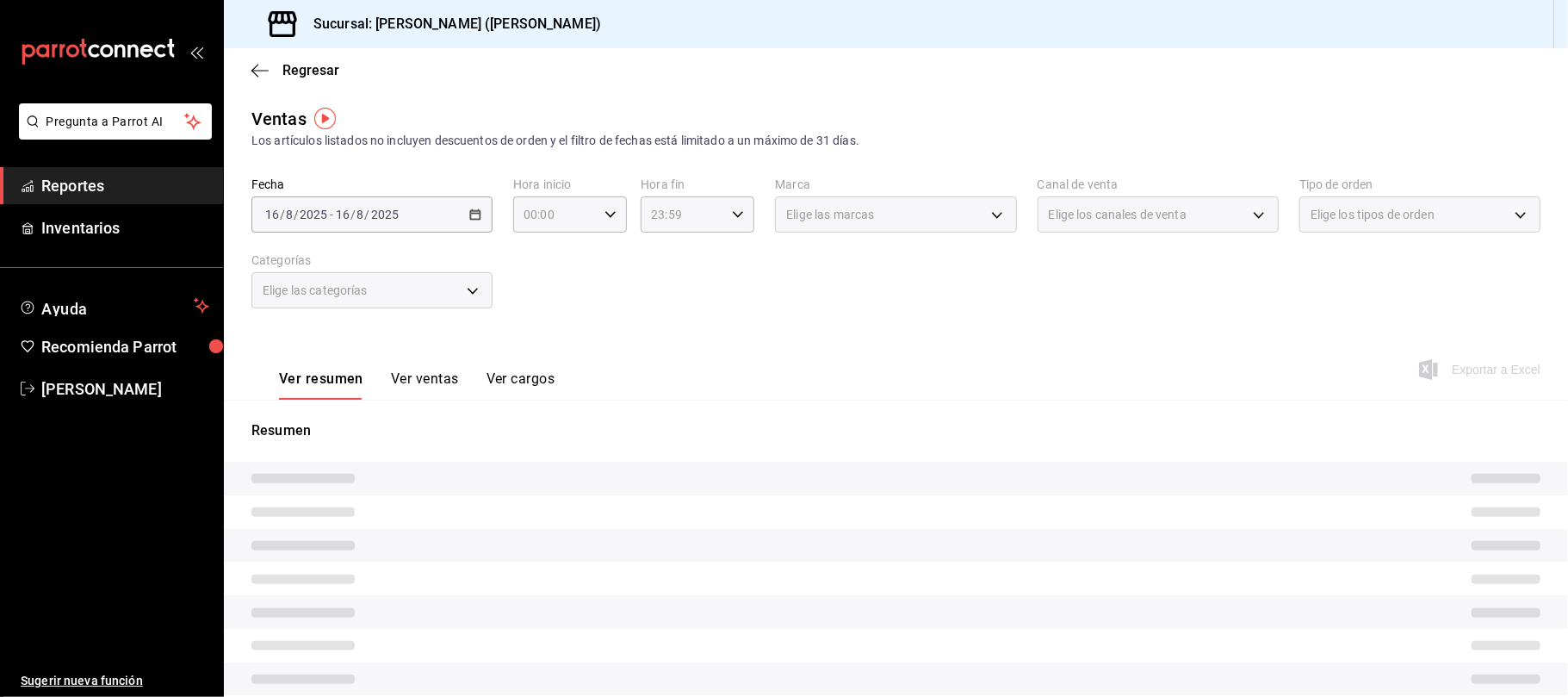
click at [1166, 214] on span "Elige los canales de venta" at bounding box center [1118, 214] width 138 height 17
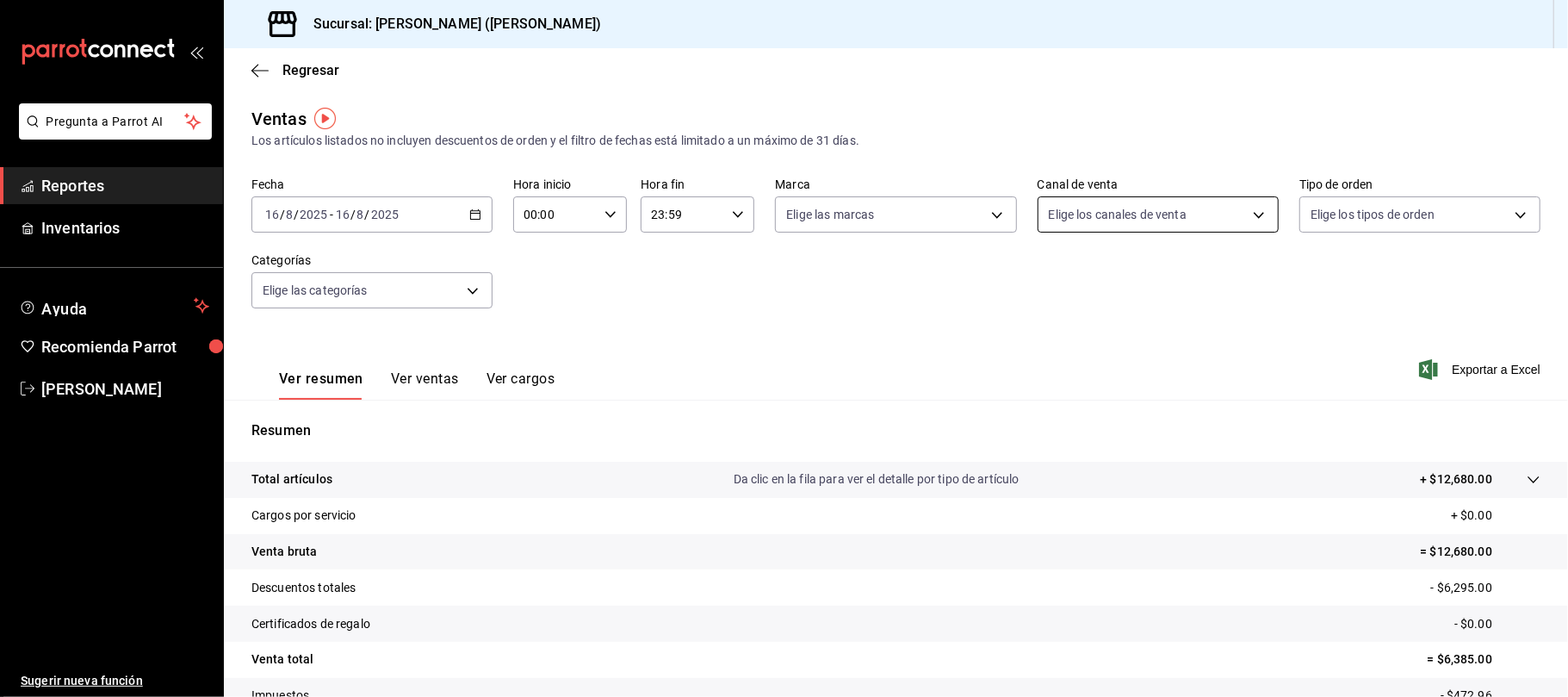
click at [1161, 214] on body "Pregunta a Parrot AI Reportes Inventarios Ayuda Recomienda Parrot Catalina Eliz…" at bounding box center [784, 348] width 1568 height 697
